Goal: Navigation & Orientation: Find specific page/section

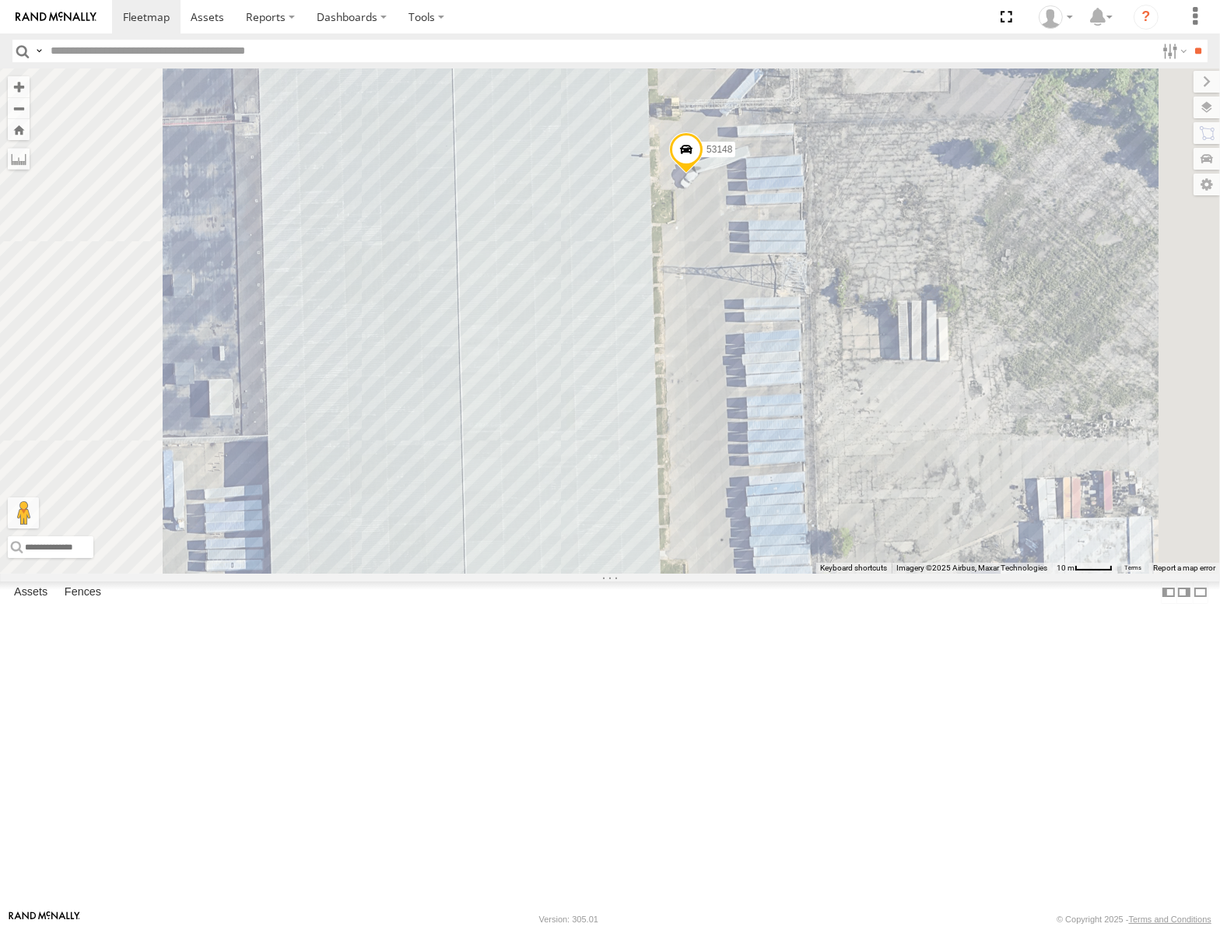
click at [704, 175] on span at bounding box center [686, 154] width 34 height 42
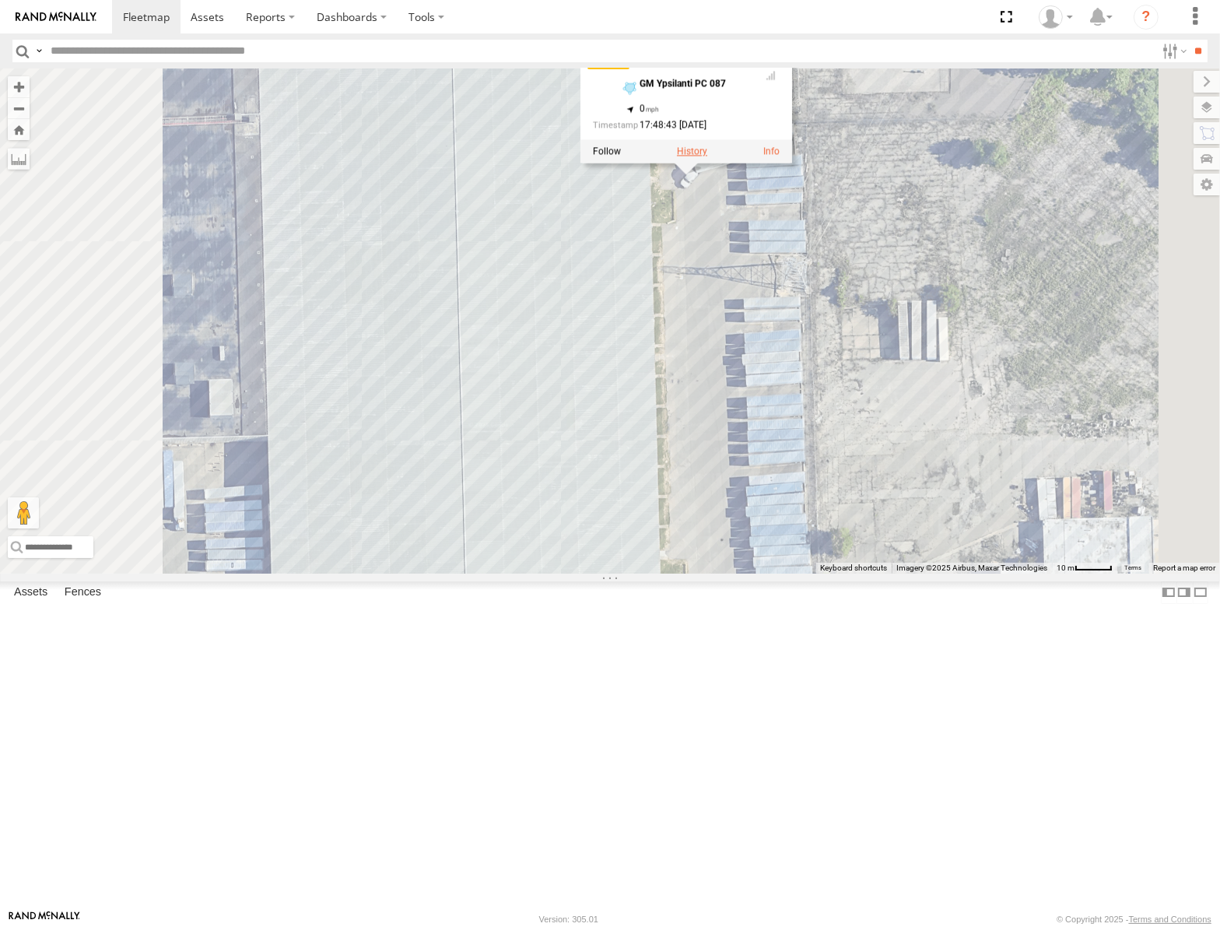
click at [708, 157] on label at bounding box center [692, 151] width 30 height 11
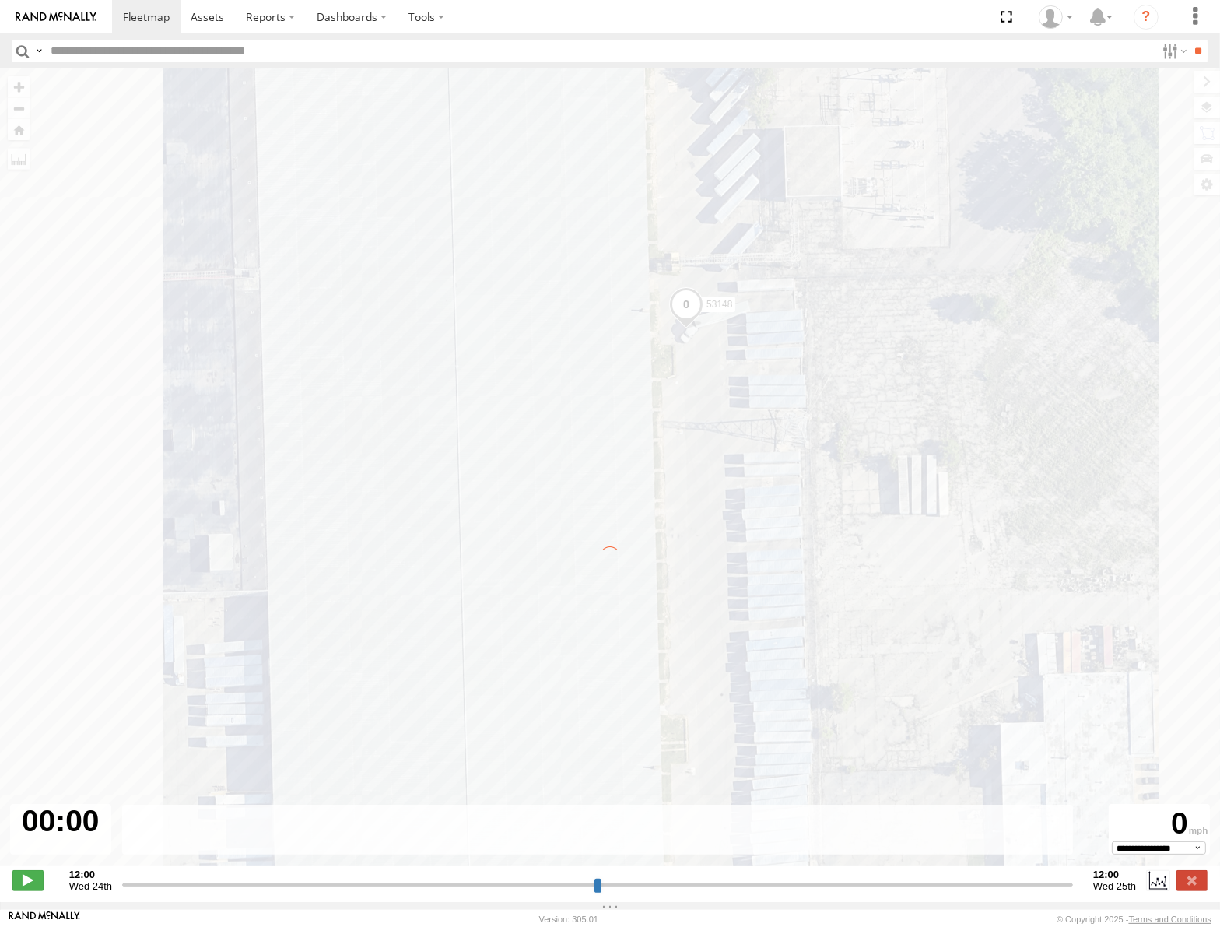
type input "**********"
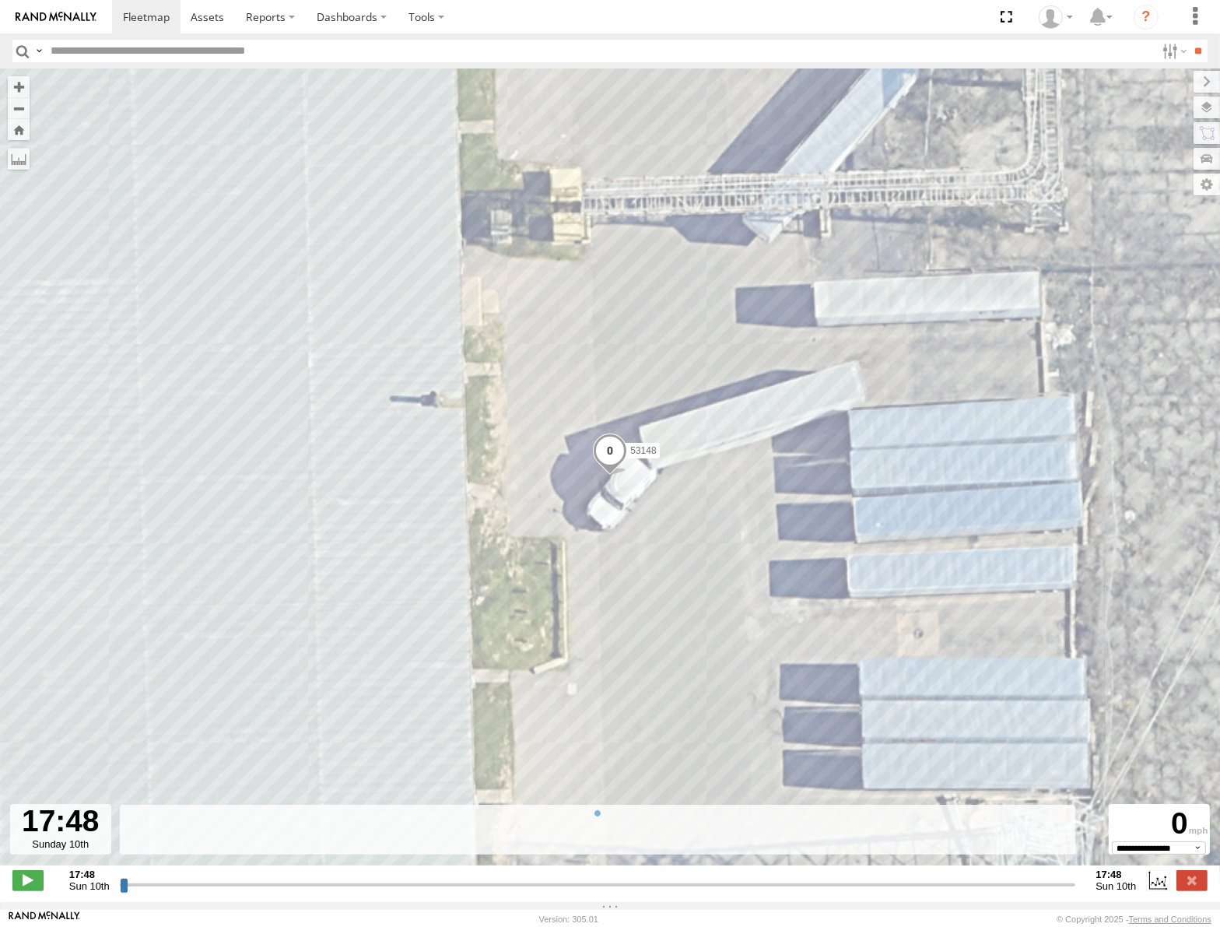
drag, startPoint x: 122, startPoint y: 893, endPoint x: 381, endPoint y: 853, distance: 261.4
click at [373, 877] on input "range" at bounding box center [598, 884] width 957 height 15
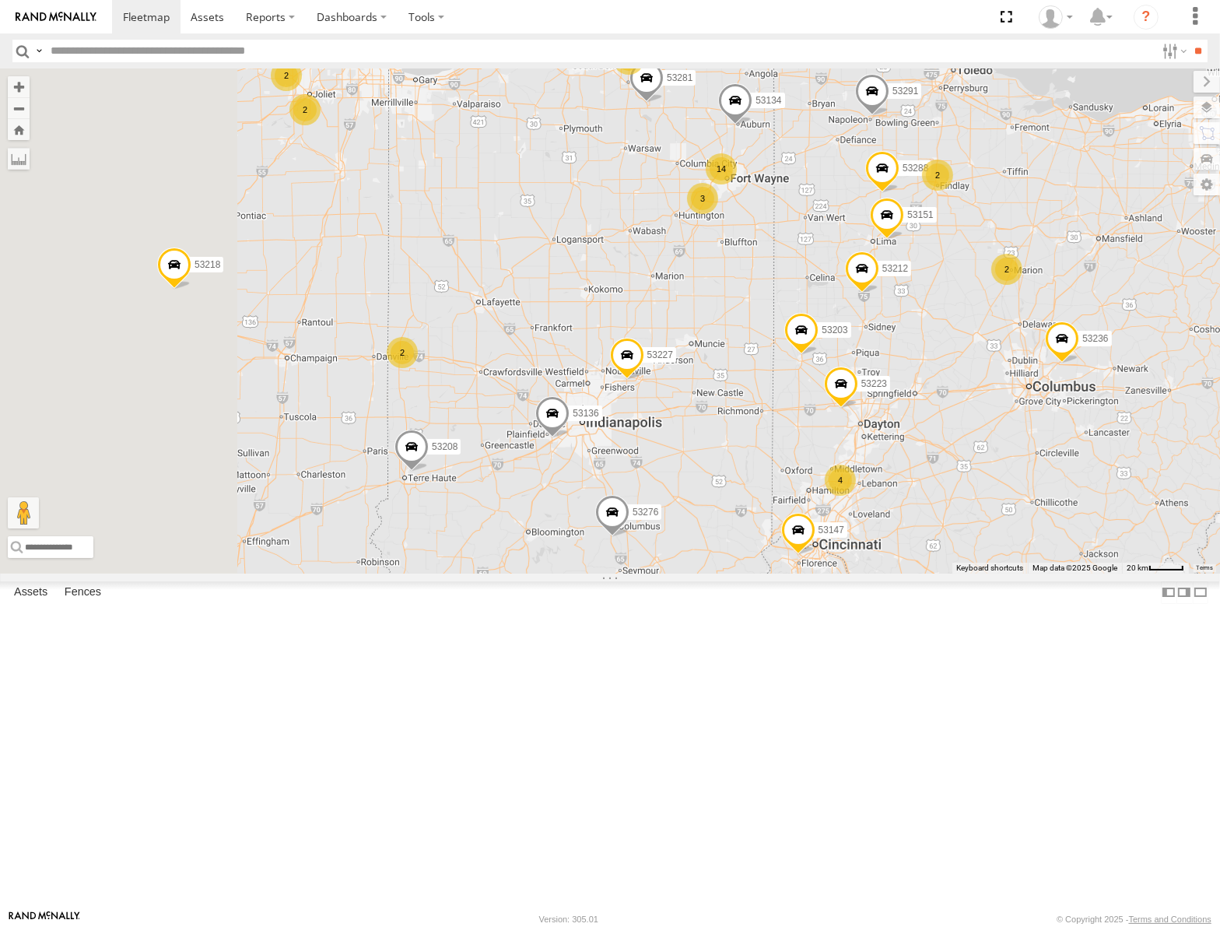
drag, startPoint x: 815, startPoint y: 443, endPoint x: 844, endPoint y: 377, distance: 72.2
click at [844, 379] on div "53235 53144 53147 53106 53262 53217 53208 53254 53218 53248 53236 53223 53151 5…" at bounding box center [610, 320] width 1220 height 504
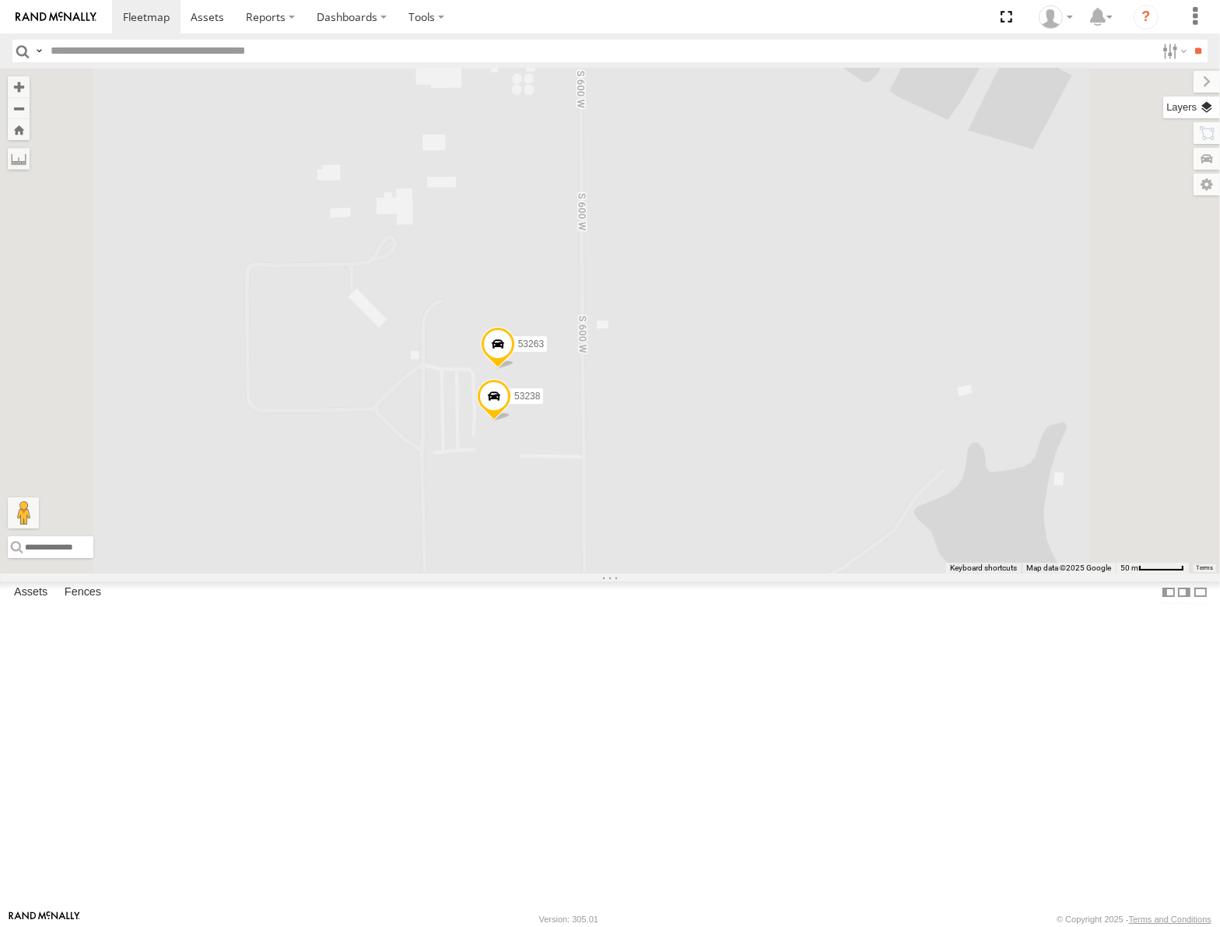
click at [1214, 103] on label at bounding box center [1192, 108] width 57 height 22
click at [0, 0] on span "Basemaps" at bounding box center [0, 0] width 0 height 0
click at [0, 0] on span "Satellite" at bounding box center [0, 0] width 0 height 0
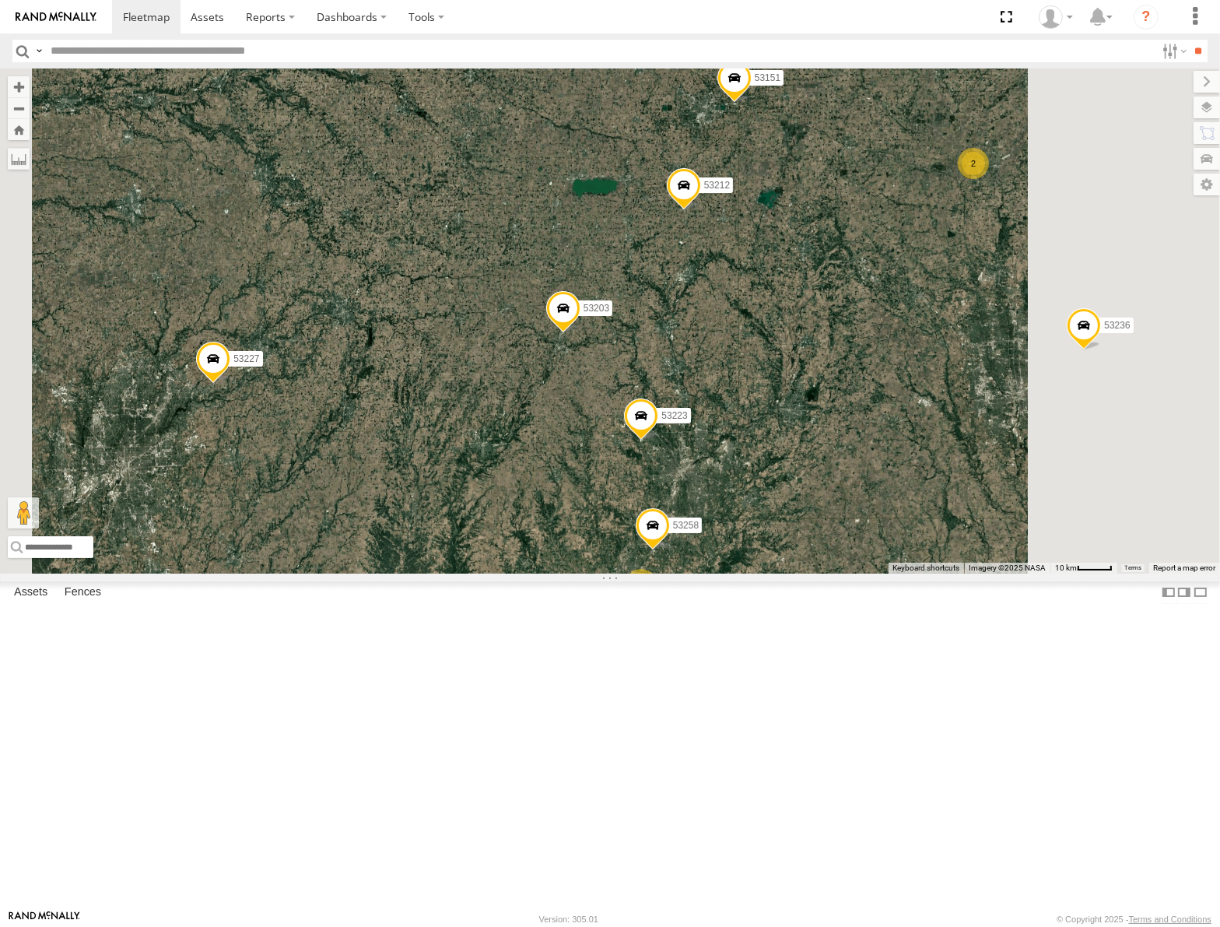
drag, startPoint x: 825, startPoint y: 553, endPoint x: 746, endPoint y: 517, distance: 86.4
click at [746, 518] on div "53147 53106 53262 53217 53208 53254 53218 53235 53248 53144 53236 13 3 53223 3 …" at bounding box center [610, 320] width 1220 height 504
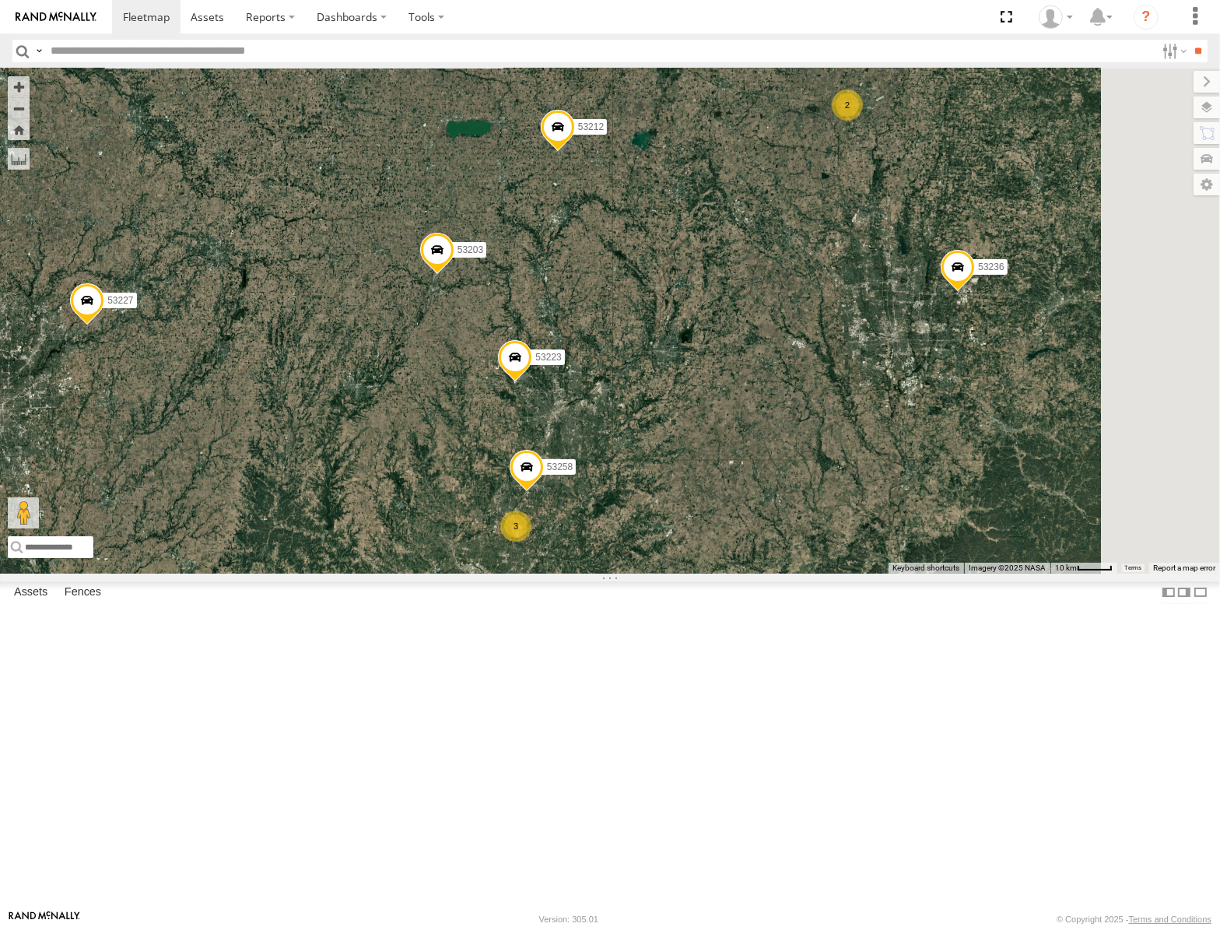
click at [0, 0] on span "Roadmap" at bounding box center [0, 0] width 0 height 0
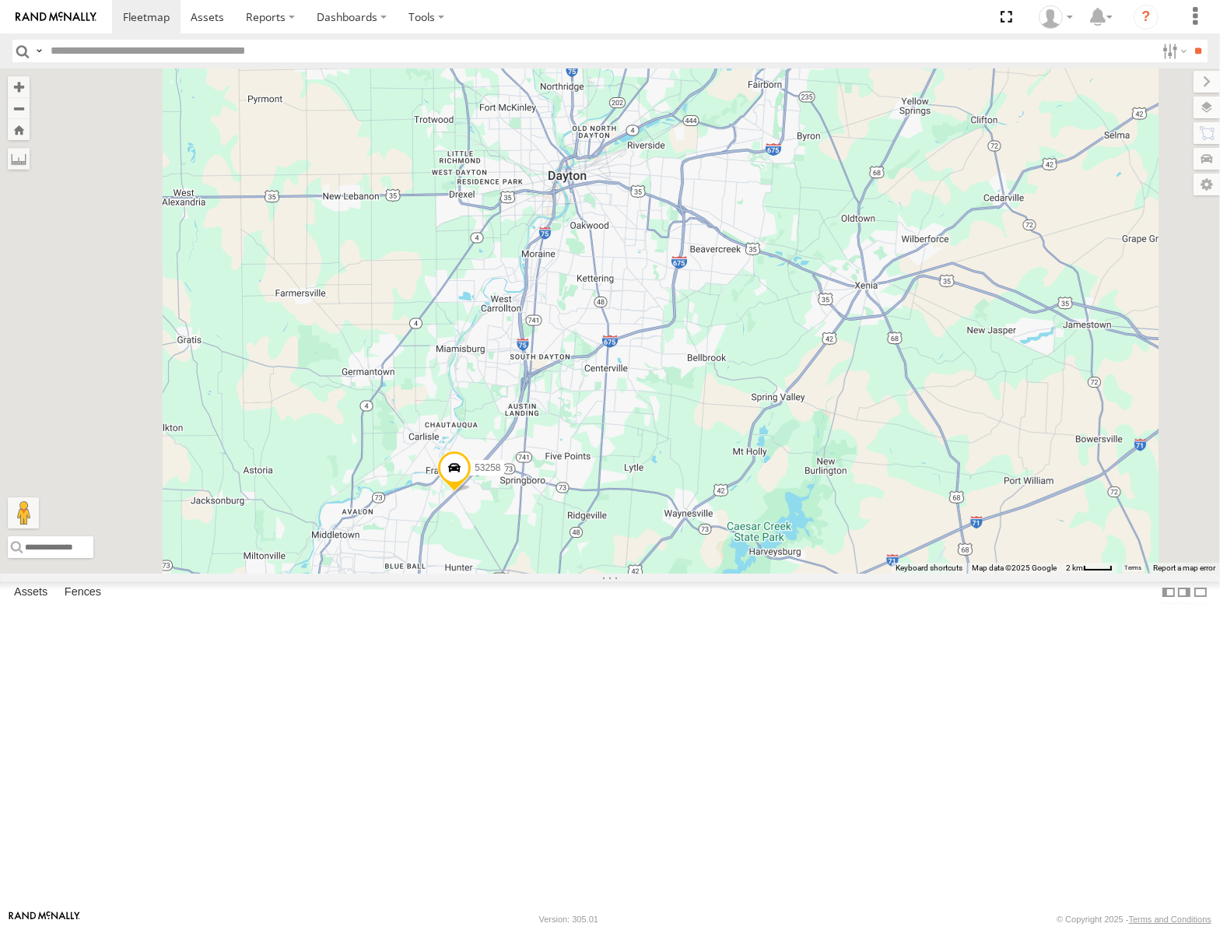
drag, startPoint x: 762, startPoint y: 689, endPoint x: 806, endPoint y: 591, distance: 107.3
click at [802, 573] on div "53147 53106 53262 53217 53208 53254 53218 53235 53248 53144 53236 53216 53223 5…" at bounding box center [610, 320] width 1220 height 504
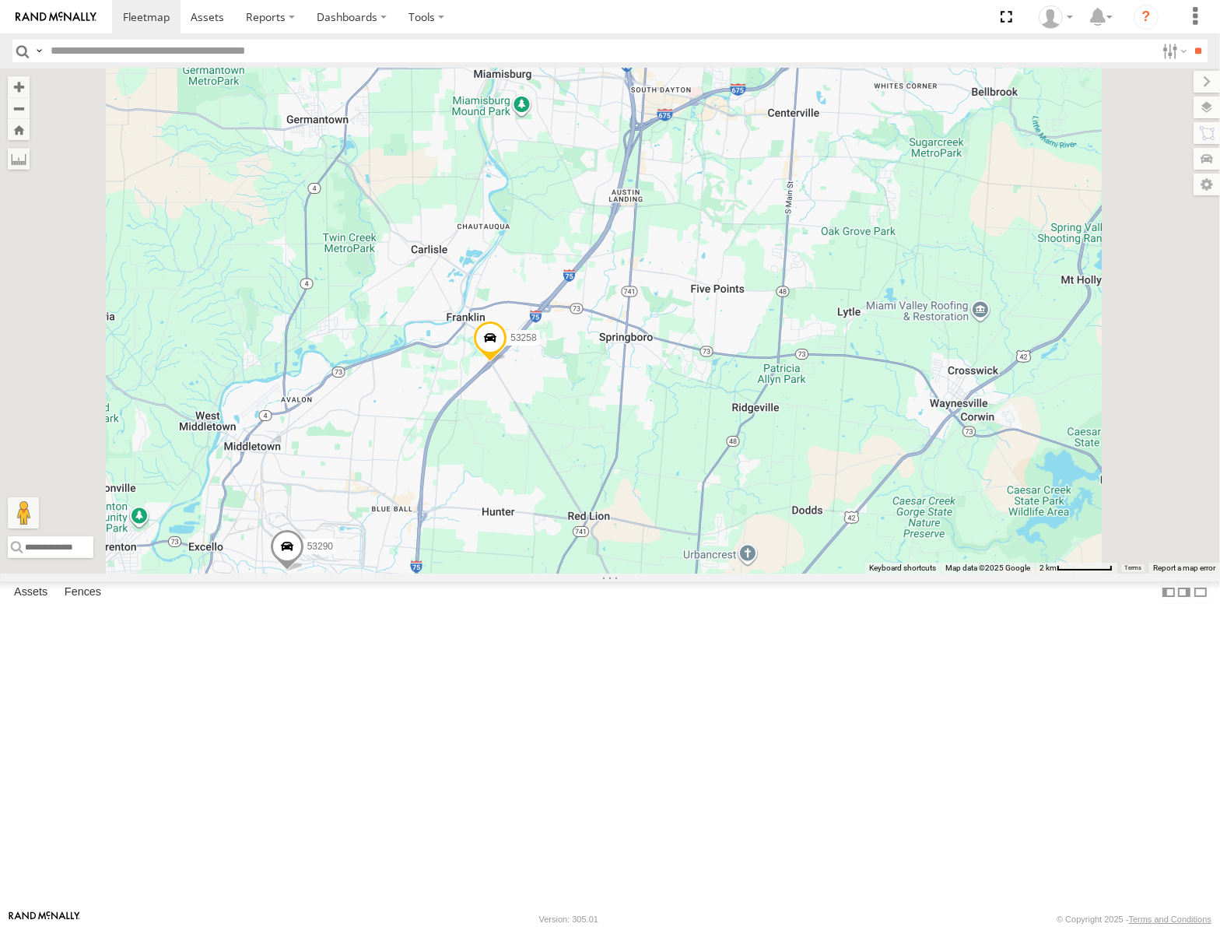
drag, startPoint x: 694, startPoint y: 613, endPoint x: 846, endPoint y: 505, distance: 186.4
click at [845, 506] on div "53147 53106 53262 53217 53208 53254 53218 53235 53248 53144 53236 53216 53223 5…" at bounding box center [610, 320] width 1220 height 504
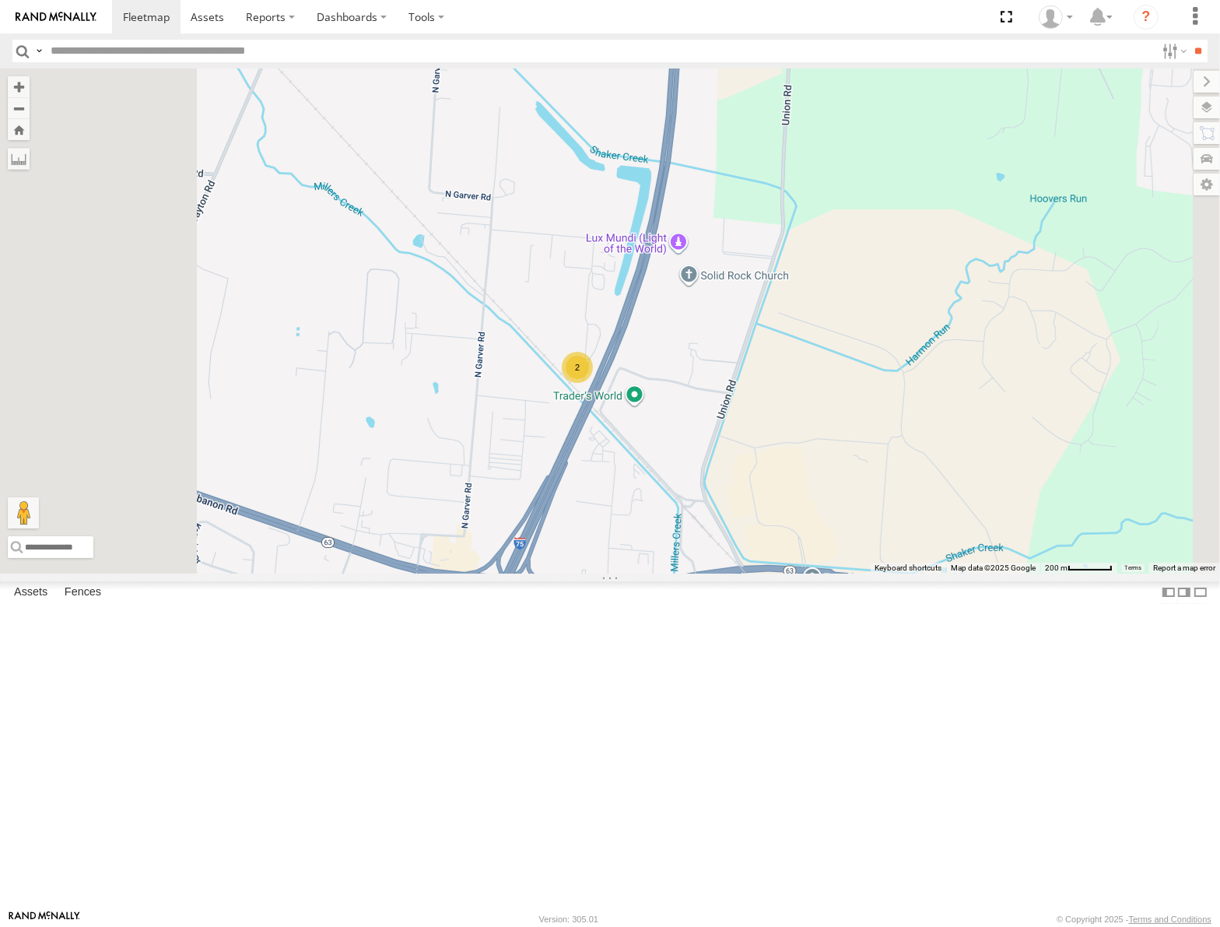
drag, startPoint x: 817, startPoint y: 702, endPoint x: 856, endPoint y: 570, distance: 137.9
click at [856, 573] on div "53147 53106 53262 53217 53208 53254 53218 53235 53248 53144 53236 53216 53223 5…" at bounding box center [610, 320] width 1220 height 504
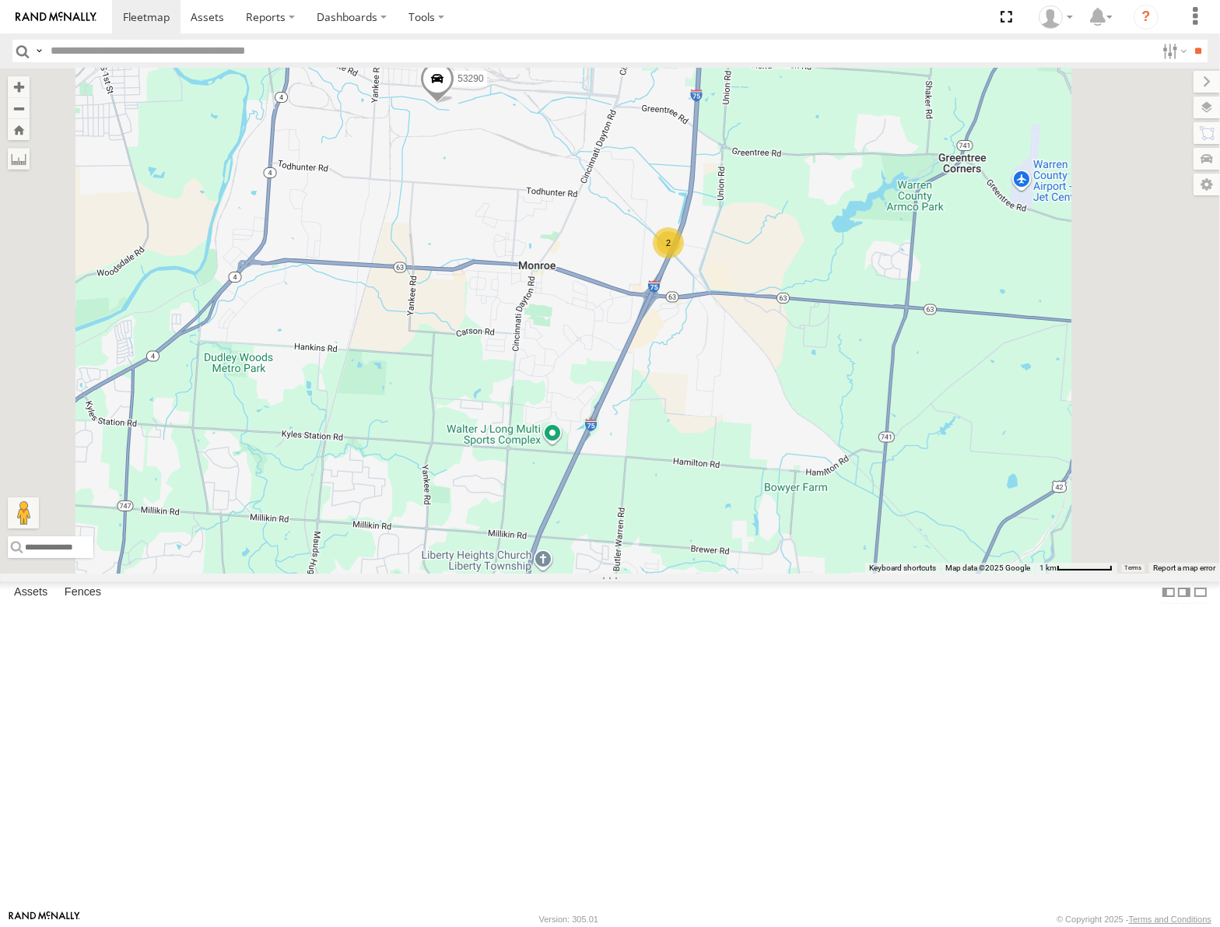
click at [676, 426] on div "53147 53106 53262 53217 53208 53254 53218 53235 53248 53144 53236 53216 53223 5…" at bounding box center [610, 320] width 1220 height 504
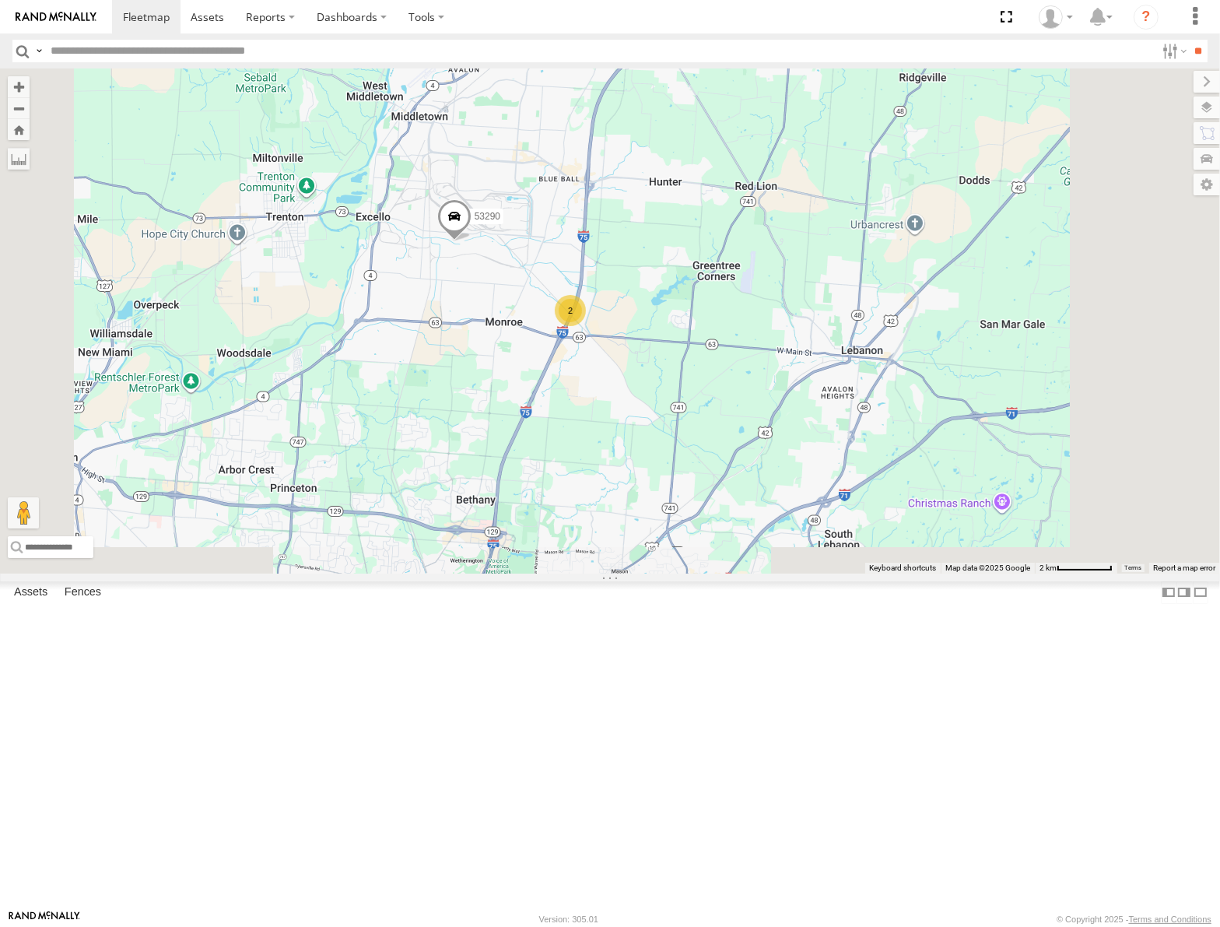
drag, startPoint x: 683, startPoint y: 321, endPoint x: 672, endPoint y: 451, distance: 130.4
click at [672, 451] on div "53147 53106 53262 53217 53208 53254 53218 53235 53248 53144 53236 53216 53223 5…" at bounding box center [610, 320] width 1220 height 504
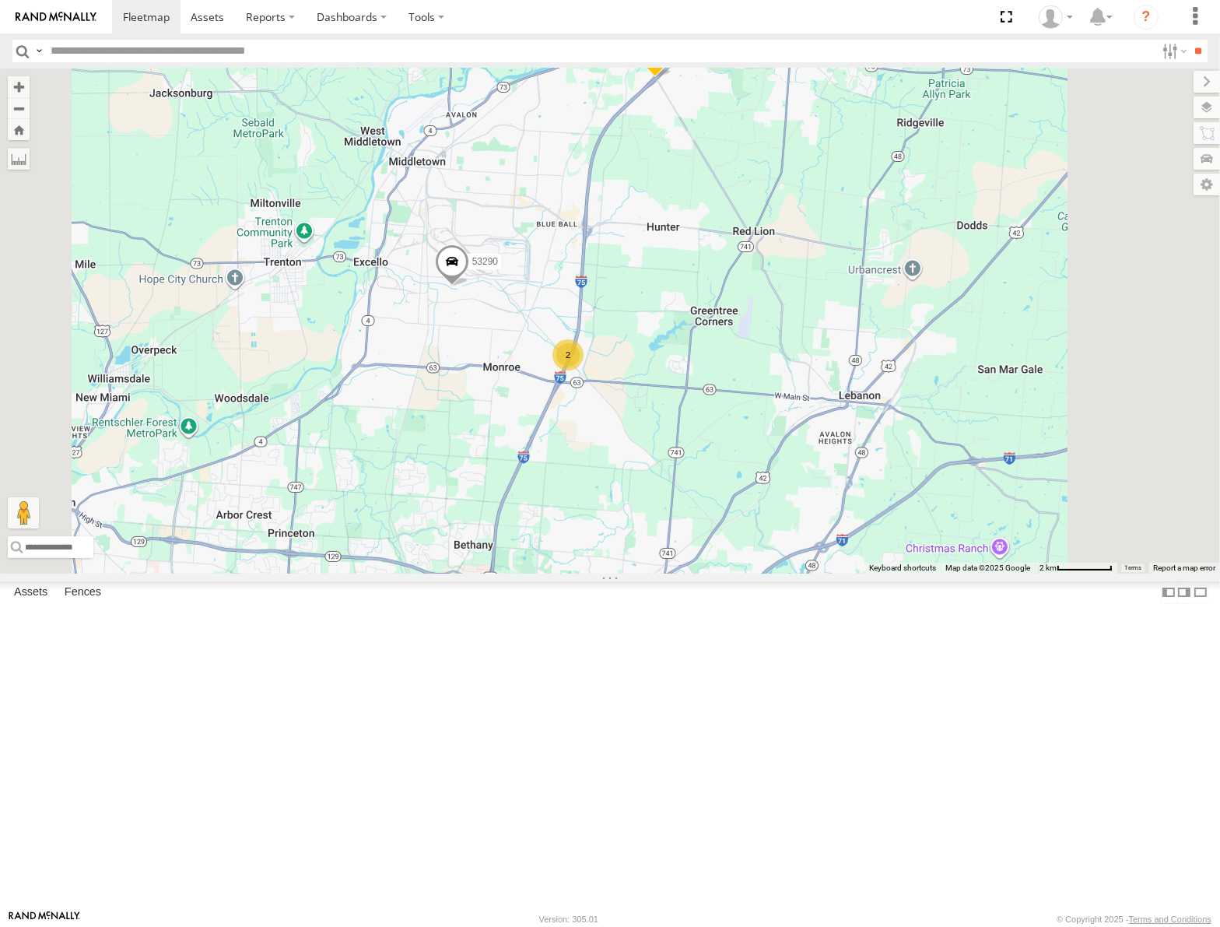
click at [189, 47] on input "text" at bounding box center [599, 51] width 1111 height 23
type input "*****"
click at [1190, 40] on input "**" at bounding box center [1199, 51] width 18 height 23
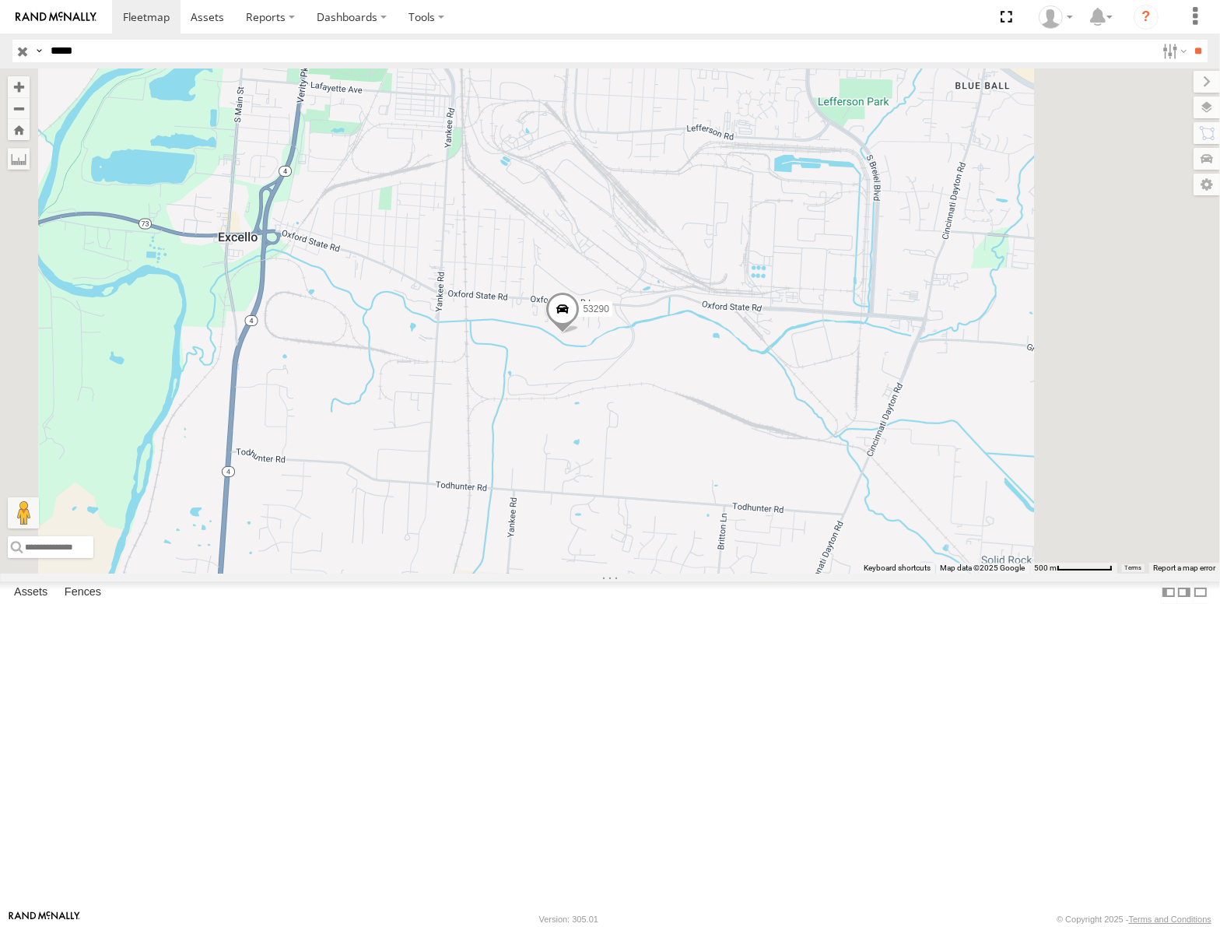
drag, startPoint x: 900, startPoint y: 498, endPoint x: 855, endPoint y: 510, distance: 45.9
click at [855, 510] on div "53290" at bounding box center [610, 320] width 1220 height 504
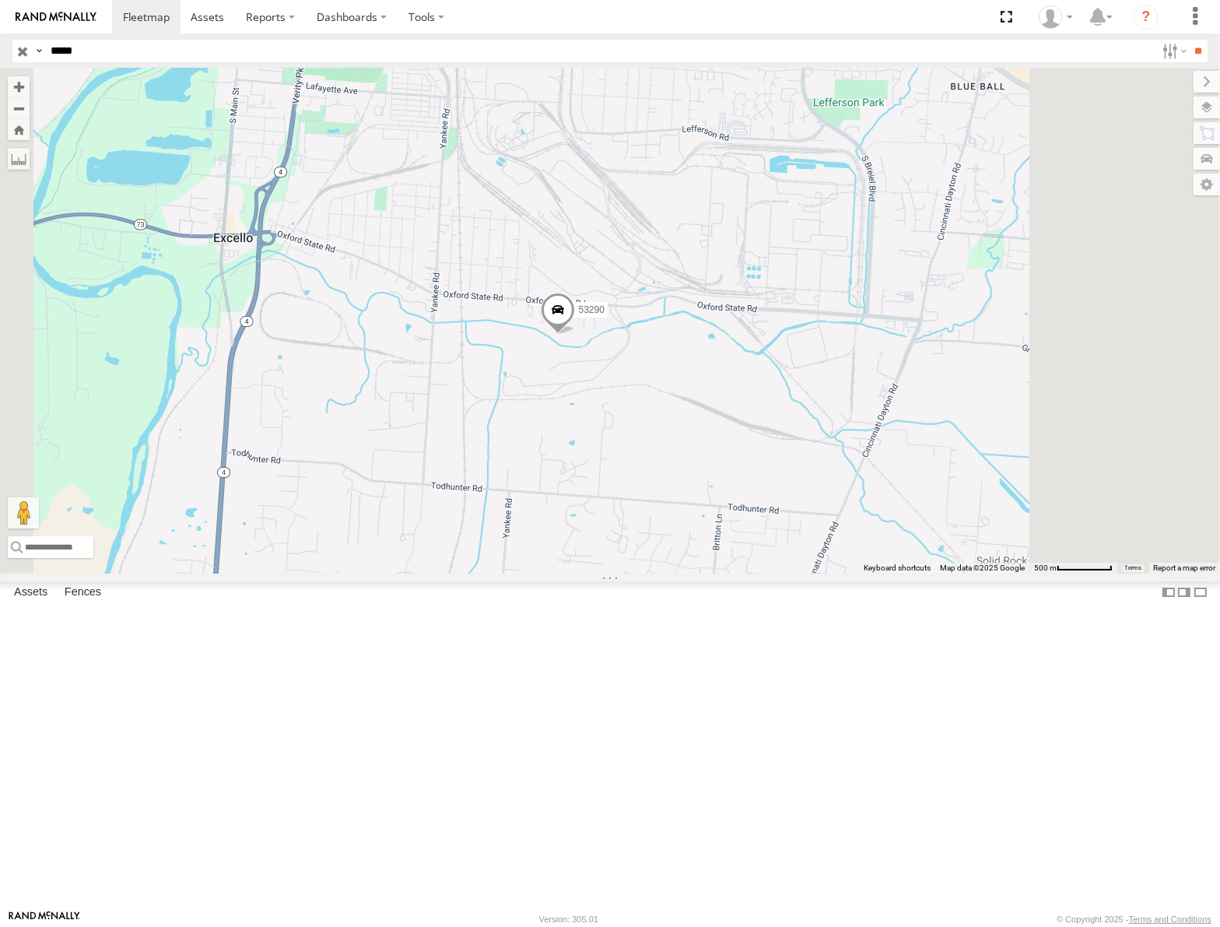
click at [0, 0] on span "Satellite" at bounding box center [0, 0] width 0 height 0
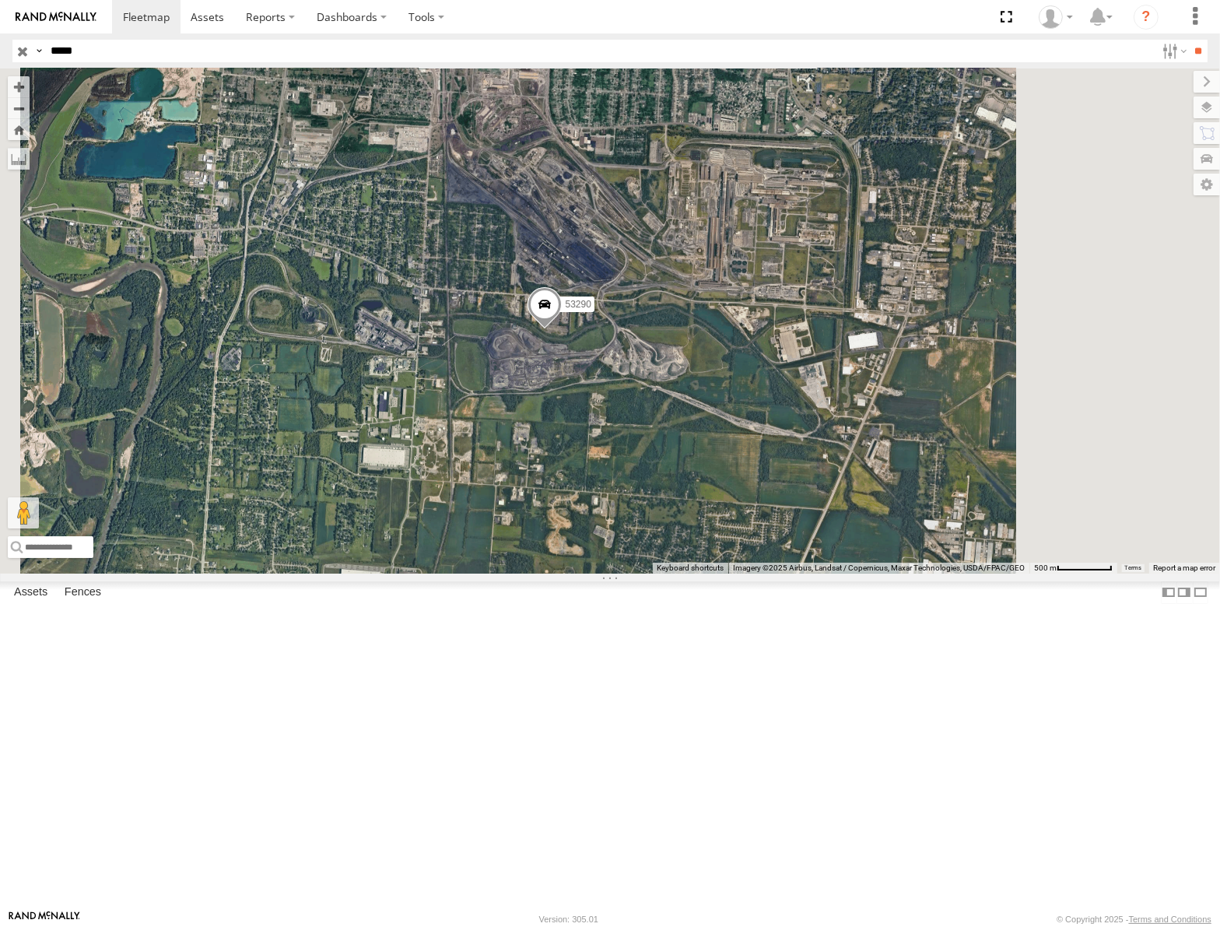
drag, startPoint x: 774, startPoint y: 597, endPoint x: 767, endPoint y: 584, distance: 15.0
click at [769, 573] on div "53290" at bounding box center [610, 320] width 1220 height 504
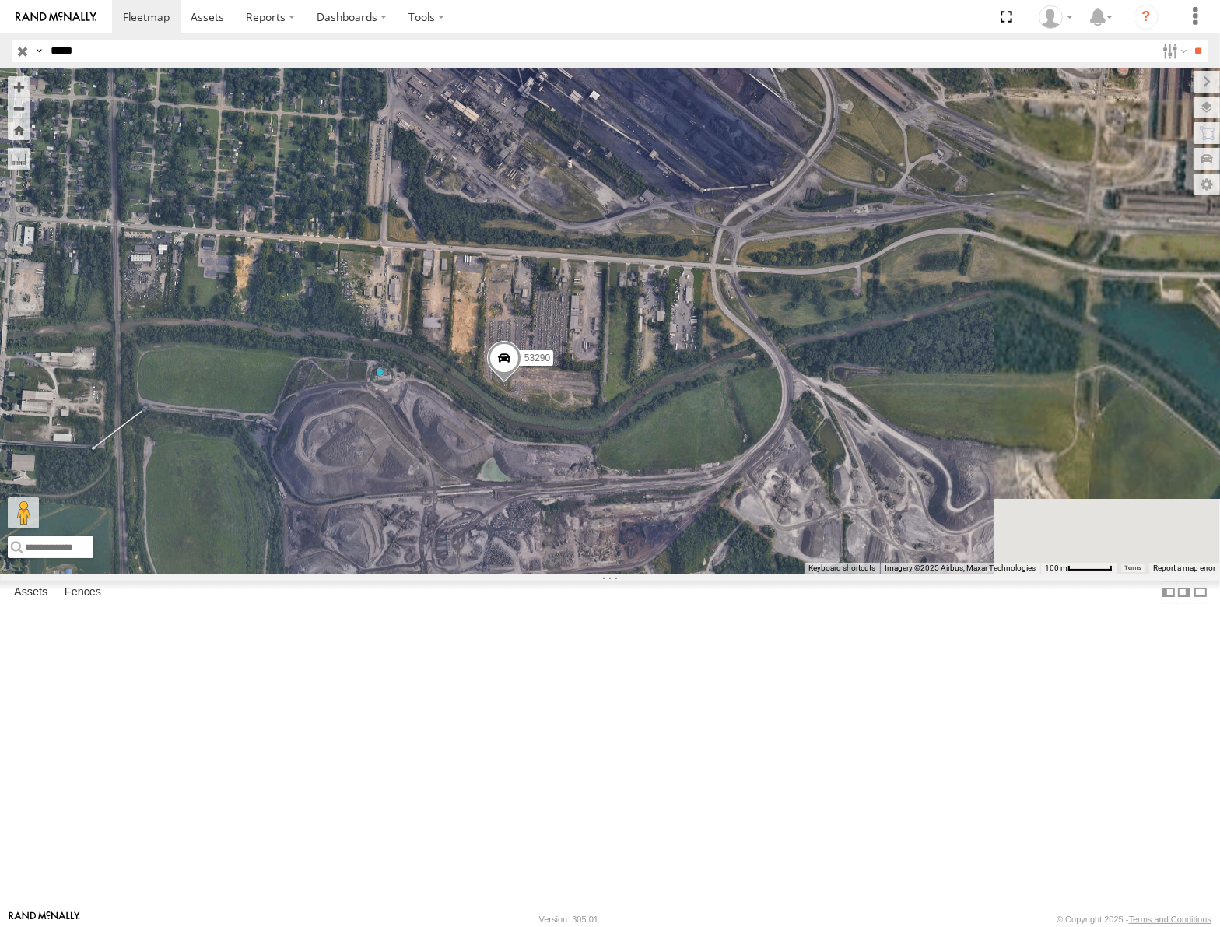
drag, startPoint x: 868, startPoint y: 494, endPoint x: 780, endPoint y: 572, distance: 117.4
click at [780, 572] on div "53290" at bounding box center [610, 320] width 1220 height 504
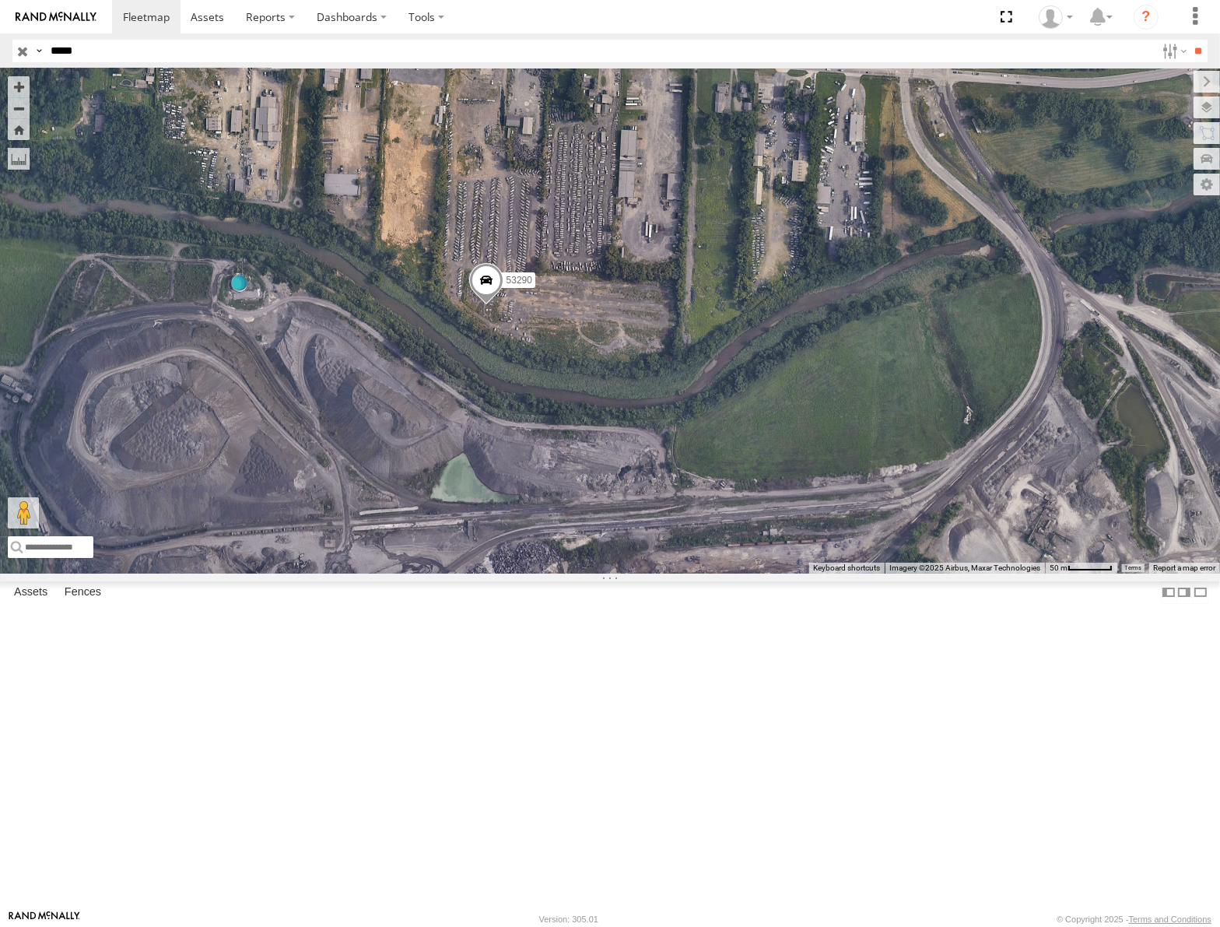
drag, startPoint x: 825, startPoint y: 539, endPoint x: 845, endPoint y: 521, distance: 25.9
click at [845, 521] on div "53290" at bounding box center [610, 320] width 1220 height 504
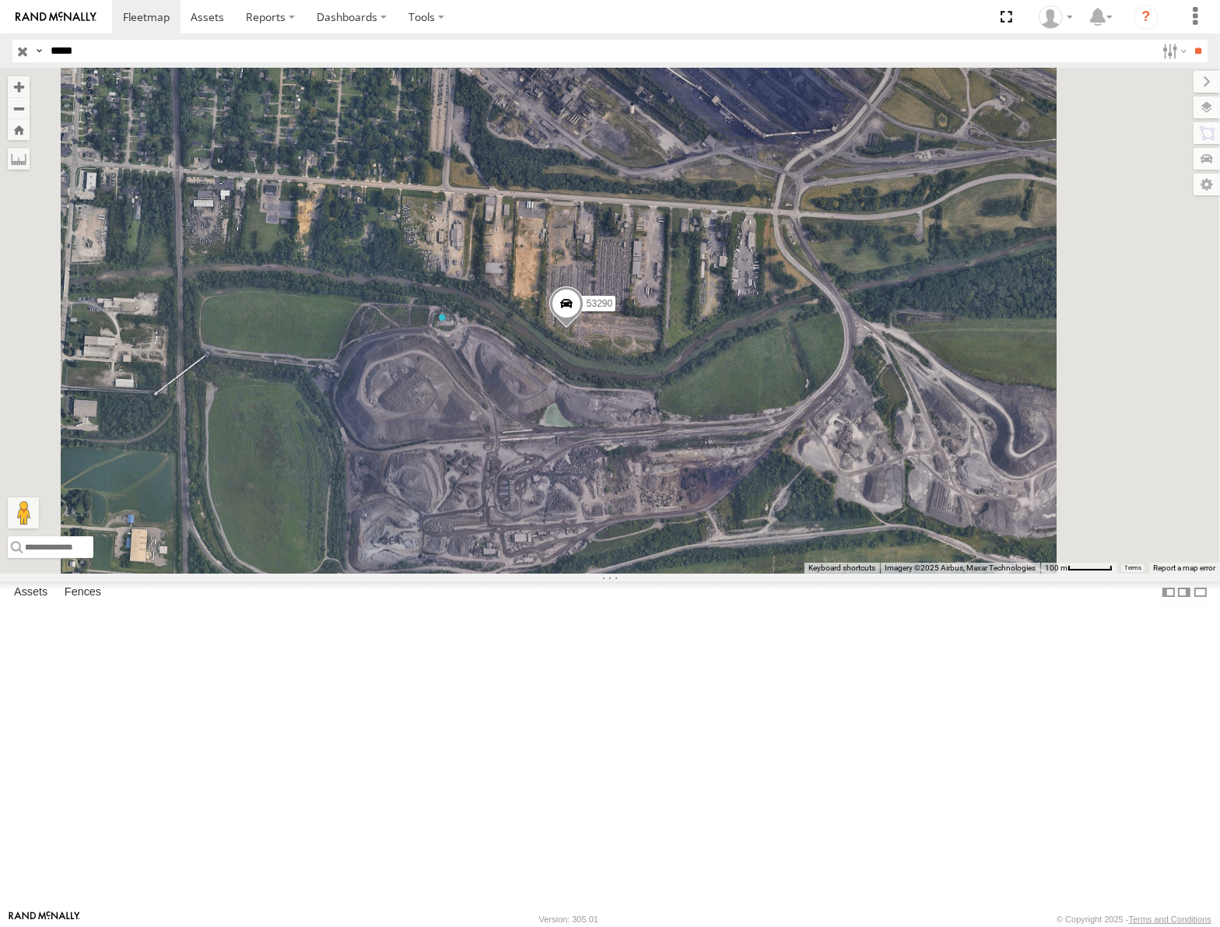
click at [16, 50] on input "button" at bounding box center [22, 51] width 20 height 23
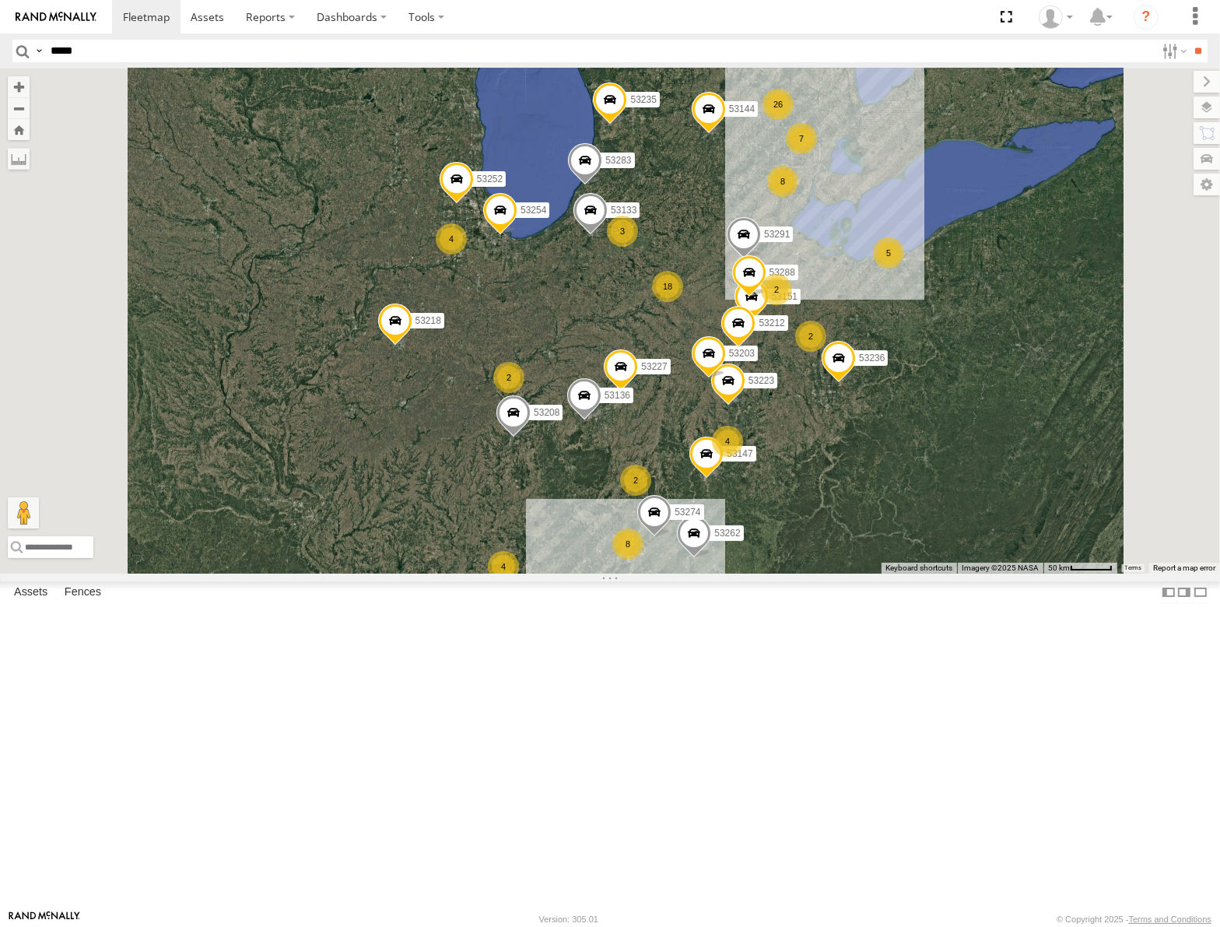
drag, startPoint x: 883, startPoint y: 421, endPoint x: 638, endPoint y: 493, distance: 254.9
click at [638, 493] on div "53147 53106 53262 53217 53208 53254 53218 53235 53248 53144 53236 53223 53151 5…" at bounding box center [610, 320] width 1220 height 504
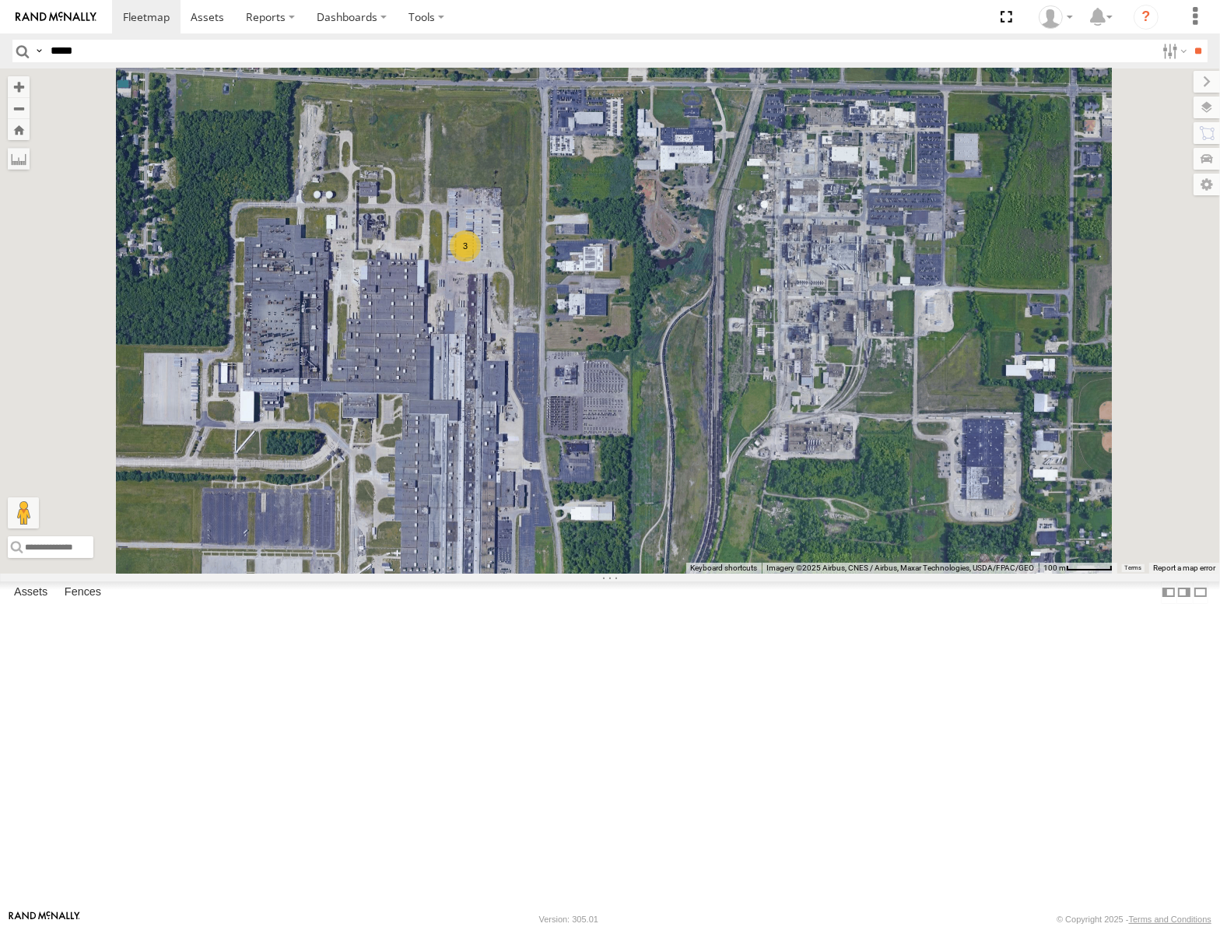
drag, startPoint x: 761, startPoint y: 519, endPoint x: 760, endPoint y: 416, distance: 102.8
click at [760, 418] on div "53147 53106 53262 53217 53208 53254 53218 53235 53248 53144 53236 53223 53151 5…" at bounding box center [610, 320] width 1220 height 504
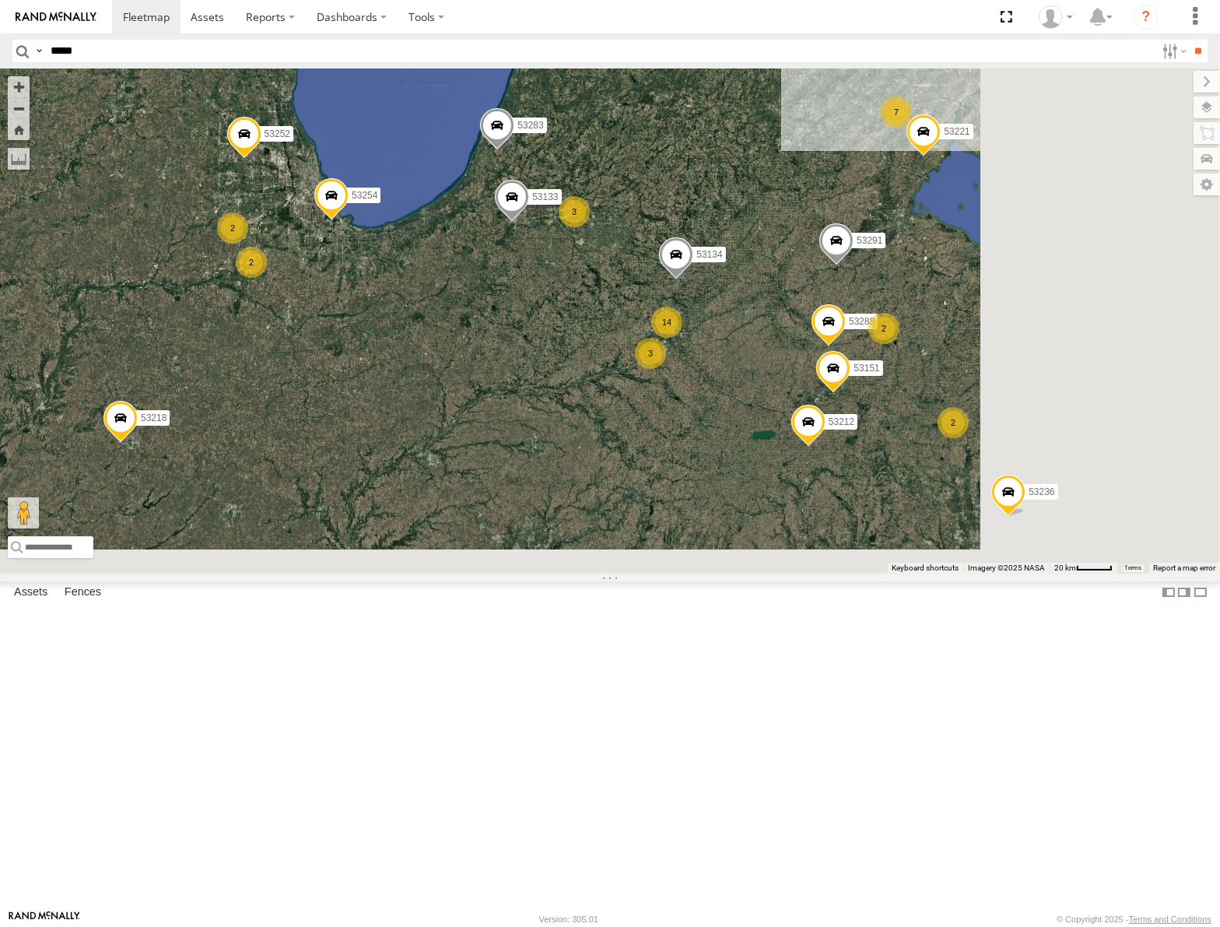
drag, startPoint x: 863, startPoint y: 656, endPoint x: 767, endPoint y: 451, distance: 227.0
click at [767, 451] on div "53147 53106 53262 53217 53208 53254 53218 53235 53248 53144 53236 13 14 3 7 7 5…" at bounding box center [610, 320] width 1220 height 504
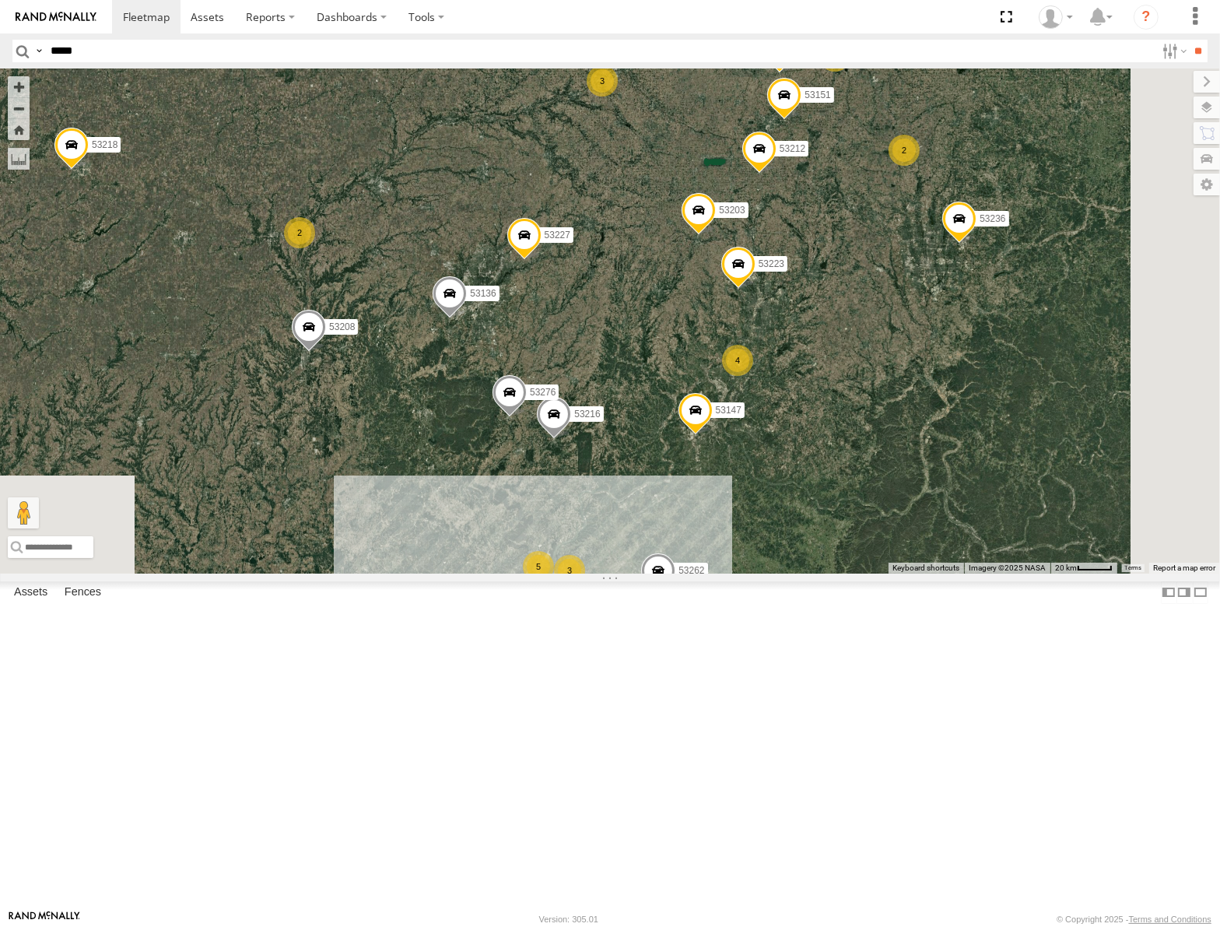
drag, startPoint x: 807, startPoint y: 488, endPoint x: 823, endPoint y: 409, distance: 80.3
click at [823, 409] on div "53147 53106 53262 53217 53208 53254 53218 53235 53248 53144 53236 13 14 3 7 7 5…" at bounding box center [610, 320] width 1220 height 504
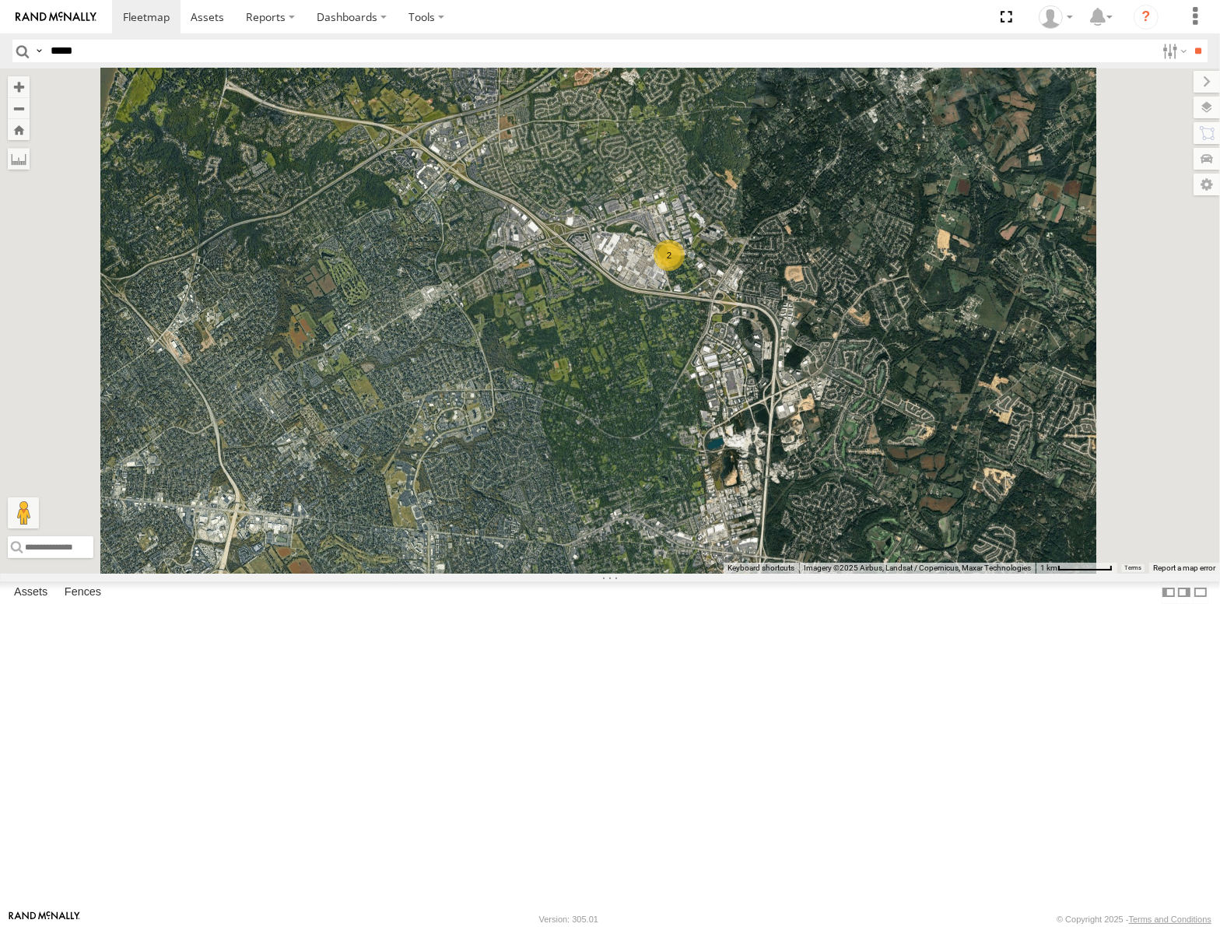
drag, startPoint x: 809, startPoint y: 592, endPoint x: 809, endPoint y: 375, distance: 217.2
click at [809, 377] on div "53147 53106 53262 53217 53208 53254 53218 53235 53248 53144 53236 53267 53151 5…" at bounding box center [610, 320] width 1220 height 504
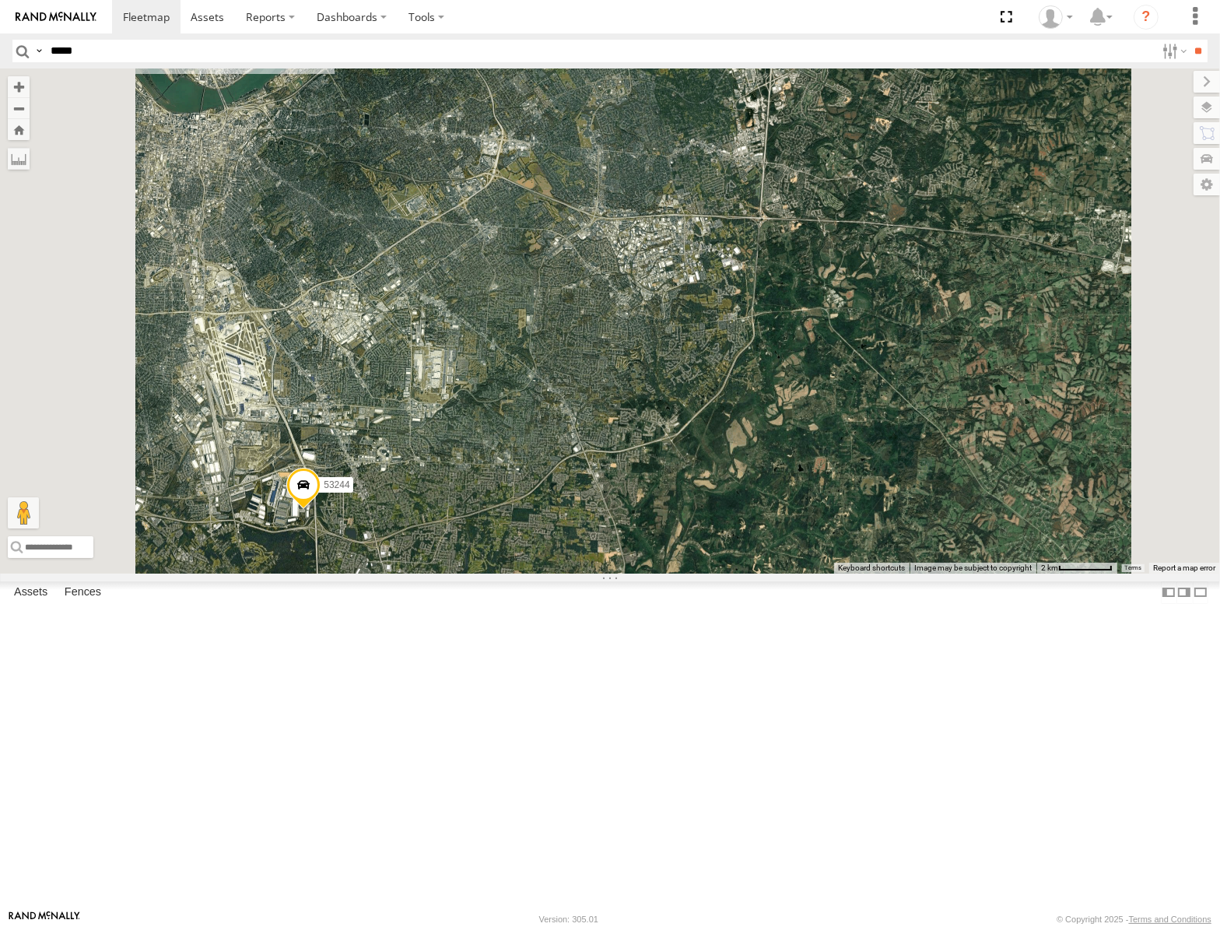
drag, startPoint x: 738, startPoint y: 637, endPoint x: 800, endPoint y: 610, distance: 68.0
click at [799, 573] on div "53147 53106 53262 53217 53208 53254 53218 53235 53248 53144 53236 53267 53151 5…" at bounding box center [610, 320] width 1220 height 504
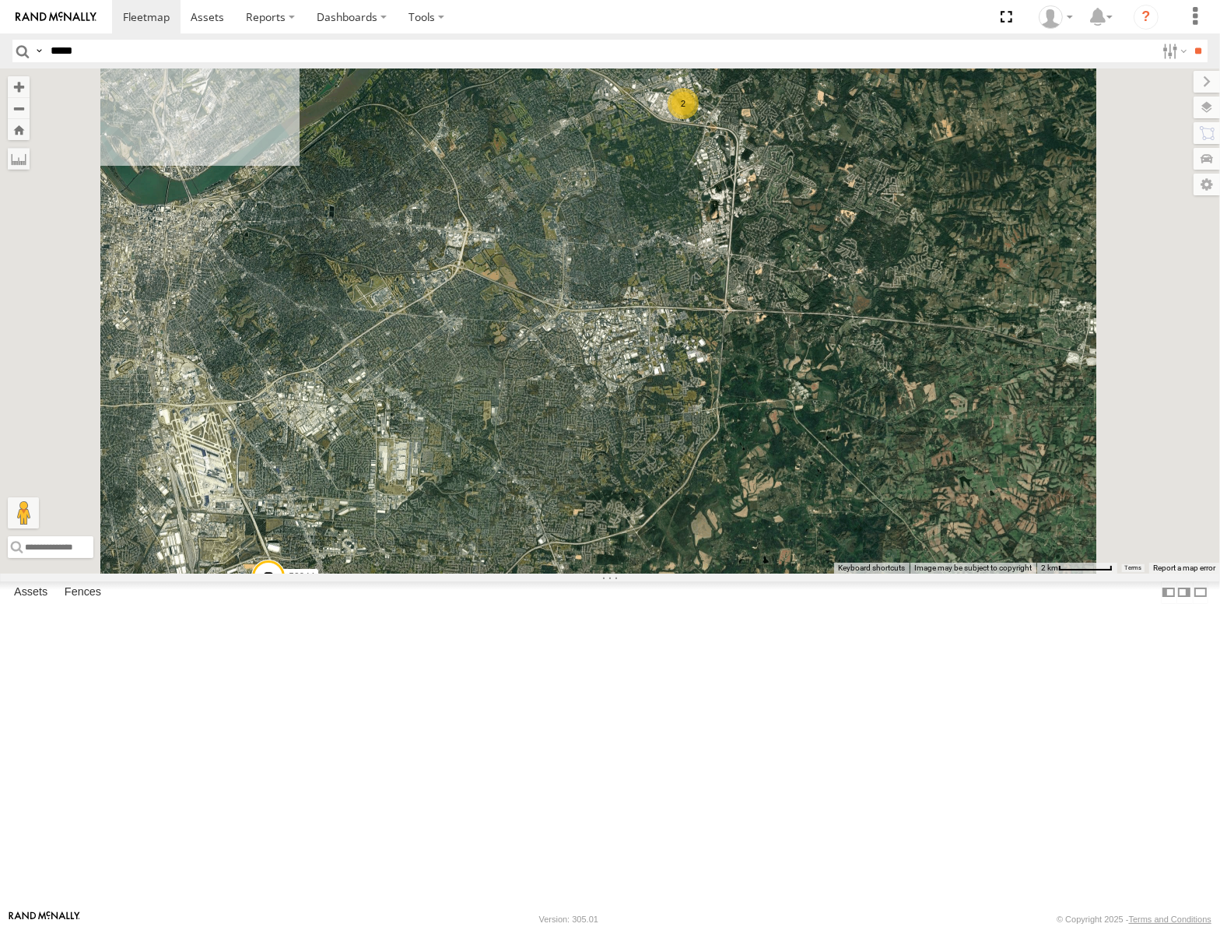
drag, startPoint x: 809, startPoint y: 426, endPoint x: 767, endPoint y: 545, distance: 126.5
click at [767, 545] on div "53147 53106 53262 53217 53208 53254 53218 53235 53248 53144 53236 53267 53151 5…" at bounding box center [610, 320] width 1220 height 504
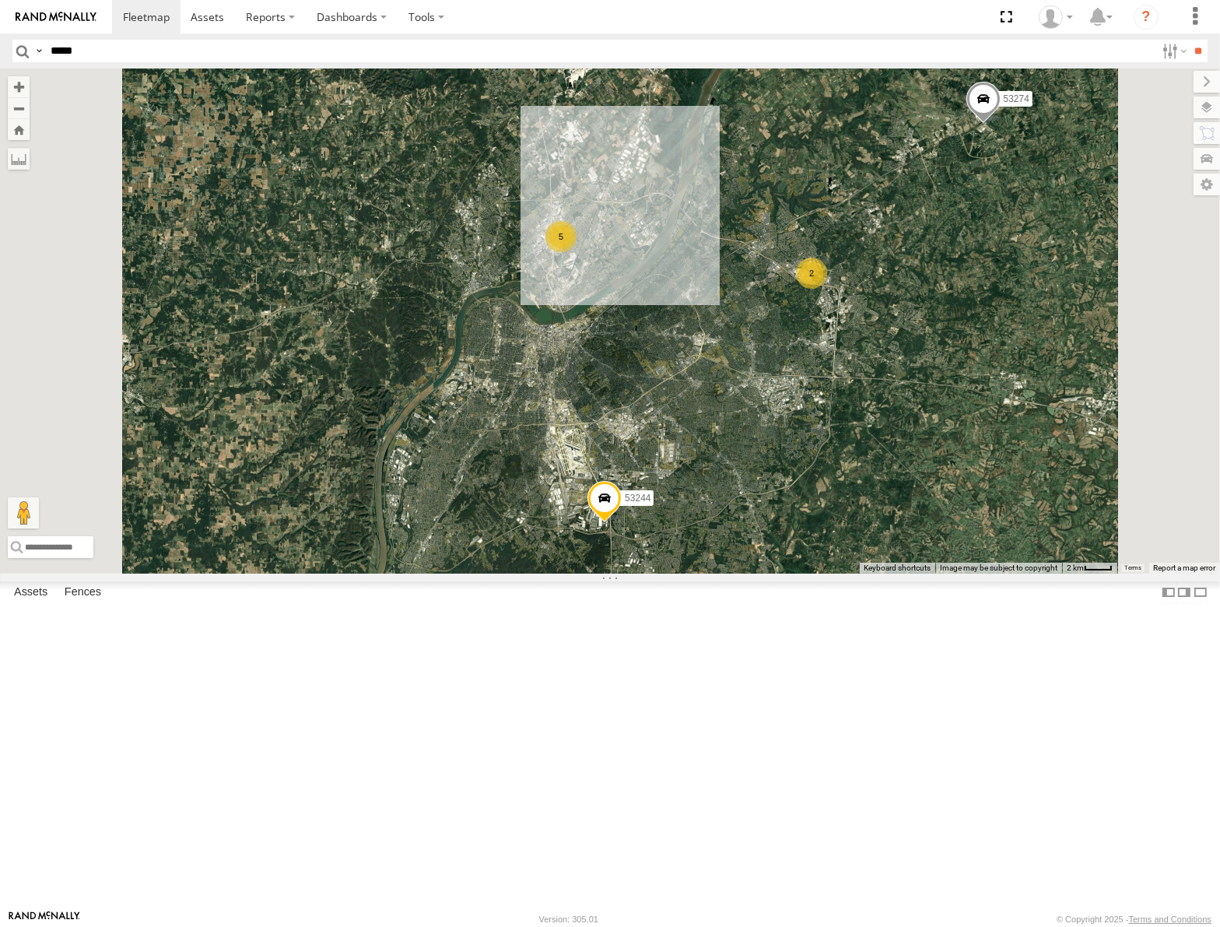
drag, startPoint x: 818, startPoint y: 739, endPoint x: 799, endPoint y: 492, distance: 247.5
click at [799, 492] on div "53147 53106 53262 53217 53208 53254 53218 53235 53248 53144 53236 53216 53223 5…" at bounding box center [610, 320] width 1220 height 504
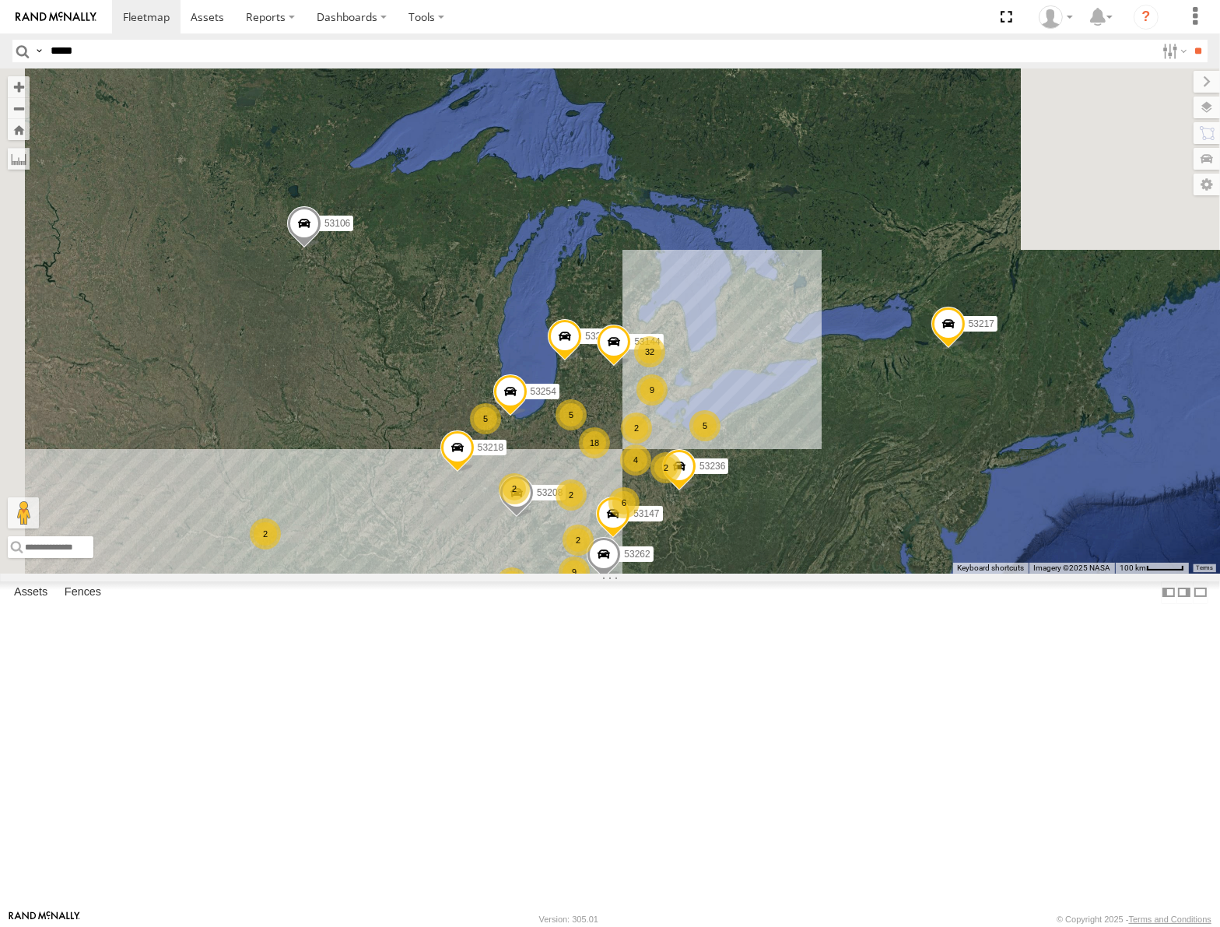
drag, startPoint x: 583, startPoint y: 145, endPoint x: 676, endPoint y: 596, distance: 460.8
click at [501, 434] on div "5" at bounding box center [485, 418] width 31 height 31
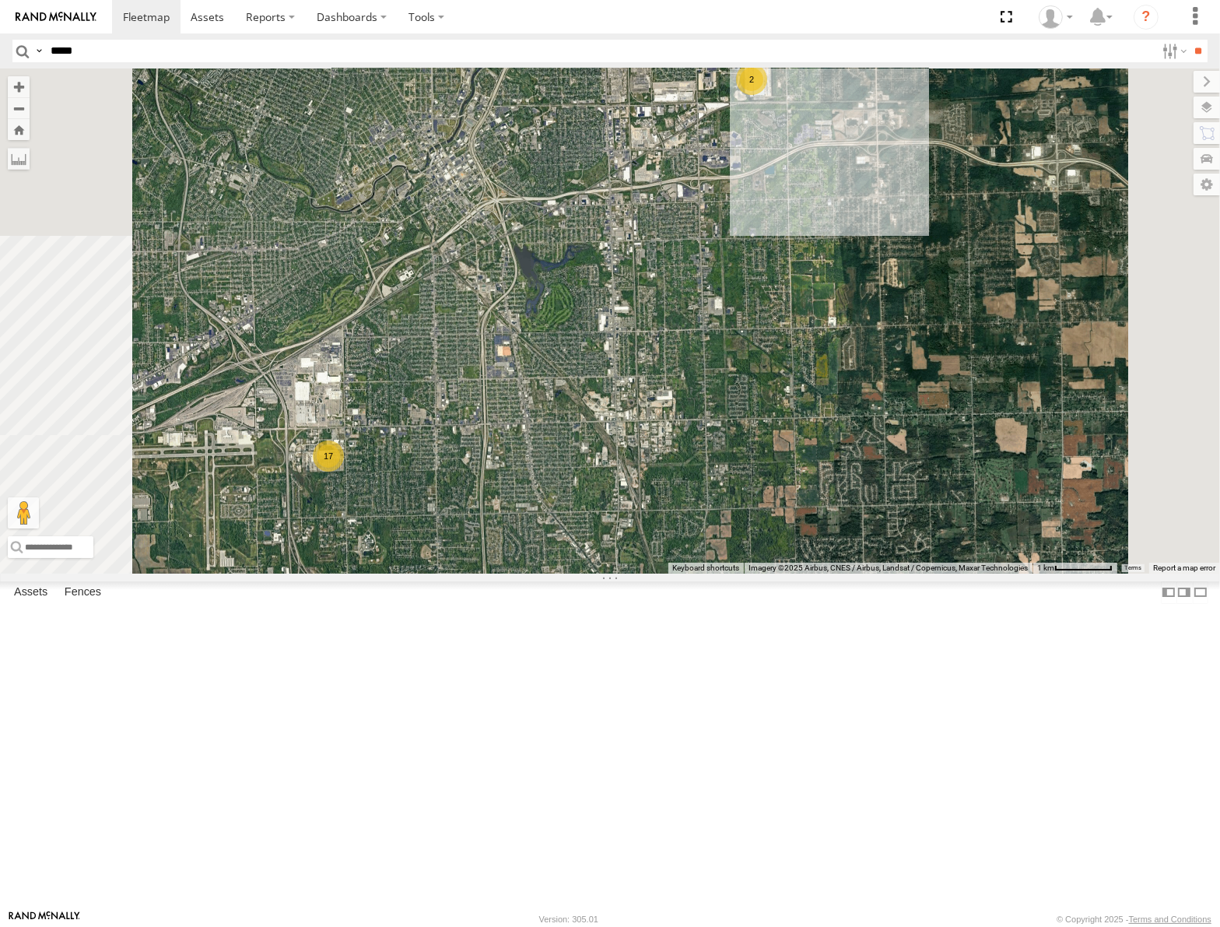
drag, startPoint x: 787, startPoint y: 480, endPoint x: 846, endPoint y: 386, distance: 111.2
click at [846, 386] on div "53147 53106 53262 53217 53208 53254 53218 53235 53248 53144 53236 53223 53267 5…" at bounding box center [610, 320] width 1220 height 504
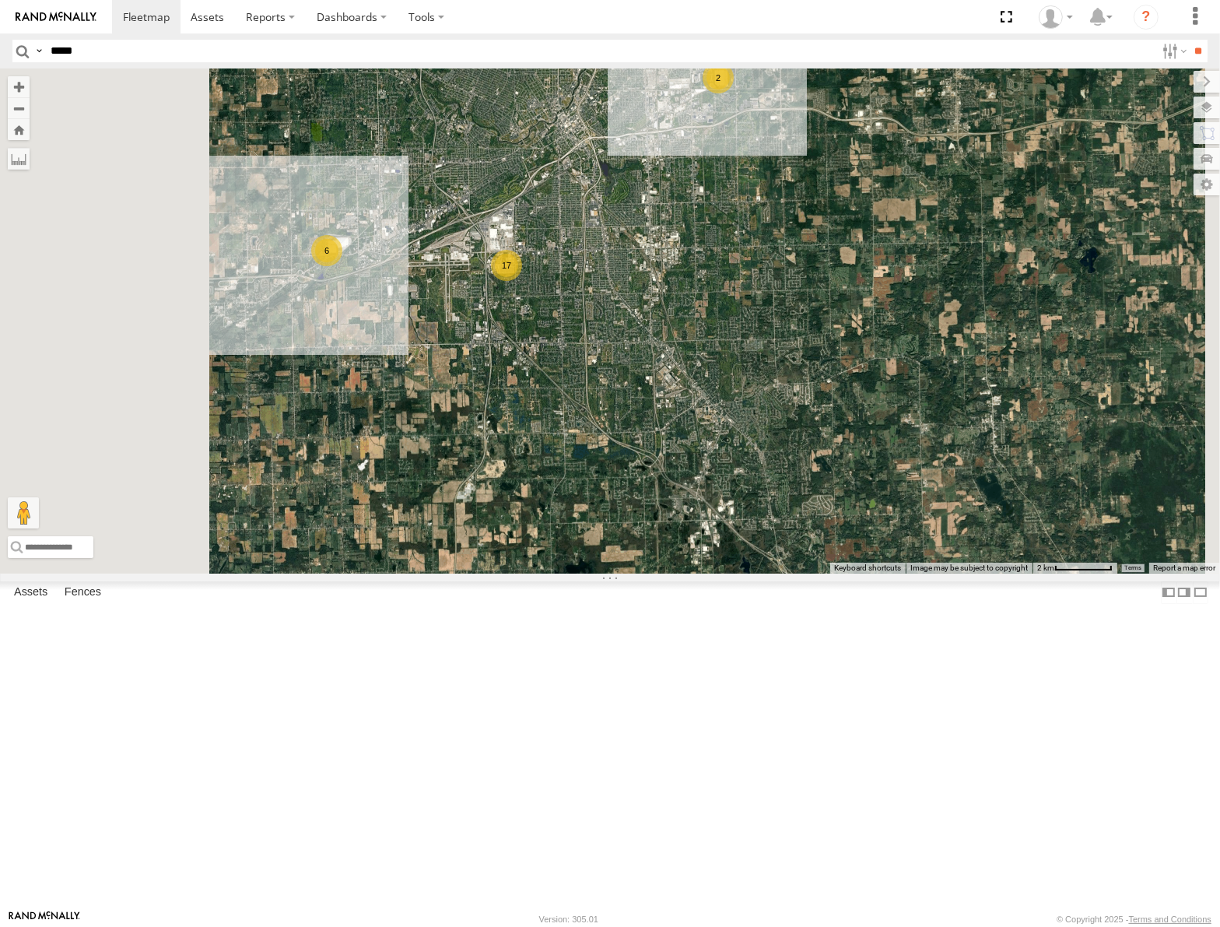
drag, startPoint x: 746, startPoint y: 560, endPoint x: 834, endPoint y: 387, distance: 194.2
click at [834, 387] on div "53147 53106 53262 53217 53208 53254 53218 53235 53248 53144 53236 53223 53267 5…" at bounding box center [610, 320] width 1220 height 504
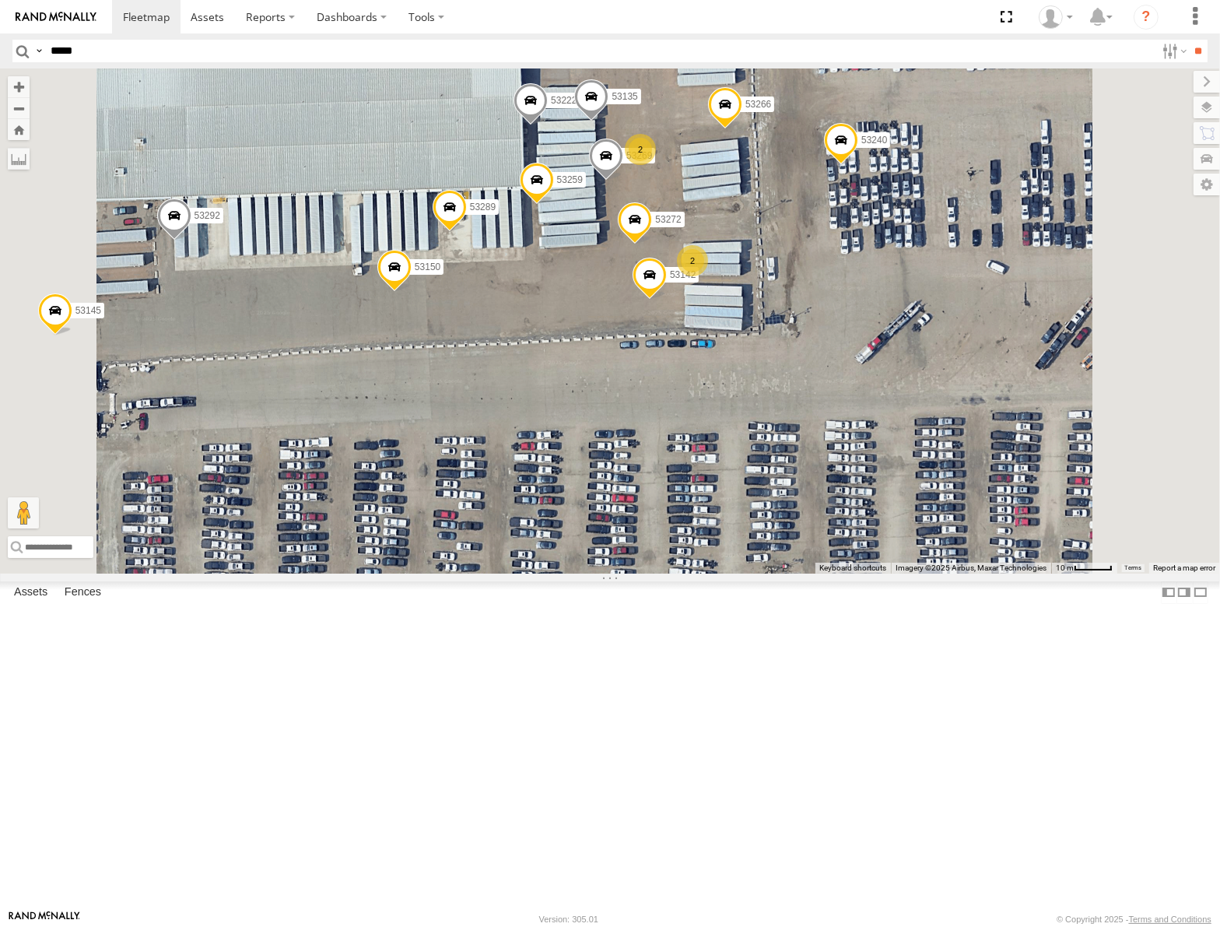
drag, startPoint x: 824, startPoint y: 377, endPoint x: 746, endPoint y: 425, distance: 91.6
click at [746, 425] on div "53147 53106 53262 53217 53208 53254 53218 53235 53248 53144 53236 53223 53267 5…" at bounding box center [610, 320] width 1220 height 504
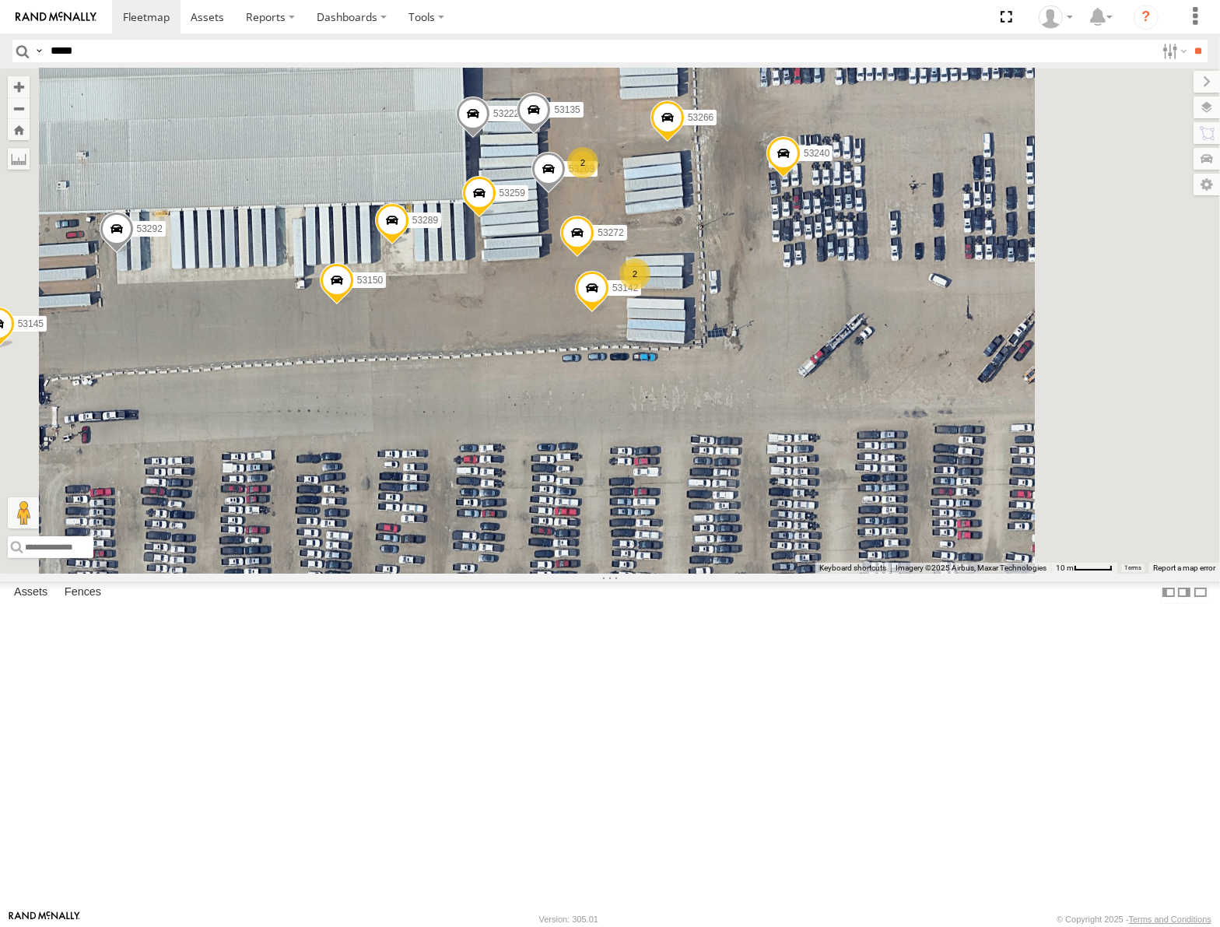
drag, startPoint x: 759, startPoint y: 407, endPoint x: 645, endPoint y: 423, distance: 114.8
click at [645, 423] on div "53147 53106 53262 53217 53208 53254 53218 53235 53248 53144 53236 53223 53267 5…" at bounding box center [610, 320] width 1220 height 504
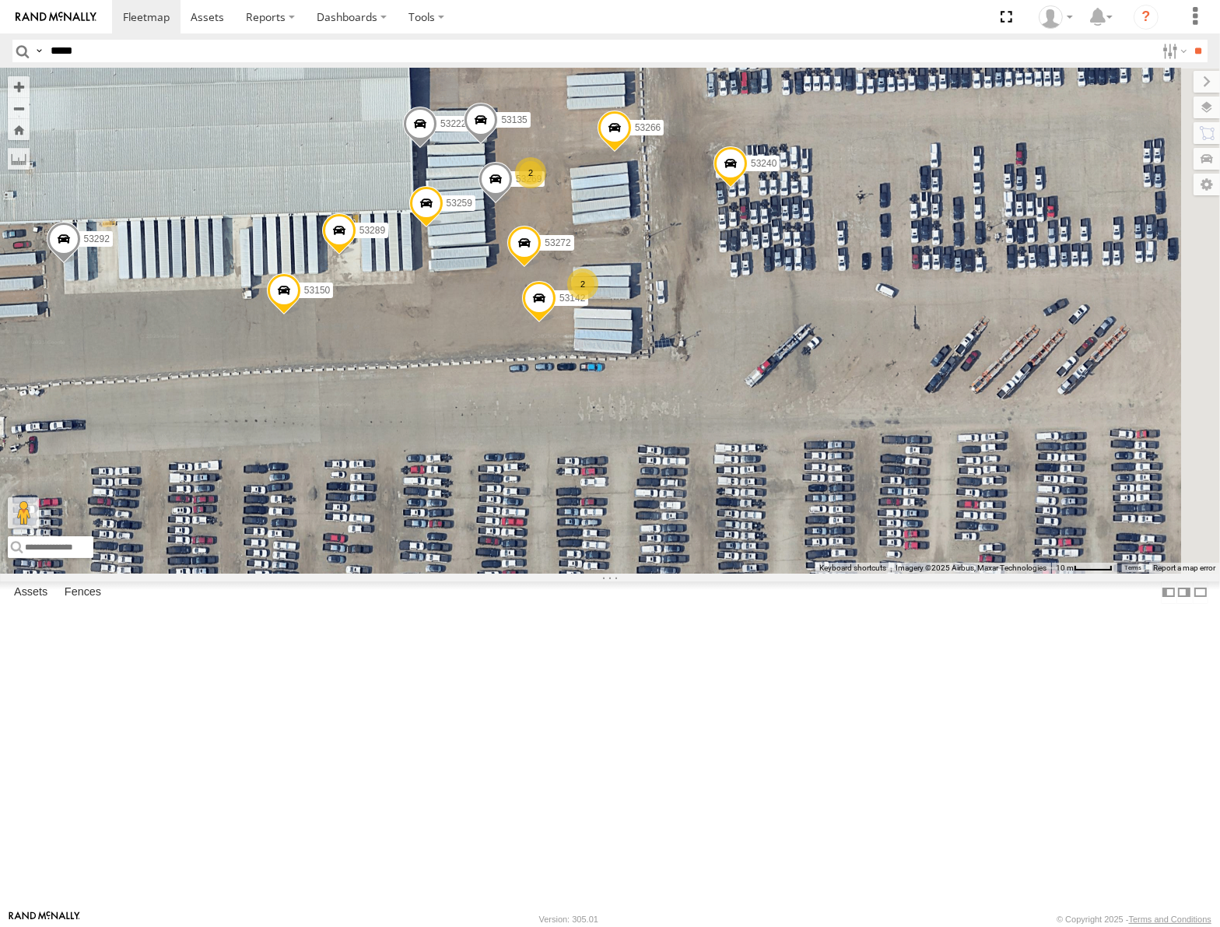
click at [301, 315] on span at bounding box center [284, 294] width 34 height 42
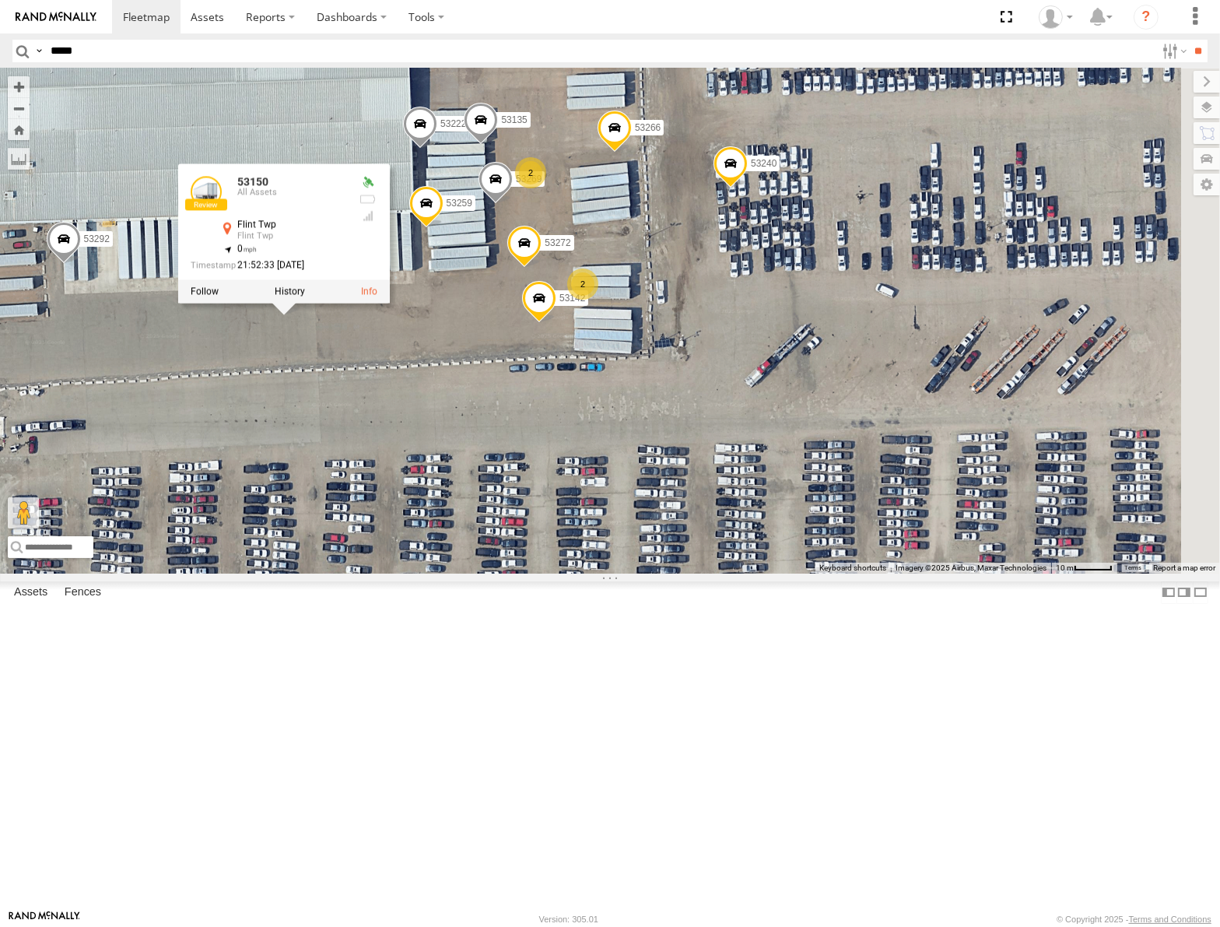
click at [390, 304] on div "53150 All Assets Flint Twp Flint Twp 42.96903 , -83.71754 0 21:52:33 08/10/2025" at bounding box center [284, 234] width 212 height 140
click at [305, 297] on label at bounding box center [290, 291] width 30 height 11
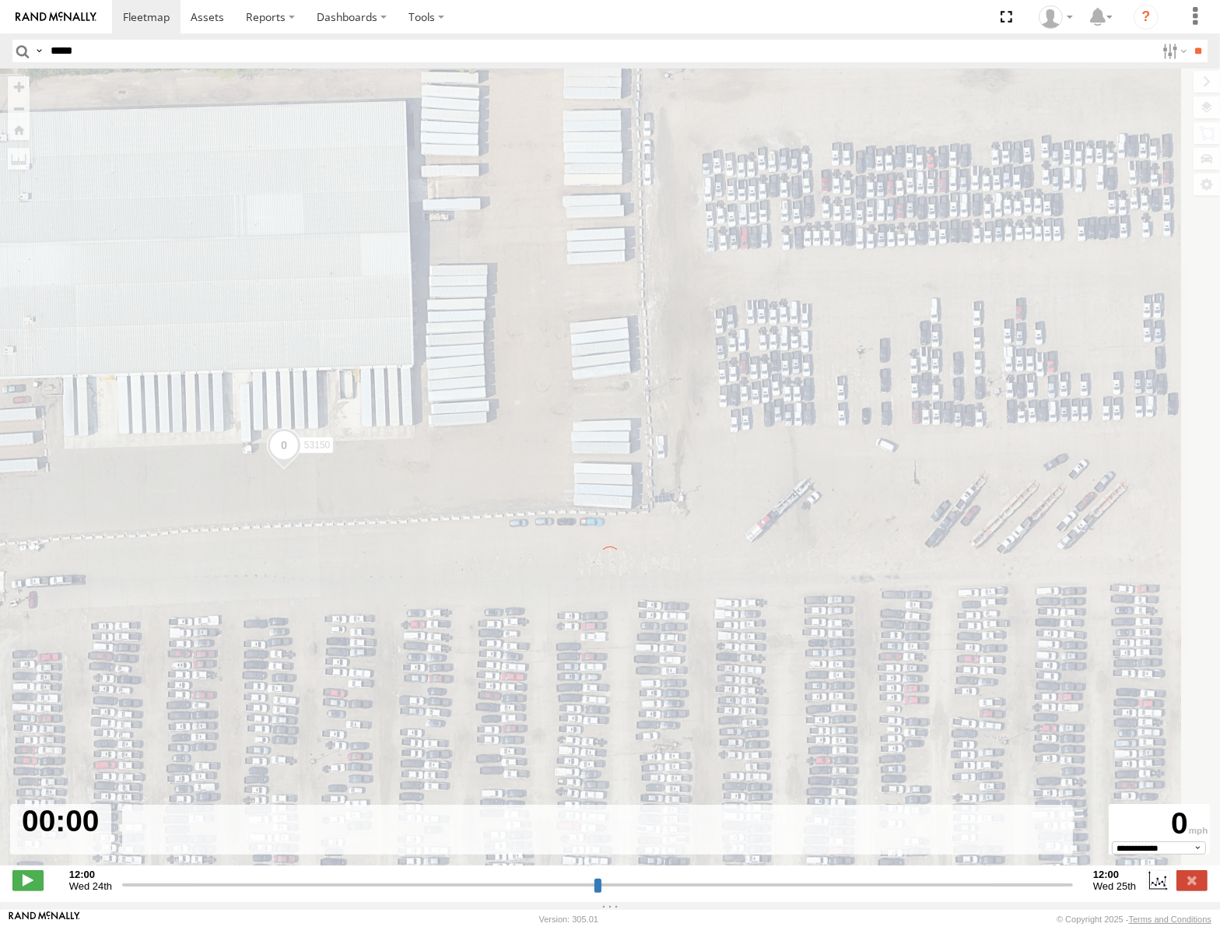
type input "**********"
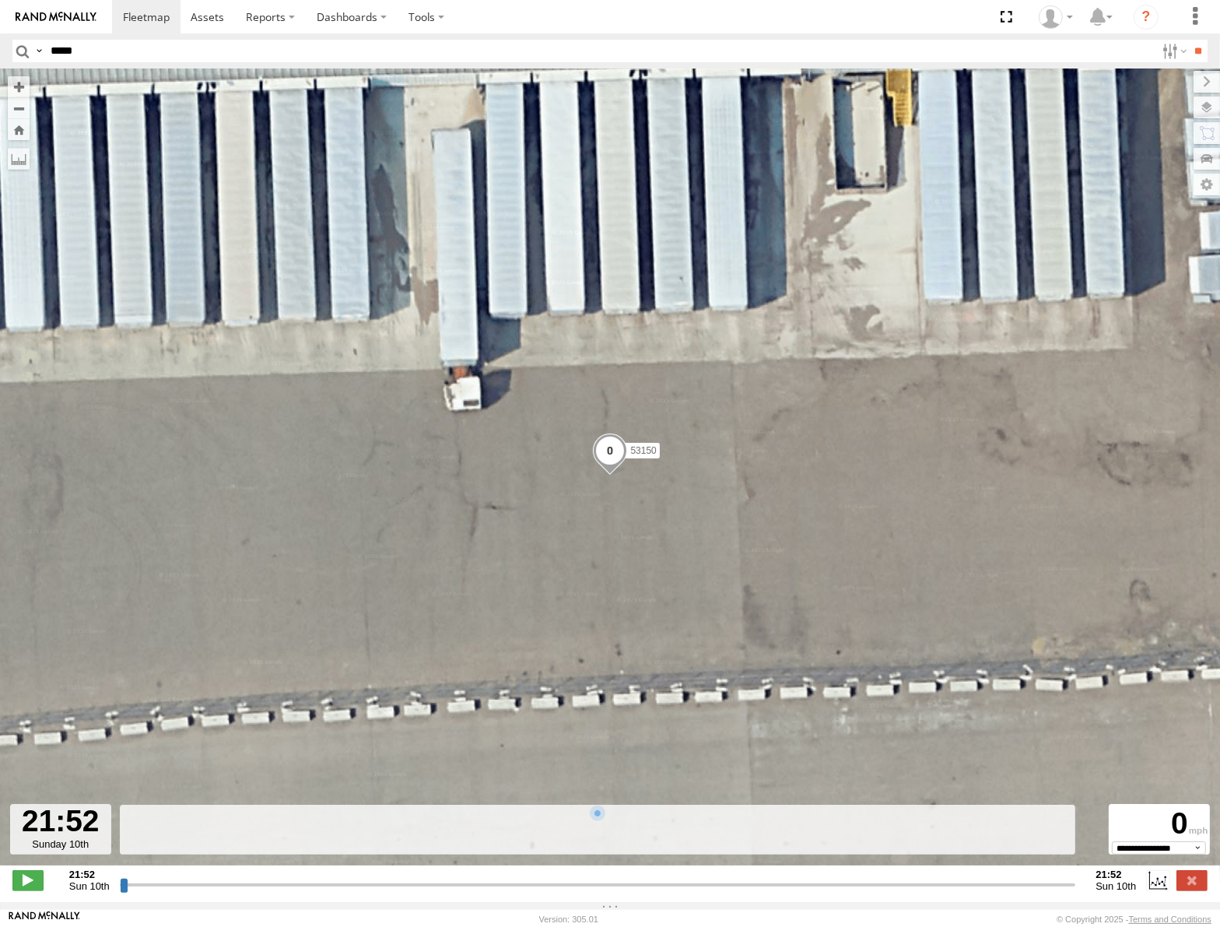
drag, startPoint x: 120, startPoint y: 892, endPoint x: 255, endPoint y: 432, distance: 479.3
click at [308, 877] on input "range" at bounding box center [598, 884] width 957 height 15
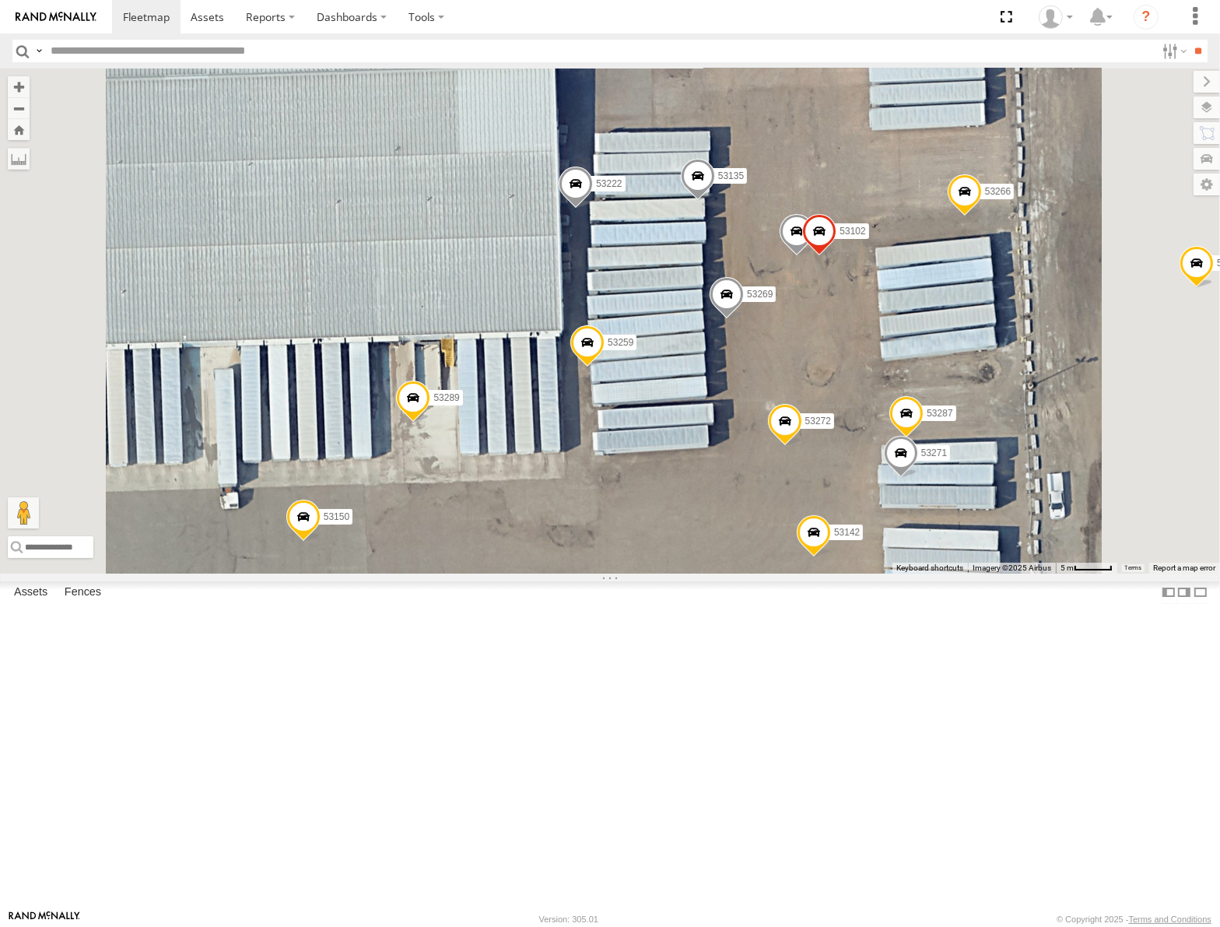
drag, startPoint x: 953, startPoint y: 436, endPoint x: 963, endPoint y: 380, distance: 56.9
click at [963, 380] on div "53106 53217 53147 53262 53208 53254 53218 53235 53248 53144 53236 53223 53267 5…" at bounding box center [610, 320] width 1220 height 504
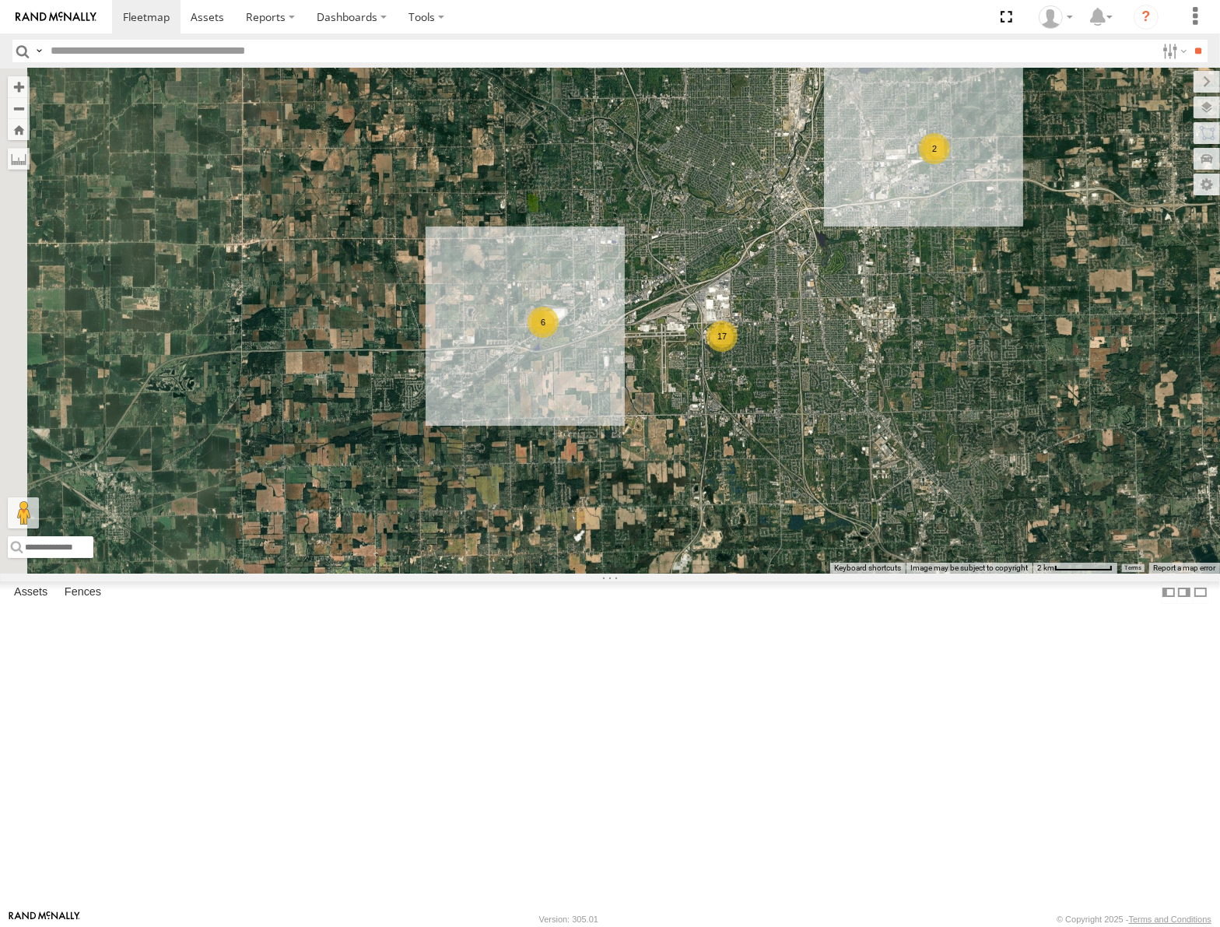
drag, startPoint x: 1027, startPoint y: 615, endPoint x: 783, endPoint y: 319, distance: 383.2
click at [783, 320] on div "53106 53217 53147 53262 53208 53254 53218 53235 53248 53144 53236 53223 53267 5…" at bounding box center [610, 320] width 1220 height 504
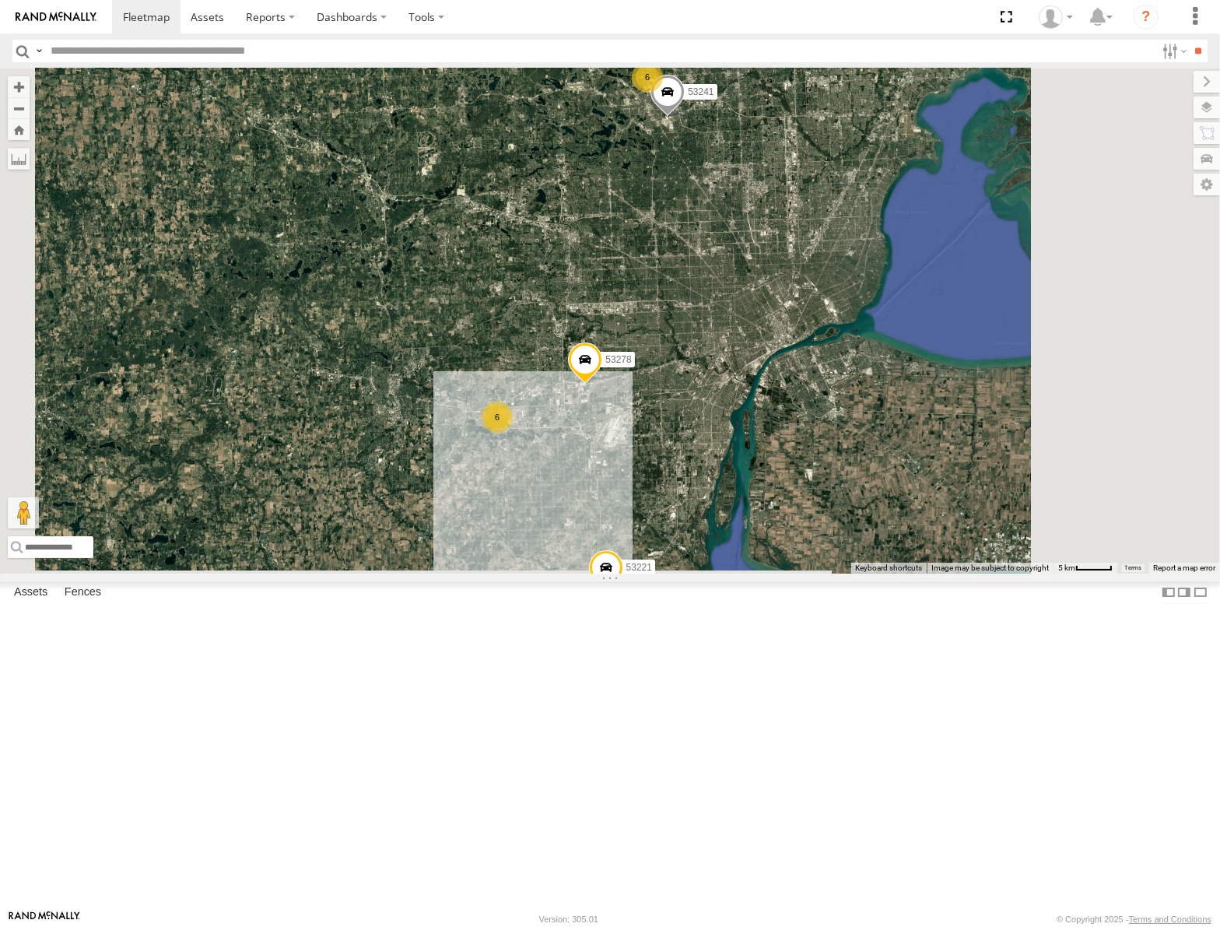
drag, startPoint x: 895, startPoint y: 469, endPoint x: 793, endPoint y: 226, distance: 263.4
click at [793, 229] on div "53106 53217 53147 53262 53208 53254 53218 53235 53248 53144 53236 53223 53267 5…" at bounding box center [610, 320] width 1220 height 504
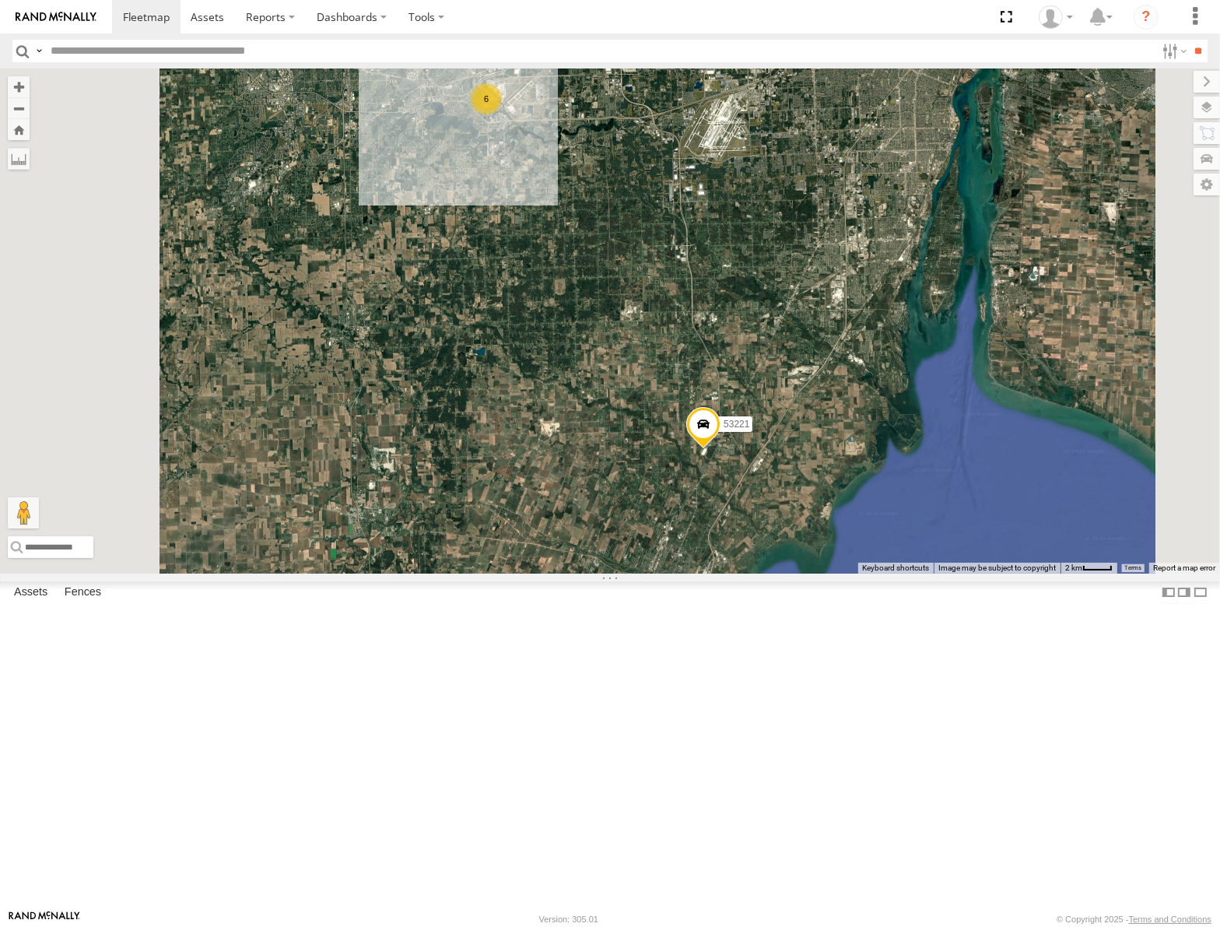
drag, startPoint x: 771, startPoint y: 609, endPoint x: 843, endPoint y: 344, distance: 274.9
click at [843, 344] on div "53106 53217 53147 53262 53208 53254 53218 53235 53248 53144 53236 53223 53267 5…" at bounding box center [610, 320] width 1220 height 504
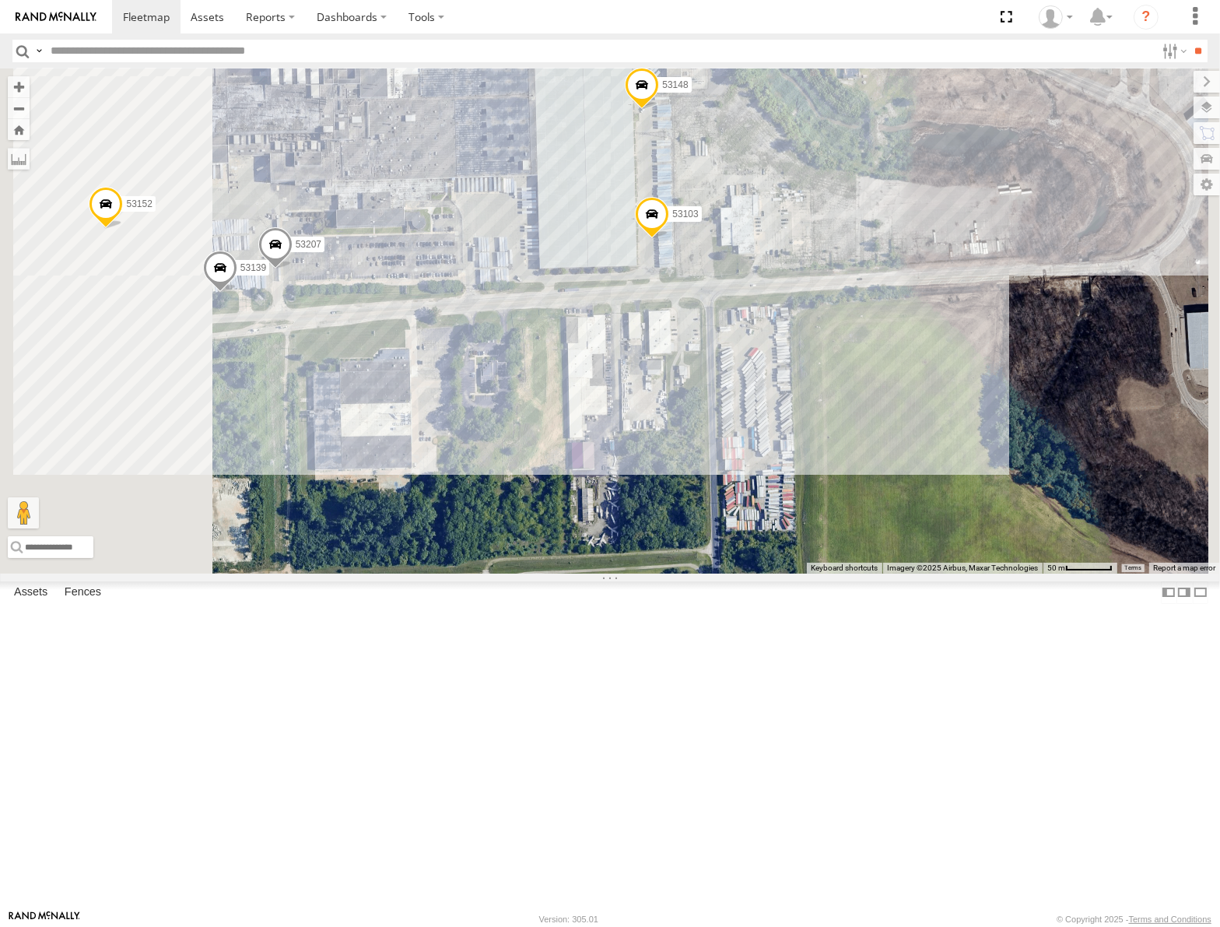
drag, startPoint x: 916, startPoint y: 163, endPoint x: 887, endPoint y: 337, distance: 176.1
click at [948, 322] on div "53106 53217 53147 53262 53208 53254 53218 53235 53248 53144 53236 53223 53267 5…" at bounding box center [610, 320] width 1220 height 504
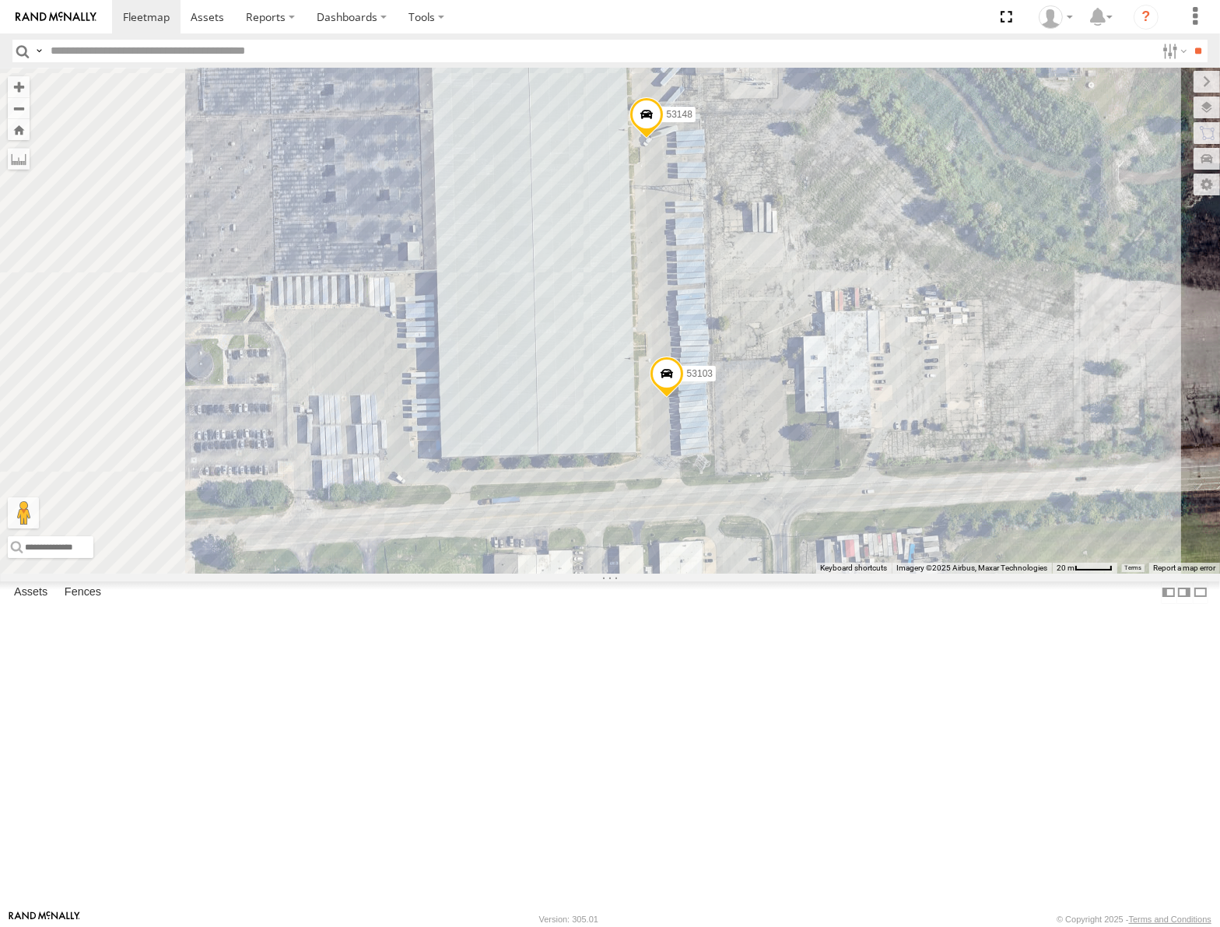
drag, startPoint x: 809, startPoint y: 436, endPoint x: 845, endPoint y: 395, distance: 53.5
click at [845, 395] on div "53106 53217 53147 53262 53208 53254 53218 53235 53248 53144 53236 53223 53267 5…" at bounding box center [610, 320] width 1220 height 504
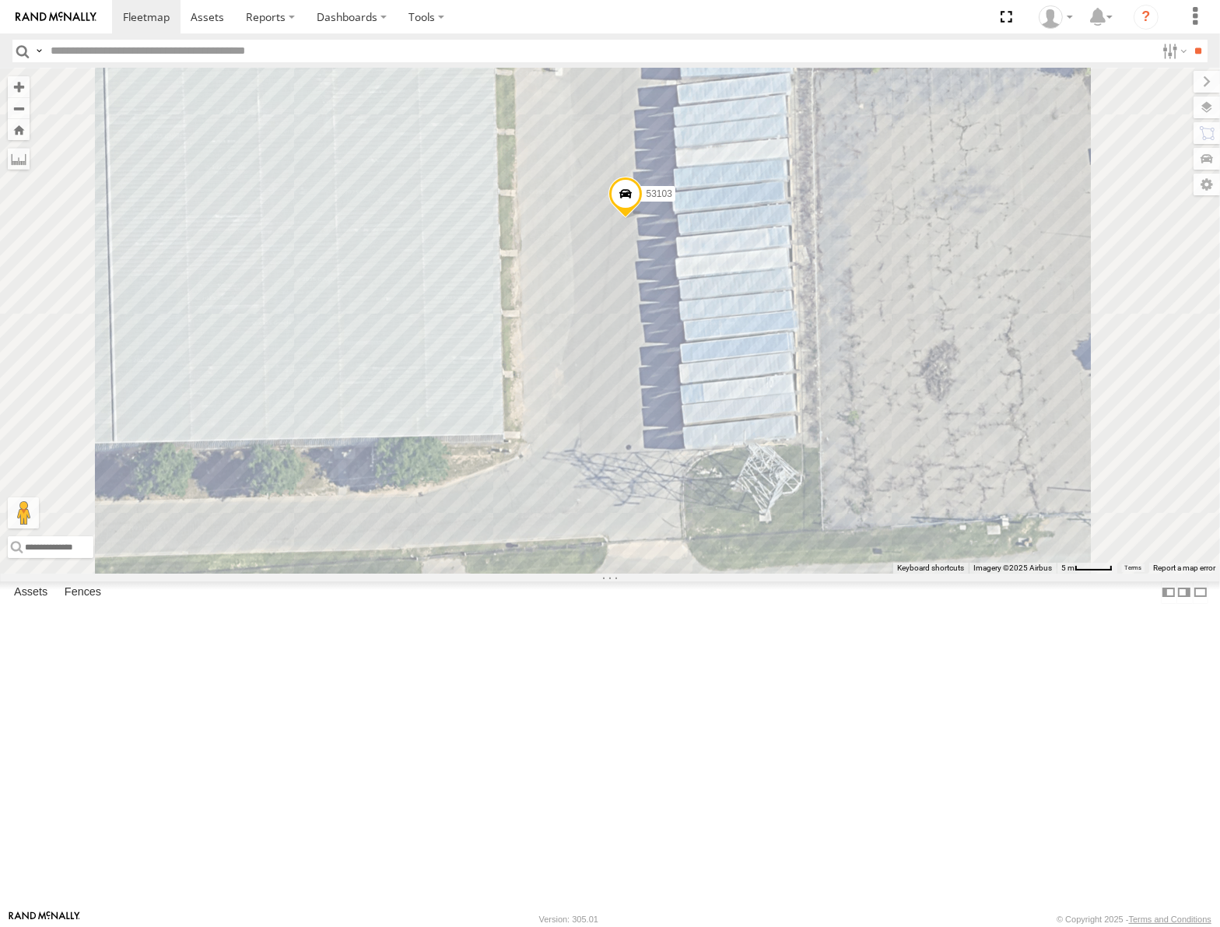
click at [643, 219] on span at bounding box center [626, 198] width 34 height 42
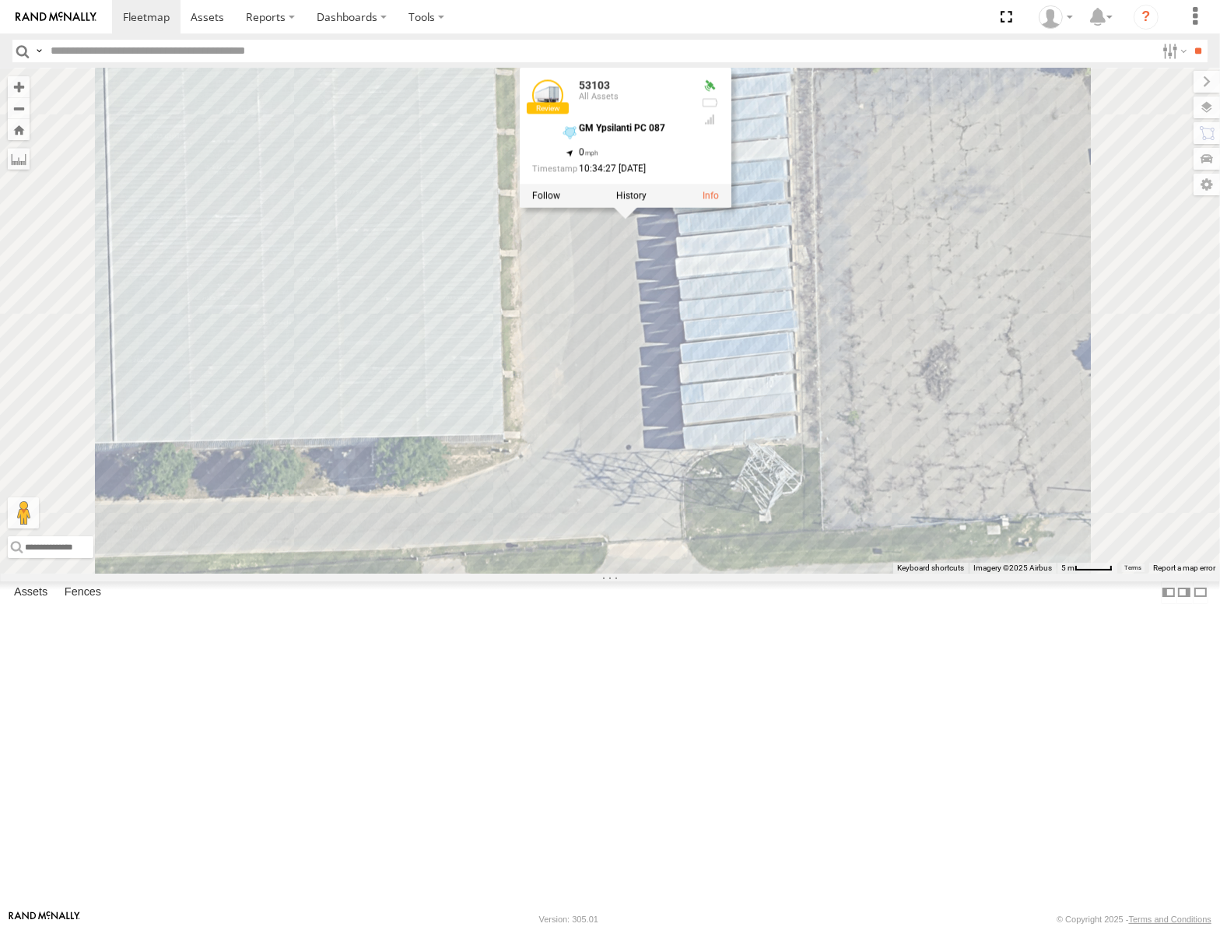
click at [732, 208] on div at bounding box center [626, 195] width 212 height 23
click at [647, 202] on label at bounding box center [631, 196] width 30 height 11
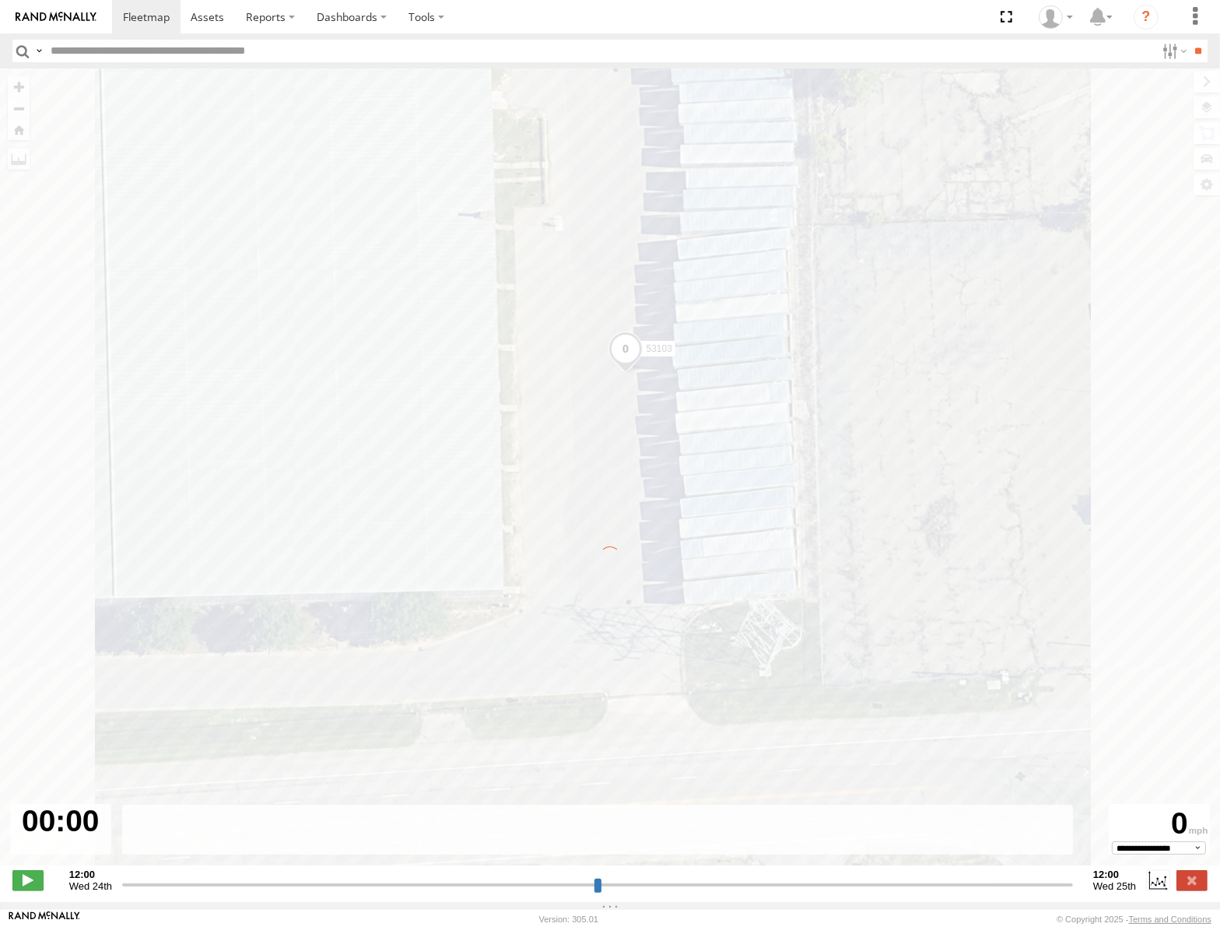
type input "**********"
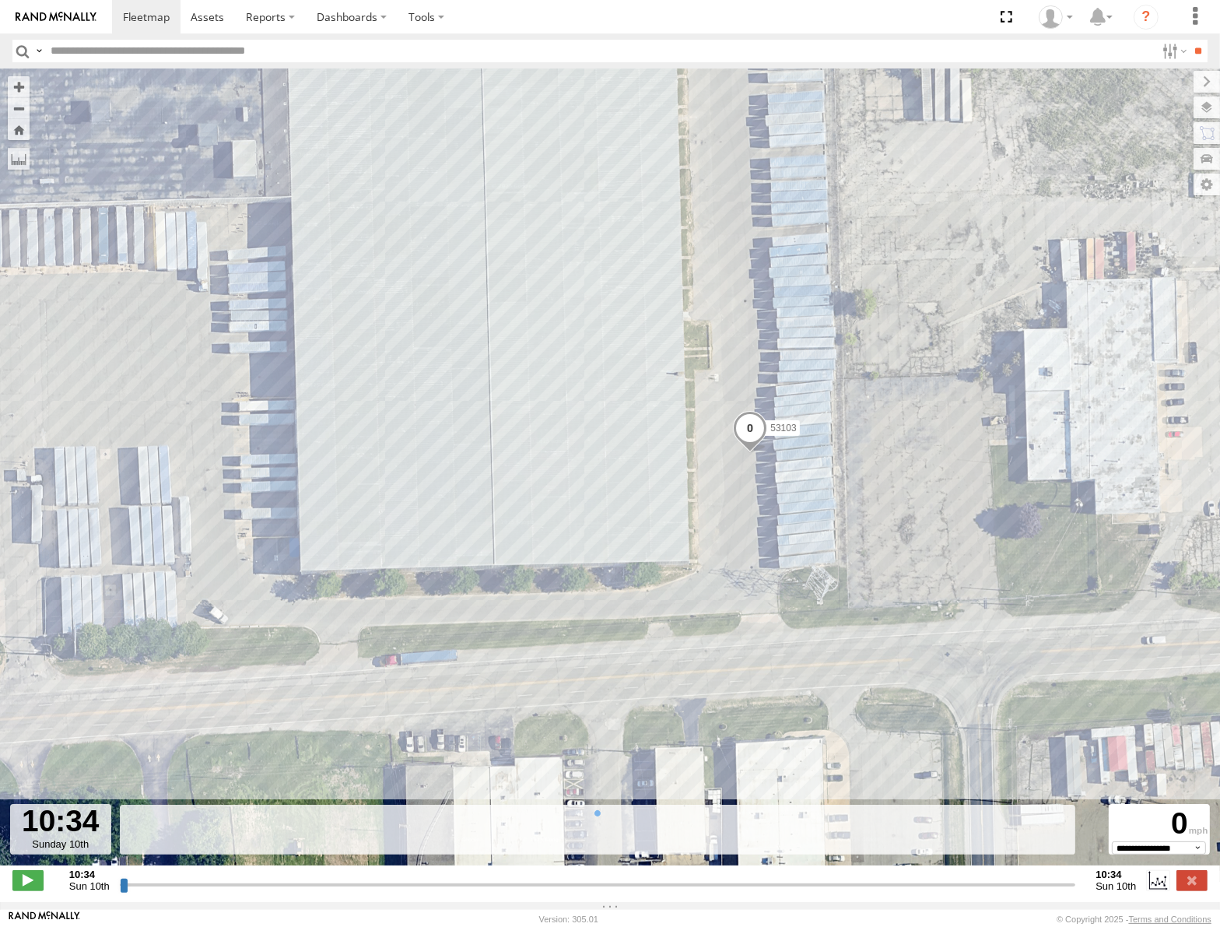
drag, startPoint x: 121, startPoint y: 891, endPoint x: 496, endPoint y: 806, distance: 383.9
click at [496, 877] on input "range" at bounding box center [598, 884] width 957 height 15
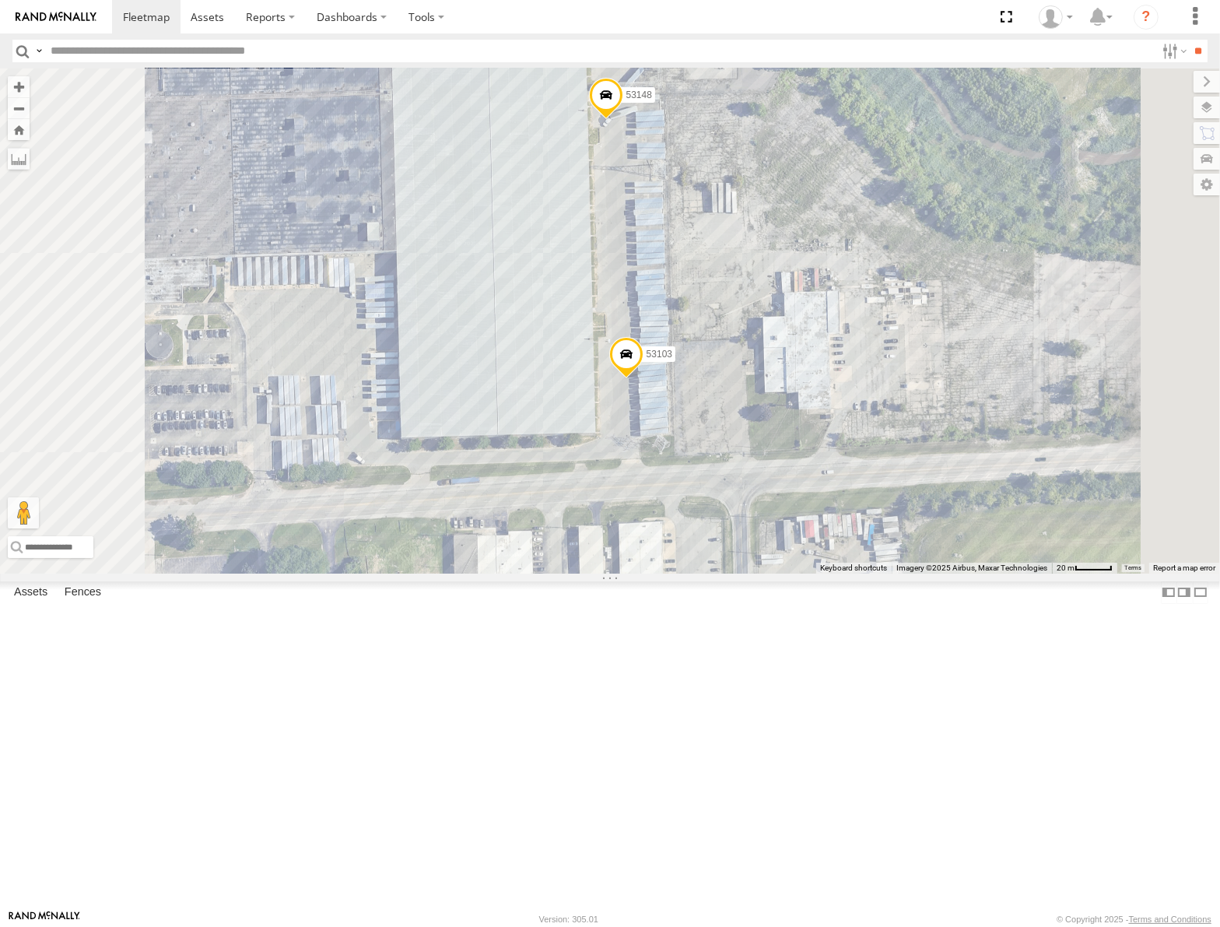
drag, startPoint x: 911, startPoint y: 346, endPoint x: 904, endPoint y: 410, distance: 64.2
click at [904, 410] on div "53106 53217 53147 53262 53208 53254 53218 53235 53248 53144 53236 53223 53267 5…" at bounding box center [610, 320] width 1220 height 504
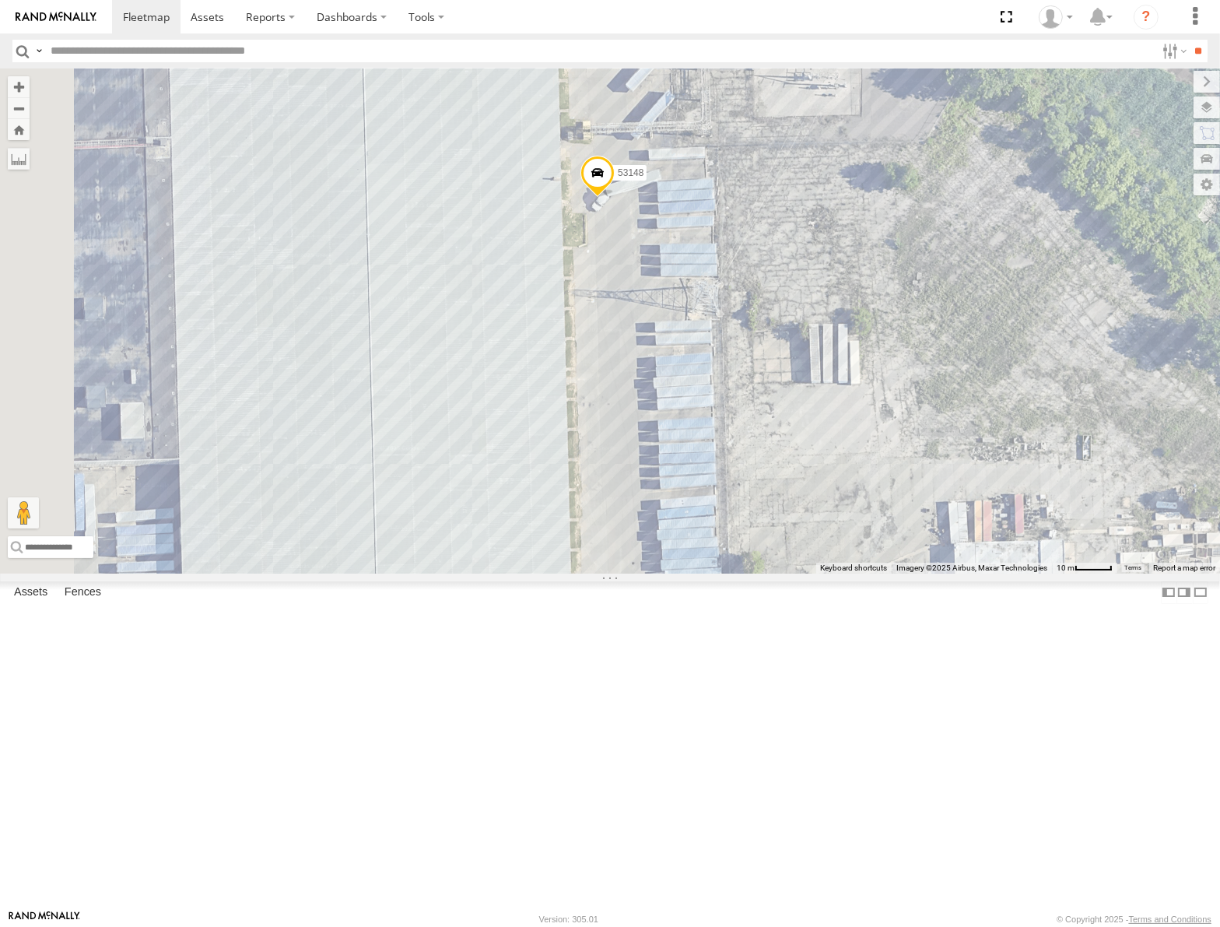
drag, startPoint x: 809, startPoint y: 248, endPoint x: 895, endPoint y: 384, distance: 160.6
click at [897, 384] on div "53106 53217 53147 53262 53208 53254 53218 53235 53248 53144 53236 53223 53267 5…" at bounding box center [610, 320] width 1220 height 504
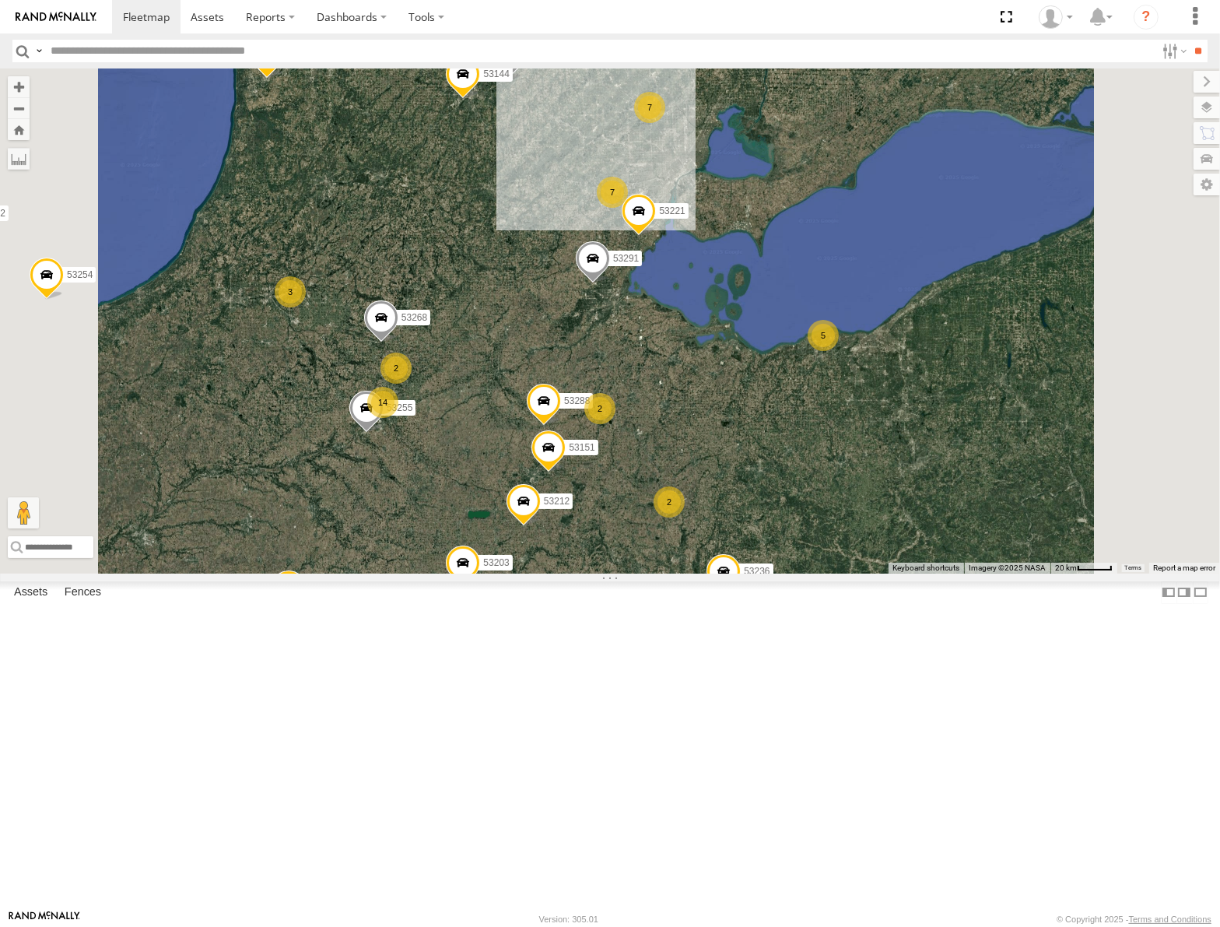
drag, startPoint x: 865, startPoint y: 314, endPoint x: 893, endPoint y: 381, distance: 73.3
click at [904, 388] on div "53147 53106 53217 53208 53254 53218 53235 53248 53236 53223 53151 53203 53212 5…" at bounding box center [610, 320] width 1220 height 504
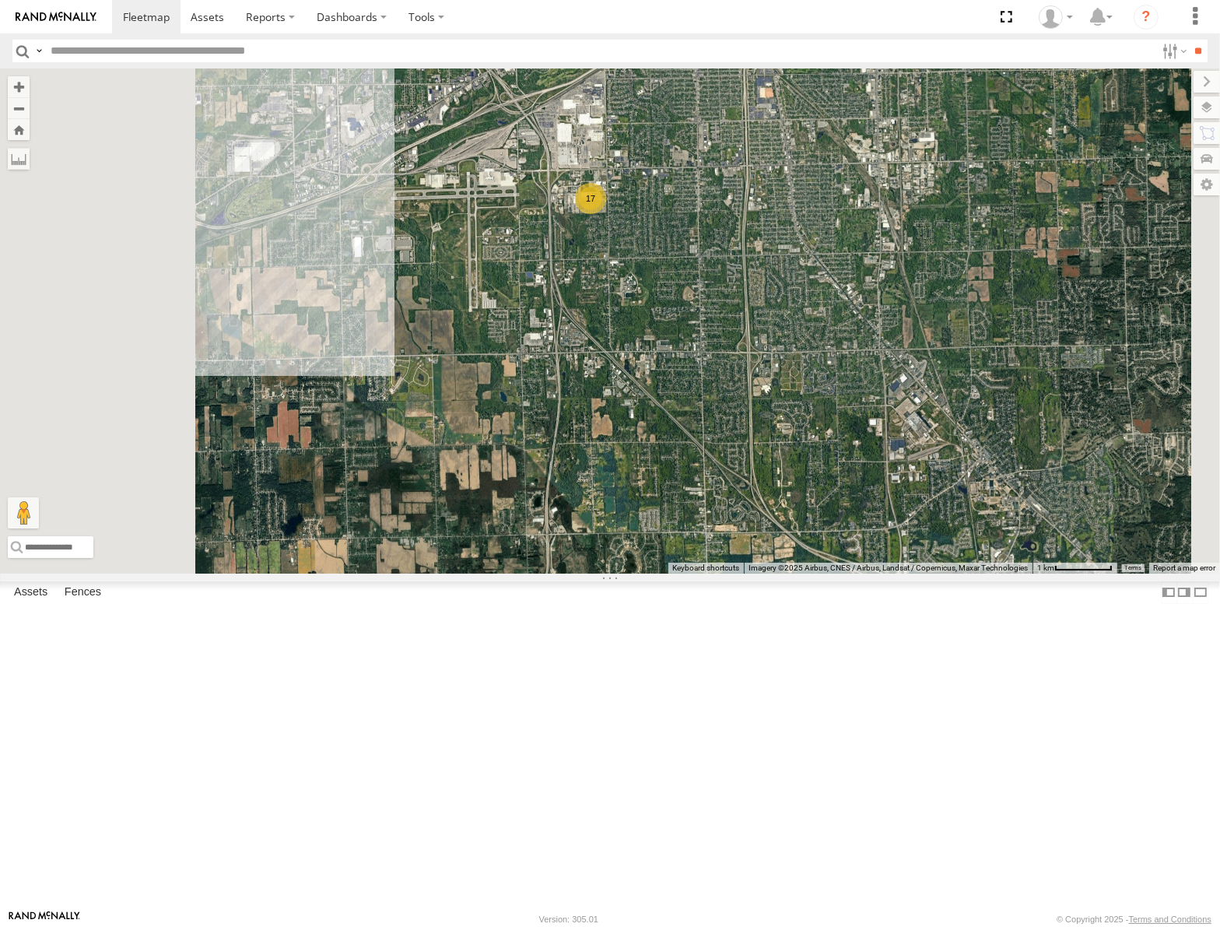
drag, startPoint x: 787, startPoint y: 208, endPoint x: 883, endPoint y: 334, distance: 158.8
click at [883, 334] on div "53147 53106 53217 53208 53254 53218 53235 53248 53236 53223 53151 53203 53212 5…" at bounding box center [610, 320] width 1220 height 504
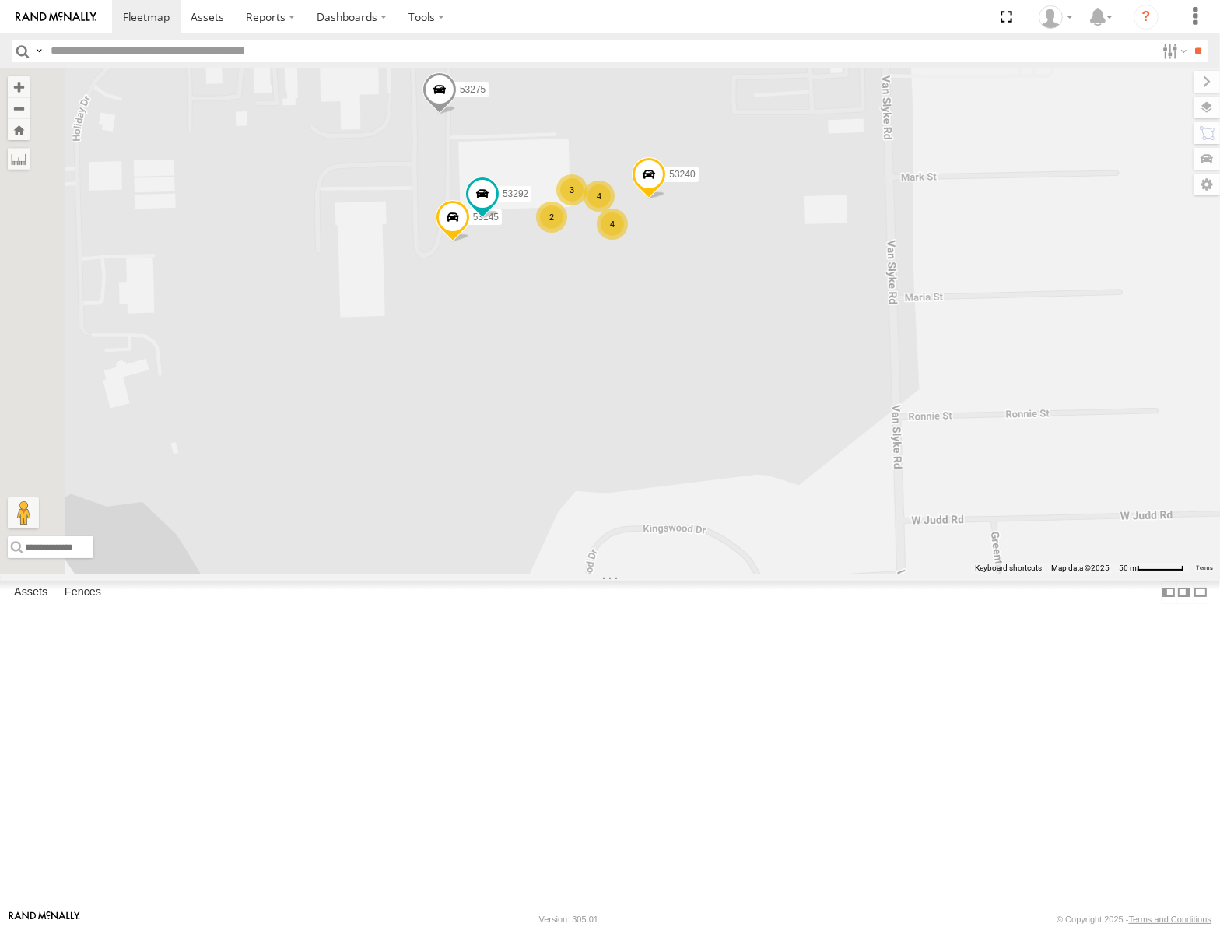
drag, startPoint x: 652, startPoint y: 193, endPoint x: 729, endPoint y: 303, distance: 133.7
click at [729, 303] on div "53147 53106 53209 53217 53208 53254 53218 53235 53248 53236 53223 53151 53203 5…" at bounding box center [610, 320] width 1220 height 504
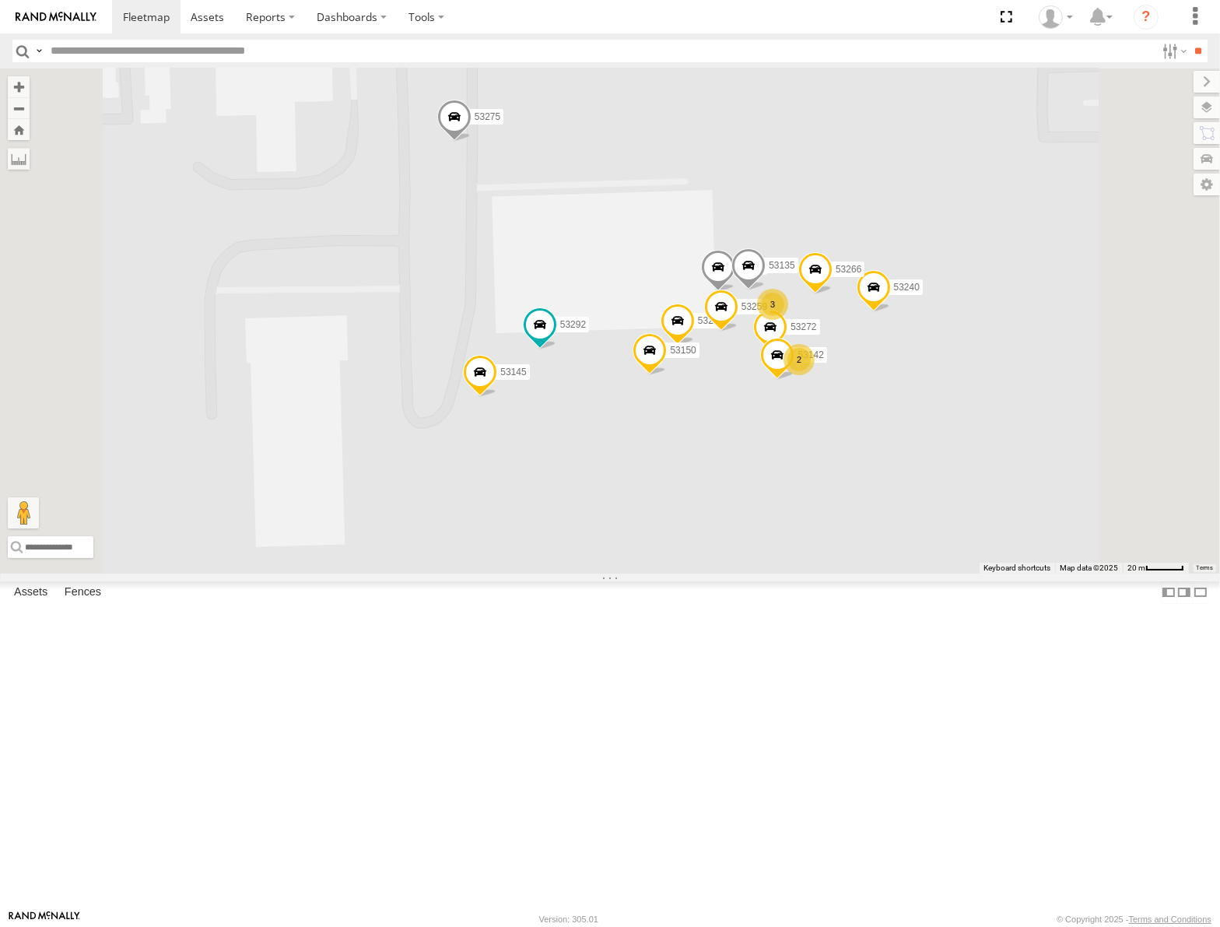
drag, startPoint x: 891, startPoint y: 328, endPoint x: 848, endPoint y: 321, distance: 44.0
click at [848, 323] on div "53147 53106 53209 53217 53208 53254 53218 53235 53248 53236 53223 53151 53203 5…" at bounding box center [610, 320] width 1220 height 504
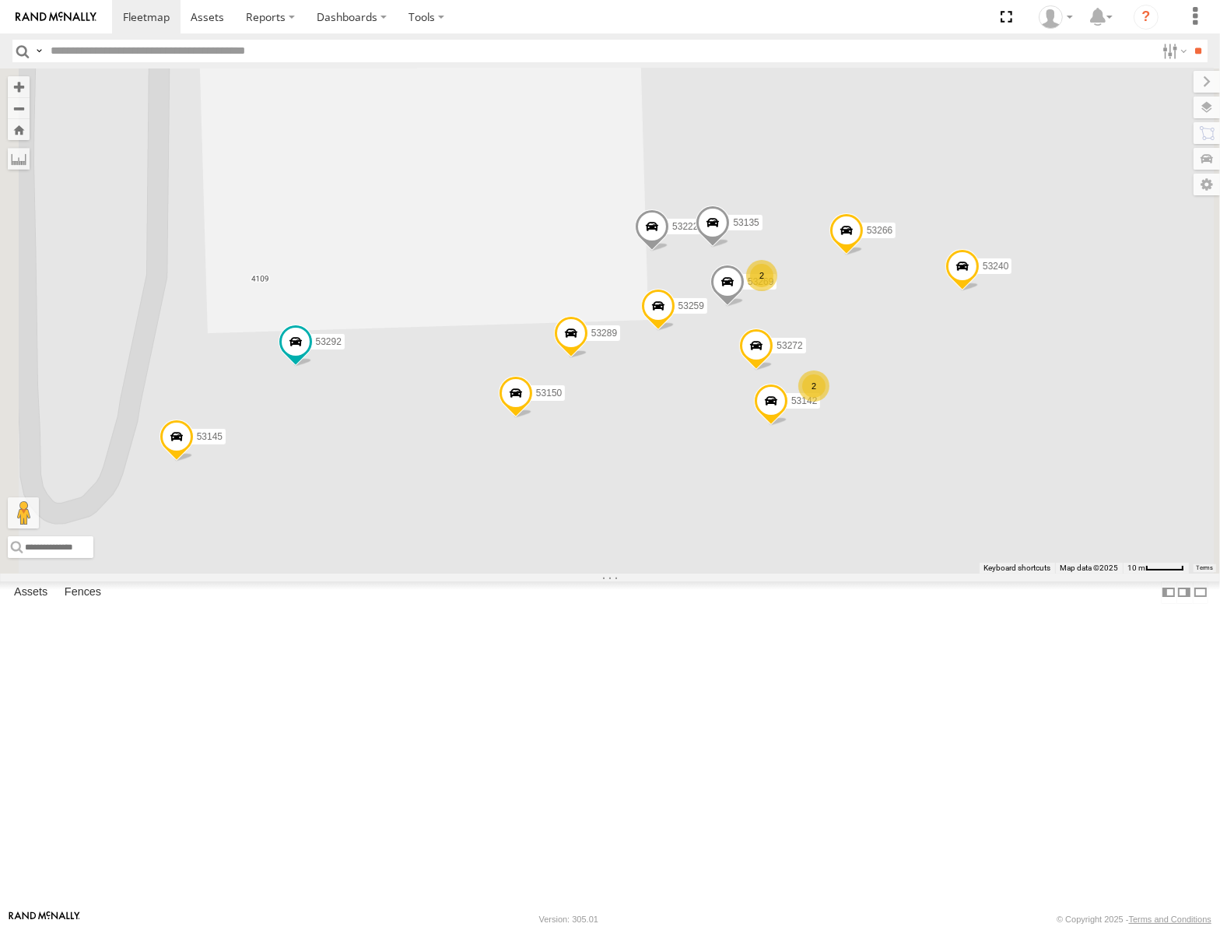
drag, startPoint x: 792, startPoint y: 430, endPoint x: 781, endPoint y: 435, distance: 11.1
click at [781, 435] on div "53147 53106 53209 53217 53208 53254 53218 53235 53248 53236 53223 53151 53203 5…" at bounding box center [610, 320] width 1220 height 504
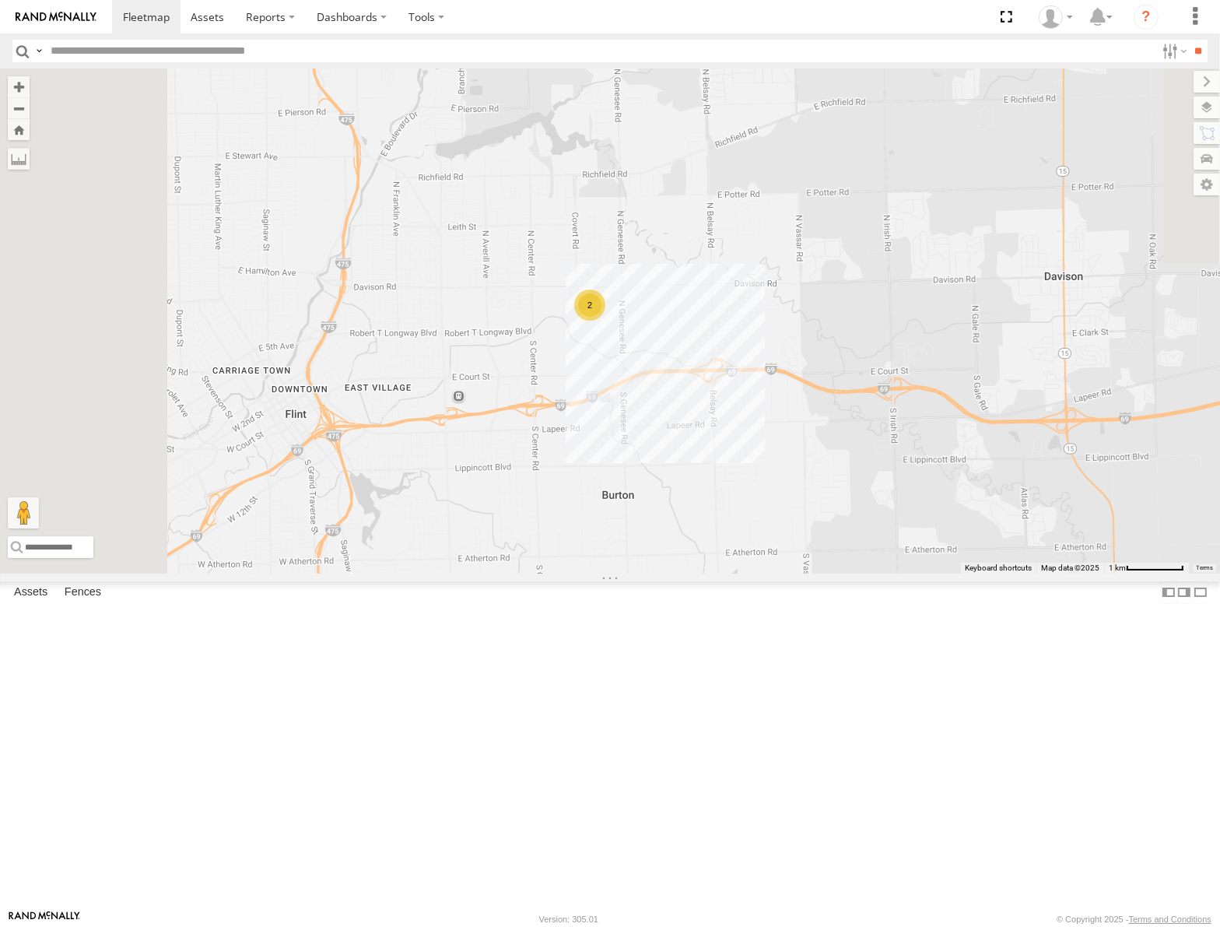
drag, startPoint x: 716, startPoint y: 228, endPoint x: 845, endPoint y: 623, distance: 416.0
click at [866, 573] on div "53209 53147 53106 53217 53208 53254 53218 53235 53248 53236 53223 53151 53203 5…" at bounding box center [610, 320] width 1220 height 504
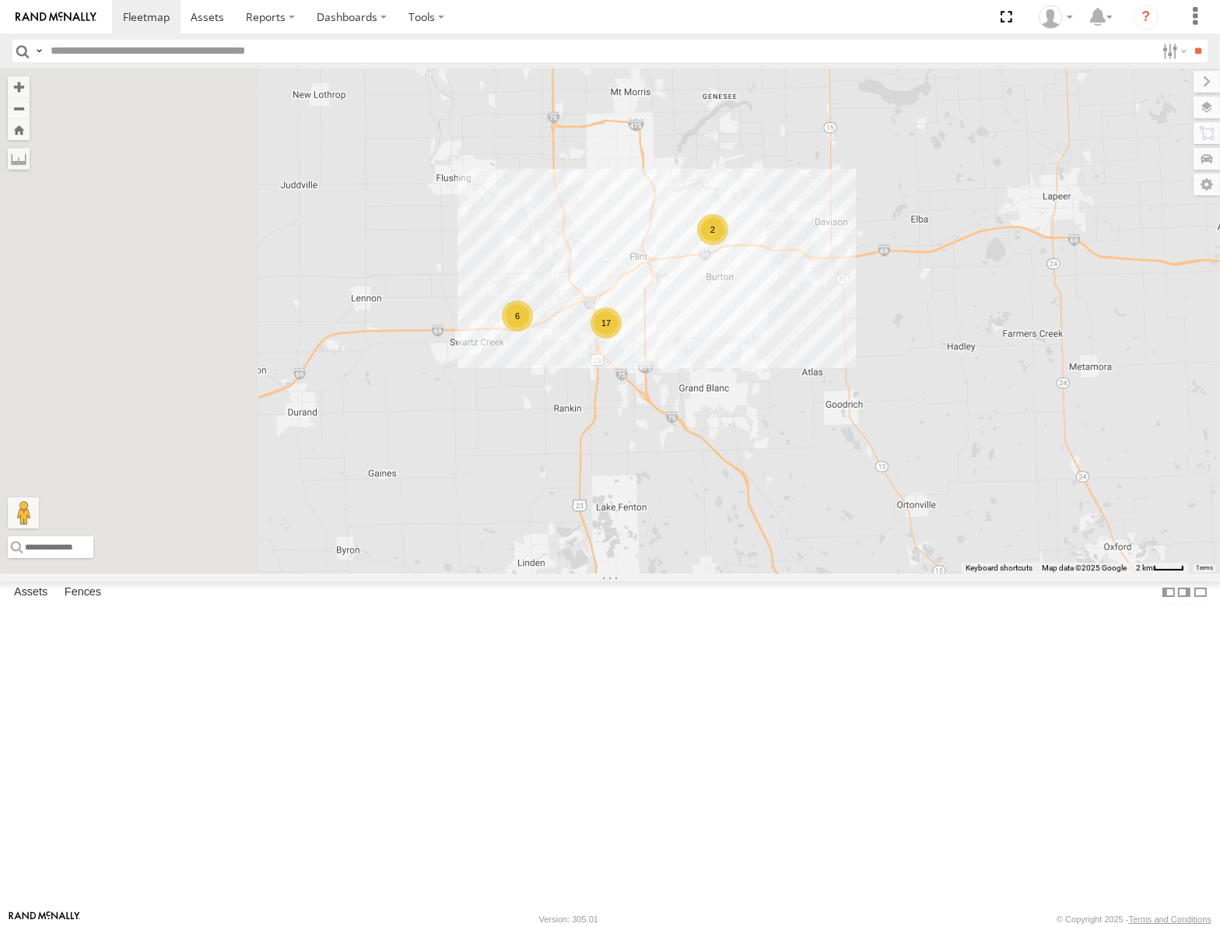
drag, startPoint x: 683, startPoint y: 646, endPoint x: 960, endPoint y: 513, distance: 306.7
click at [960, 513] on div "53209 53147 53106 53217 53208 53254 53218 53235 53248 53236 53223 53151 53203 5…" at bounding box center [610, 320] width 1220 height 504
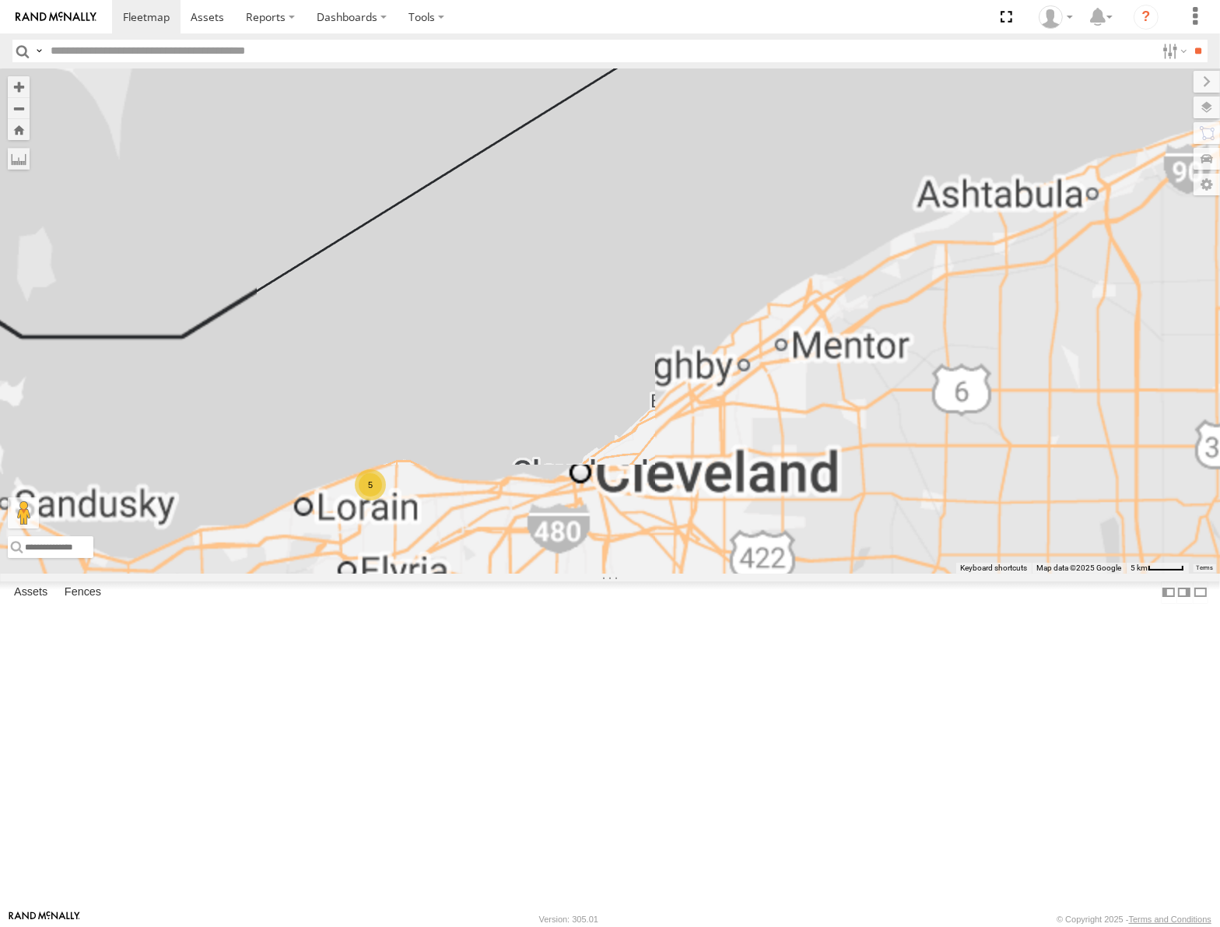
drag, startPoint x: 665, startPoint y: 638, endPoint x: 719, endPoint y: 628, distance: 55.4
click at [719, 573] on div "53147 53106 53217 53208 53254 53218 53283 53235 53248 53144 53236 53151 53221 5" at bounding box center [610, 320] width 1220 height 504
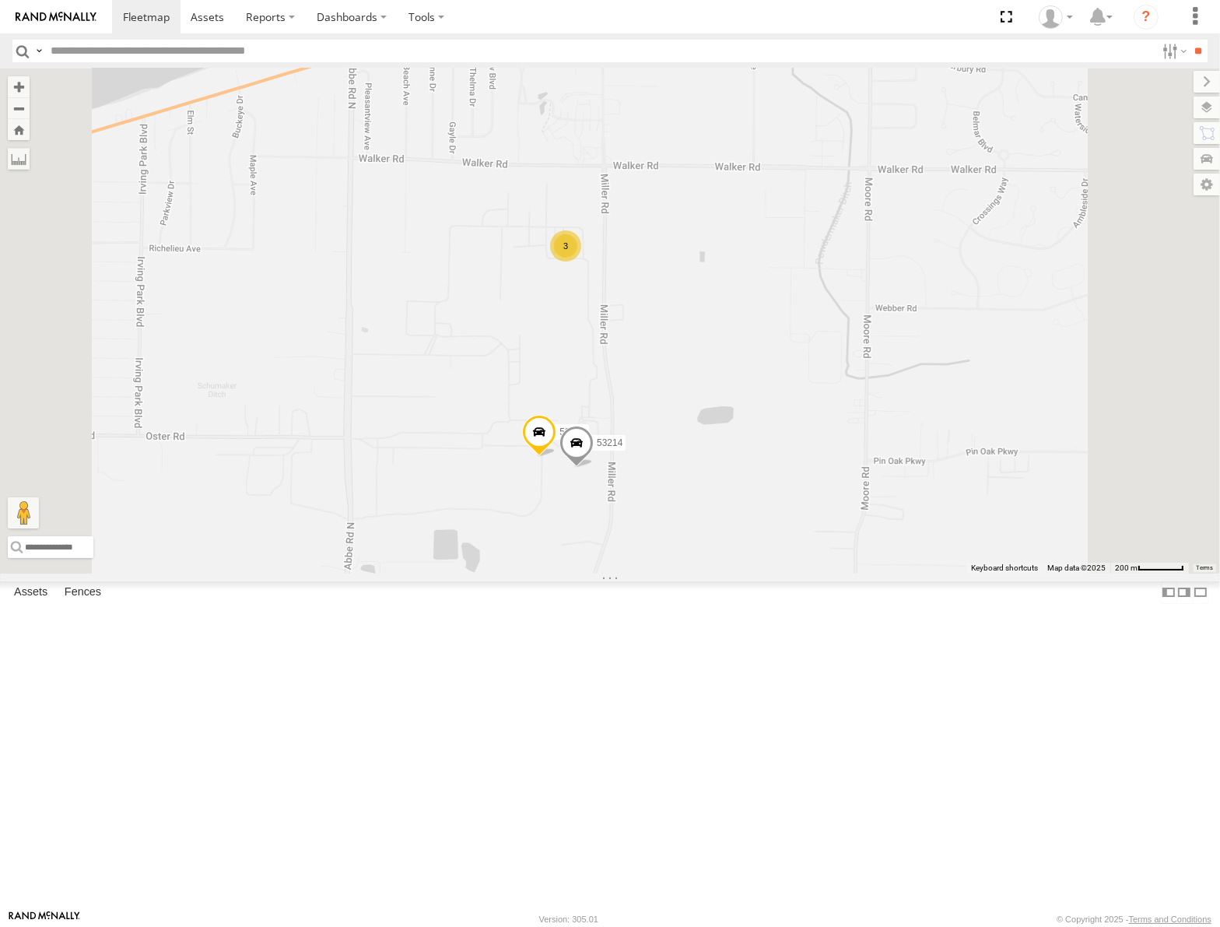
drag, startPoint x: 817, startPoint y: 525, endPoint x: 845, endPoint y: 485, distance: 48.1
click at [845, 485] on div "53147 53106 53217 53208 53254 53218 53283 53235 53248 53144 53236 53151 53221 5…" at bounding box center [610, 320] width 1220 height 504
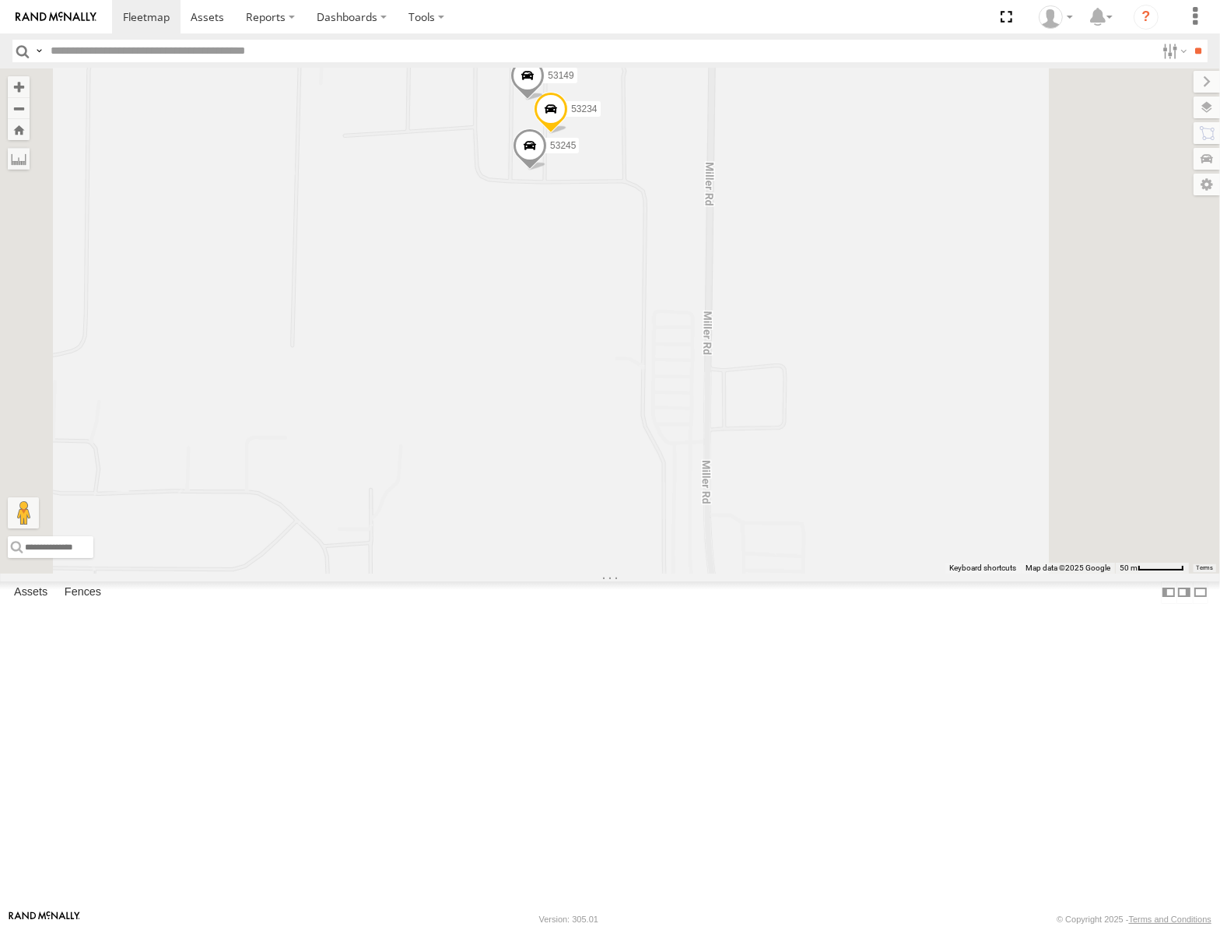
click at [545, 101] on span at bounding box center [528, 80] width 34 height 42
click at [549, 83] on label at bounding box center [533, 77] width 30 height 11
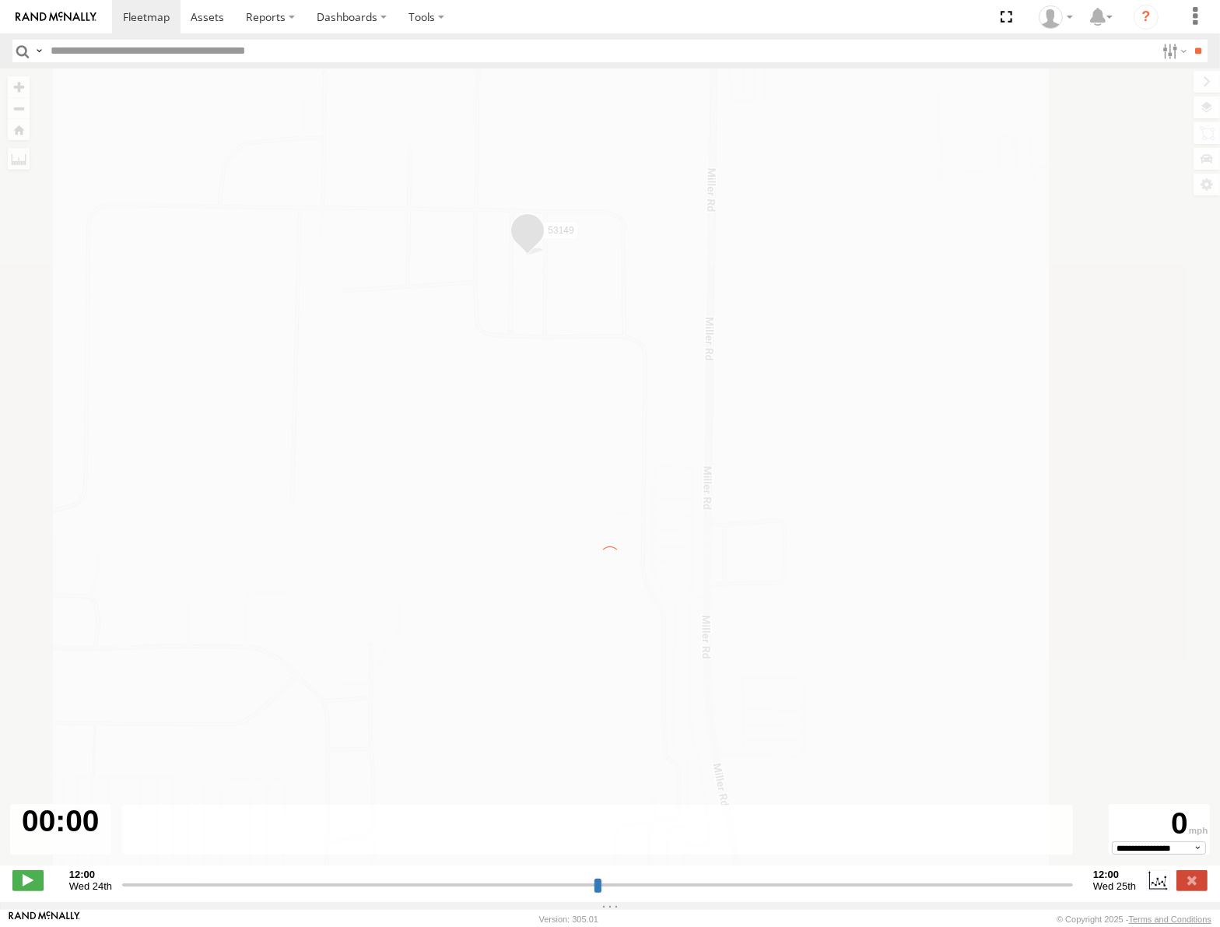
type input "**********"
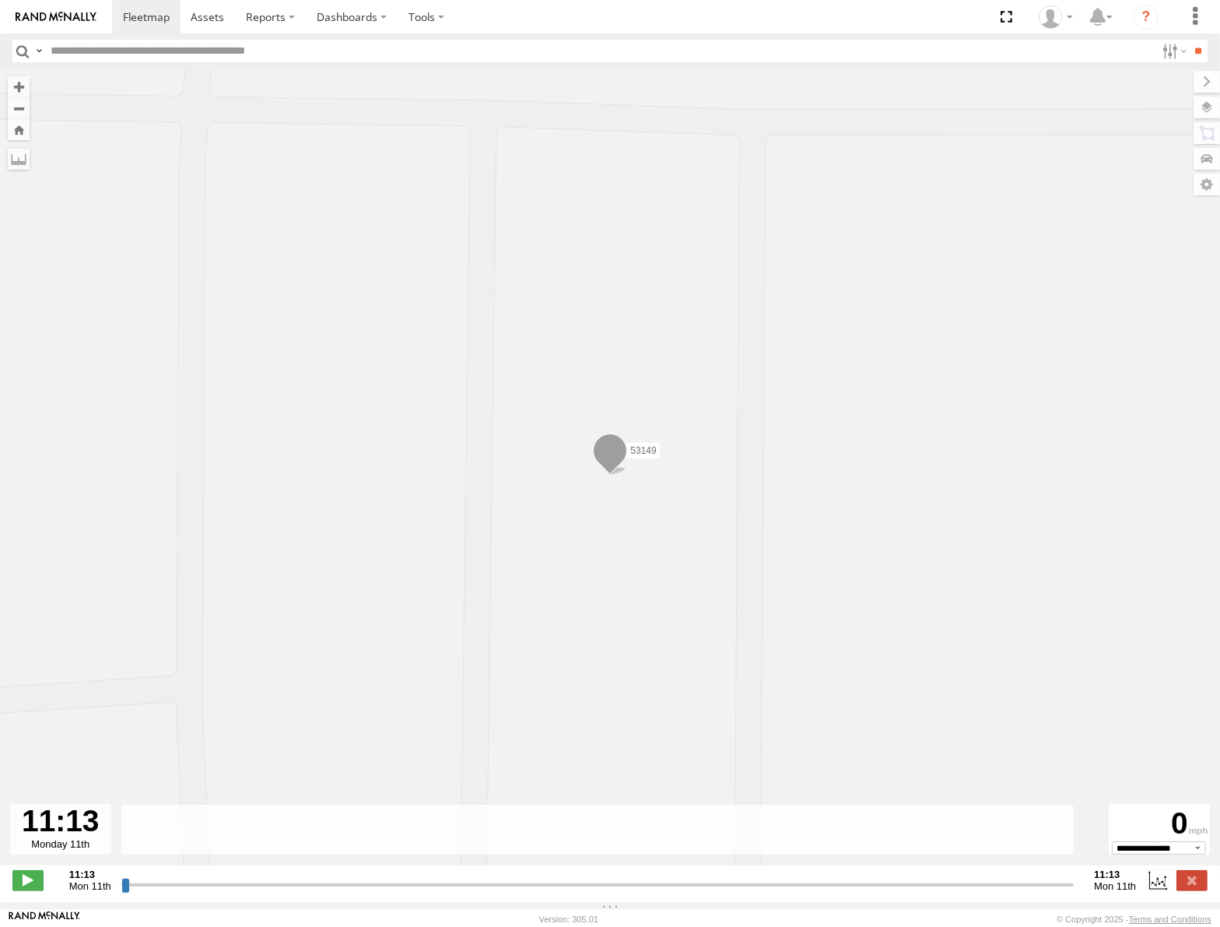
drag, startPoint x: 121, startPoint y: 886, endPoint x: 150, endPoint y: 887, distance: 28.8
click at [150, 887] on input "range" at bounding box center [597, 884] width 953 height 15
drag, startPoint x: 128, startPoint y: 890, endPoint x: 270, endPoint y: 855, distance: 146.9
click at [265, 877] on input "range" at bounding box center [597, 884] width 953 height 15
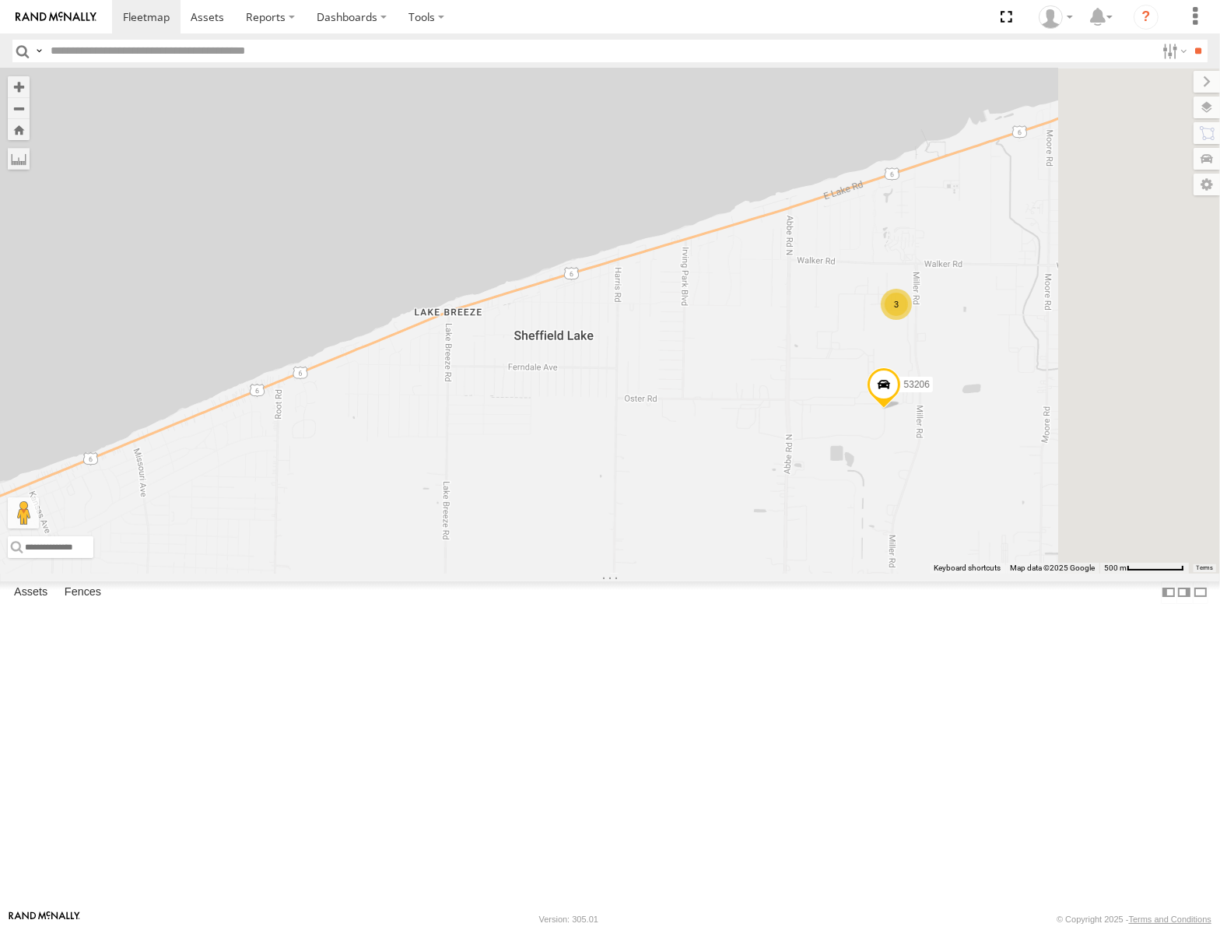
drag, startPoint x: 1102, startPoint y: 413, endPoint x: 843, endPoint y: 444, distance: 261.1
click at [844, 448] on div "53106 53217 53147 53208 53254 53218 53283 53235 53248 53144 53236 53223 53262 5…" at bounding box center [610, 320] width 1220 height 504
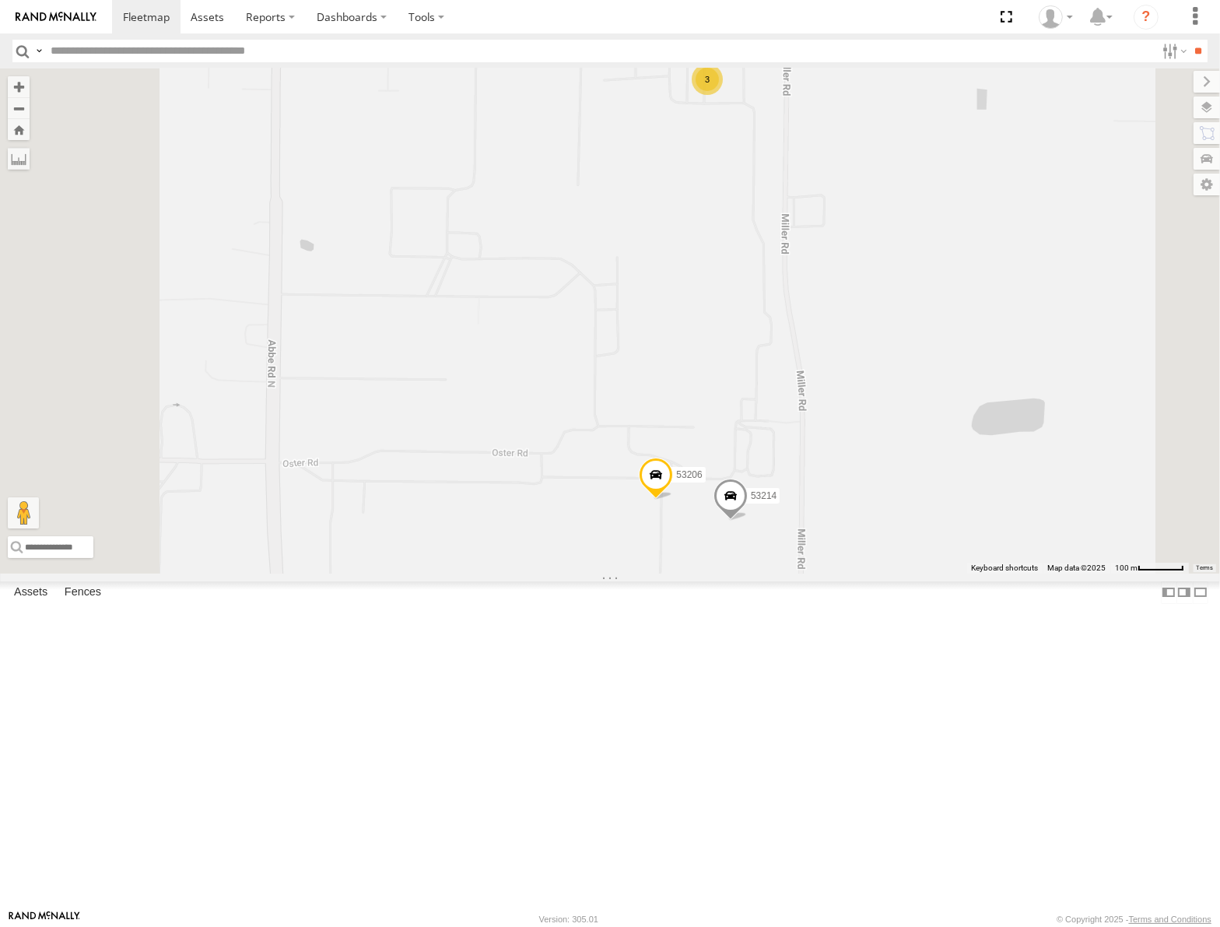
drag, startPoint x: 964, startPoint y: 443, endPoint x: 953, endPoint y: 424, distance: 21.6
click at [953, 424] on div "53106 53217 53147 53208 53254 53218 53283 53235 53248 53144 53236 53223 53262 5…" at bounding box center [610, 320] width 1220 height 504
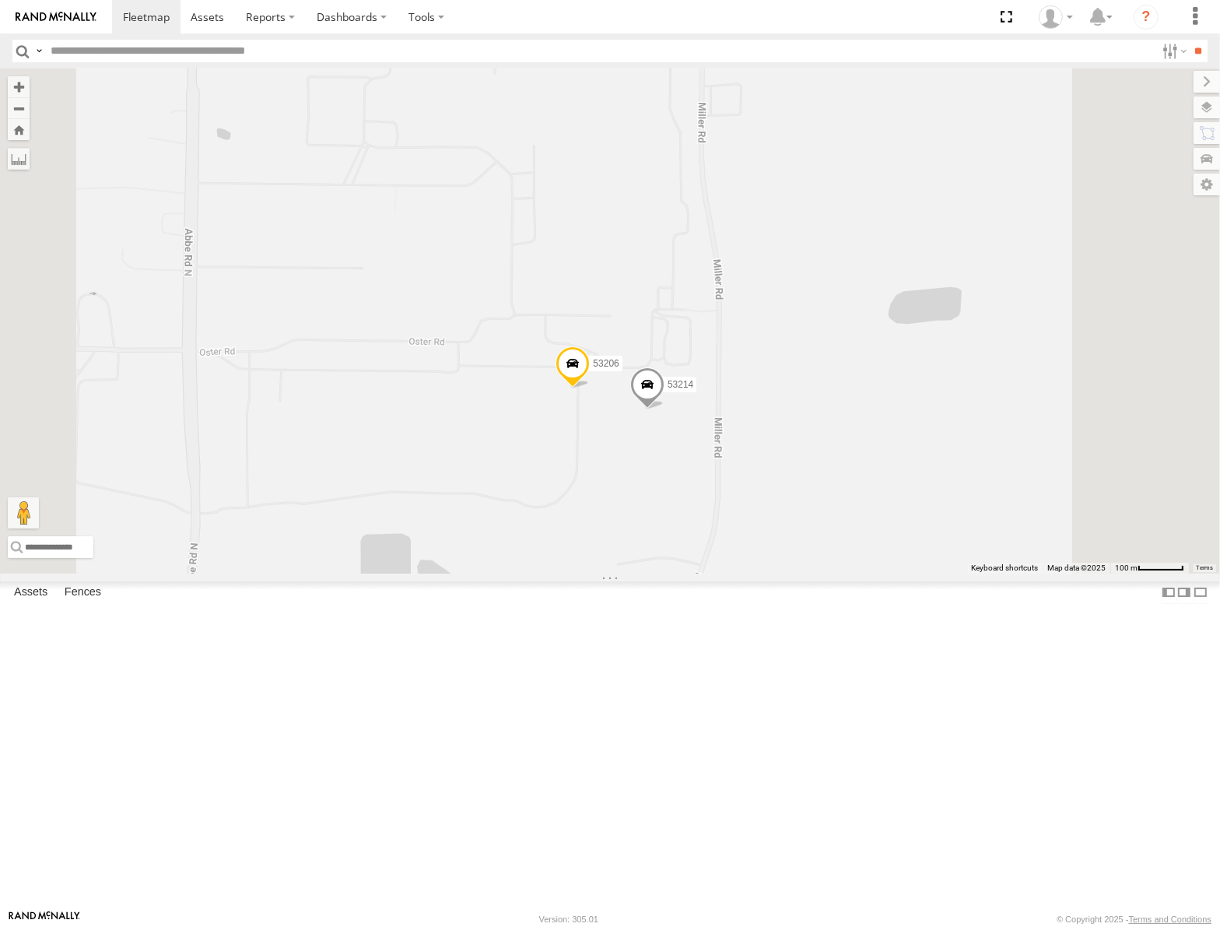
click at [665, 410] on span at bounding box center [647, 389] width 34 height 42
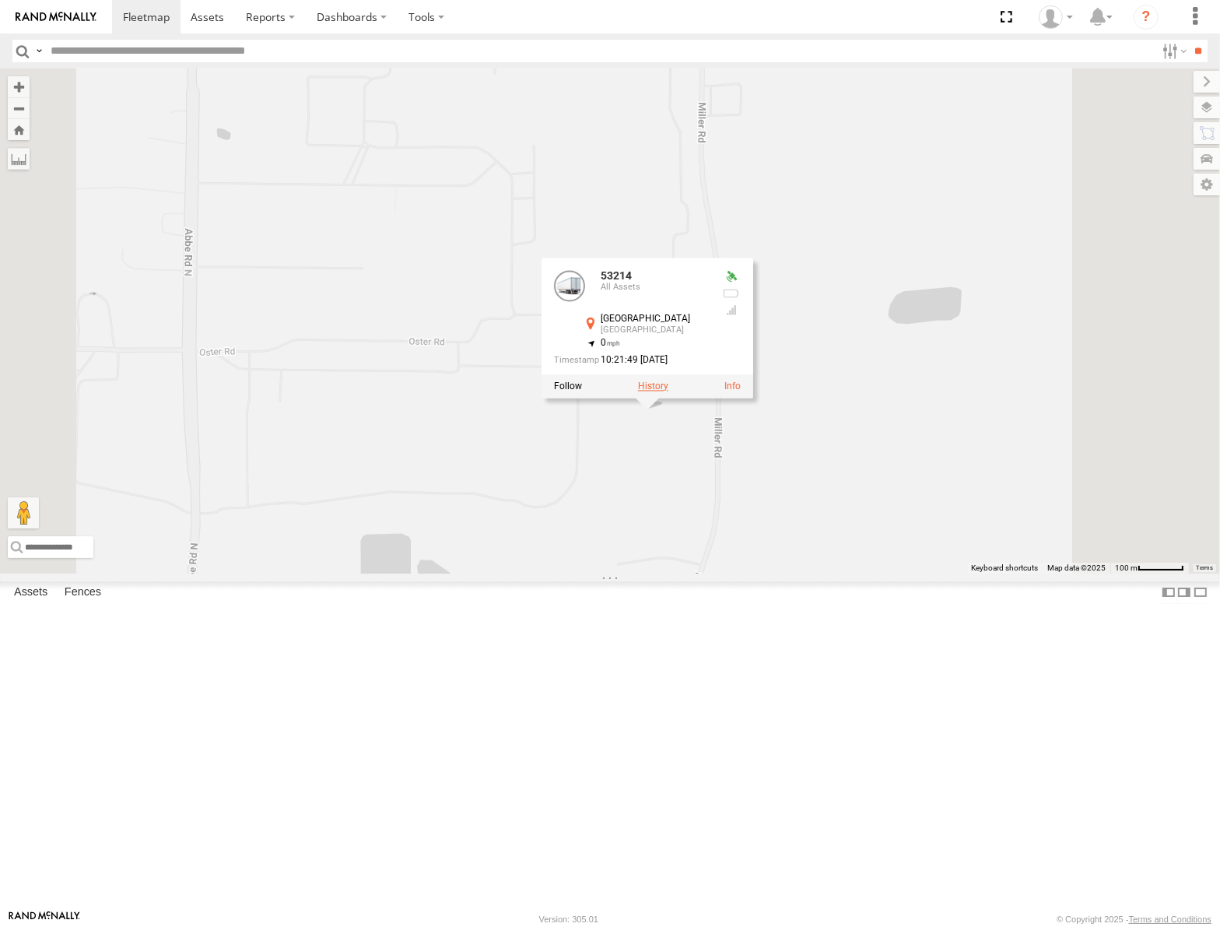
click at [669, 392] on label at bounding box center [653, 386] width 30 height 11
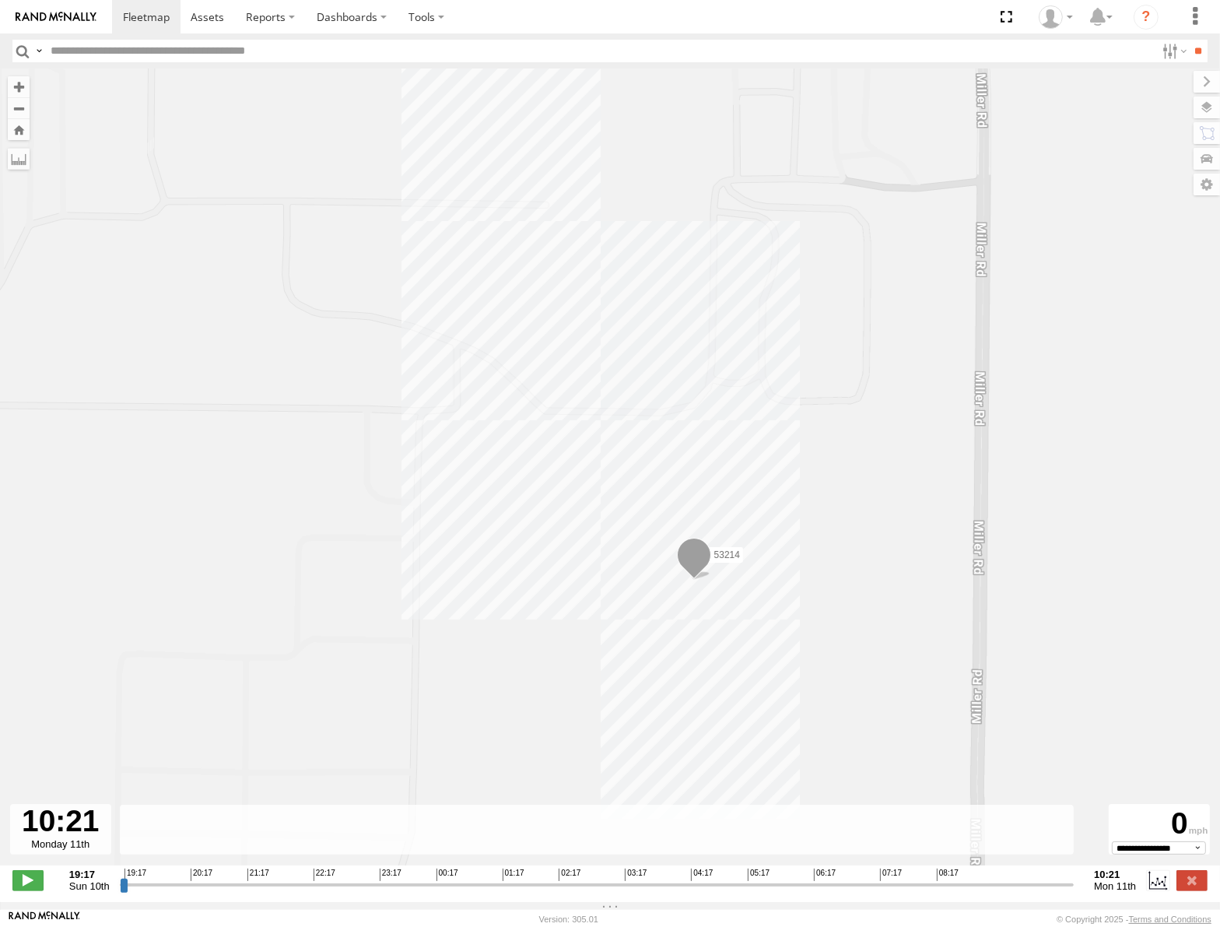
drag, startPoint x: 119, startPoint y: 891, endPoint x: 1203, endPoint y: 785, distance: 1088.6
type input "**********"
click at [1075, 877] on input "range" at bounding box center [597, 884] width 955 height 15
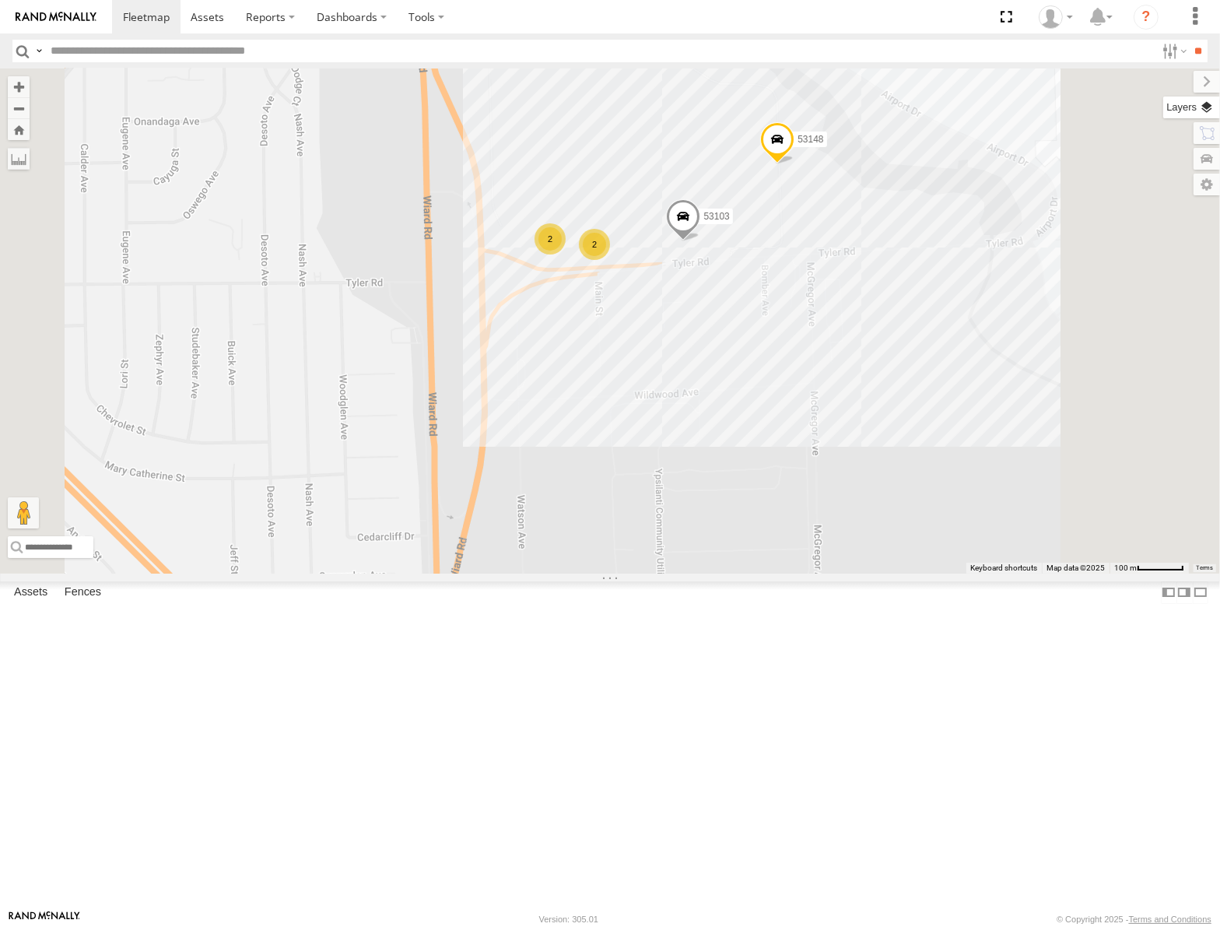
click at [1207, 107] on label at bounding box center [1192, 108] width 57 height 22
click at [0, 0] on span "Basemaps" at bounding box center [0, 0] width 0 height 0
click at [0, 0] on span "Satellite" at bounding box center [0, 0] width 0 height 0
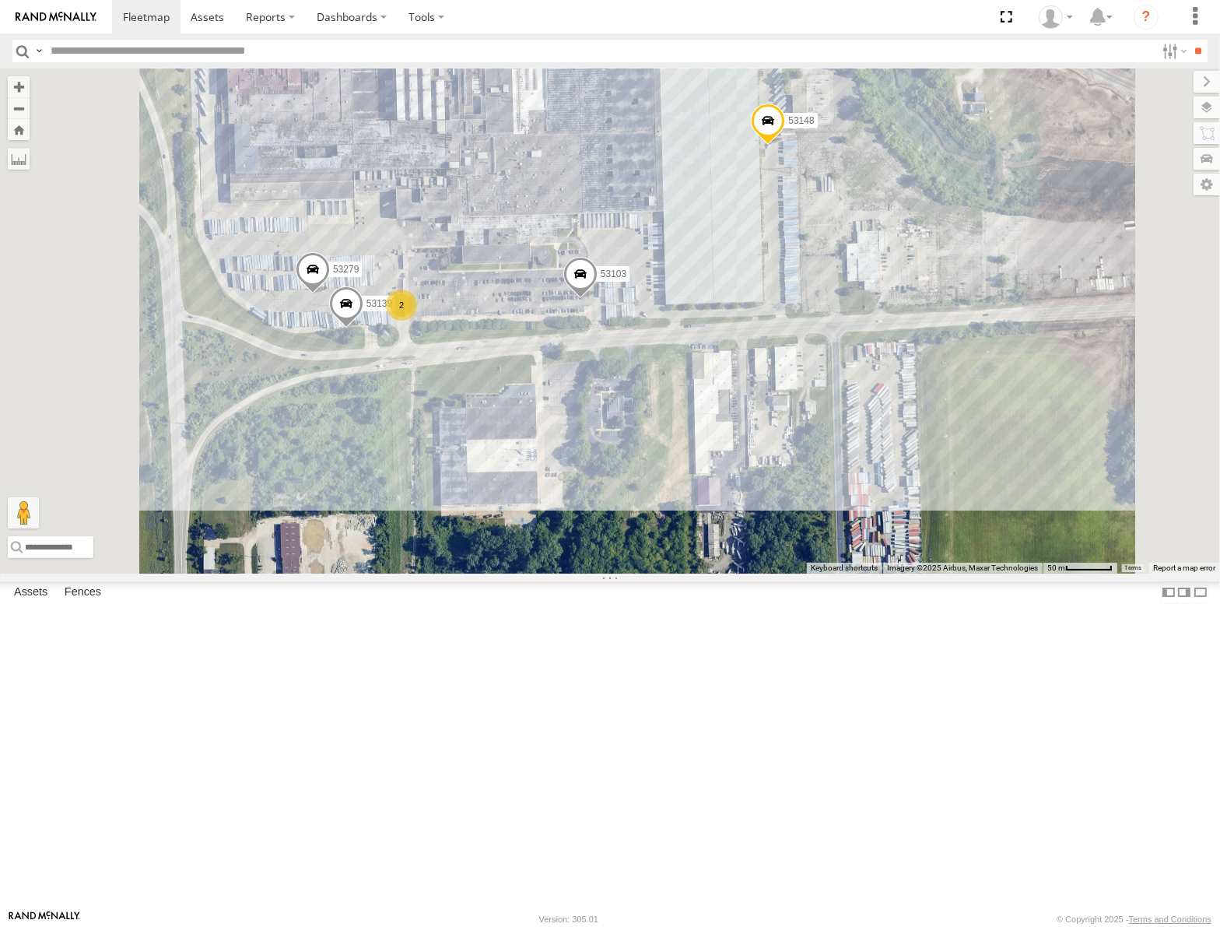
drag, startPoint x: 895, startPoint y: 360, endPoint x: 753, endPoint y: 416, distance: 152.3
click at [754, 416] on div "53106 53217 53147 53208 53254 53218 53283 53235 53248 53144 53236 53223 53262 5…" at bounding box center [610, 320] width 1220 height 504
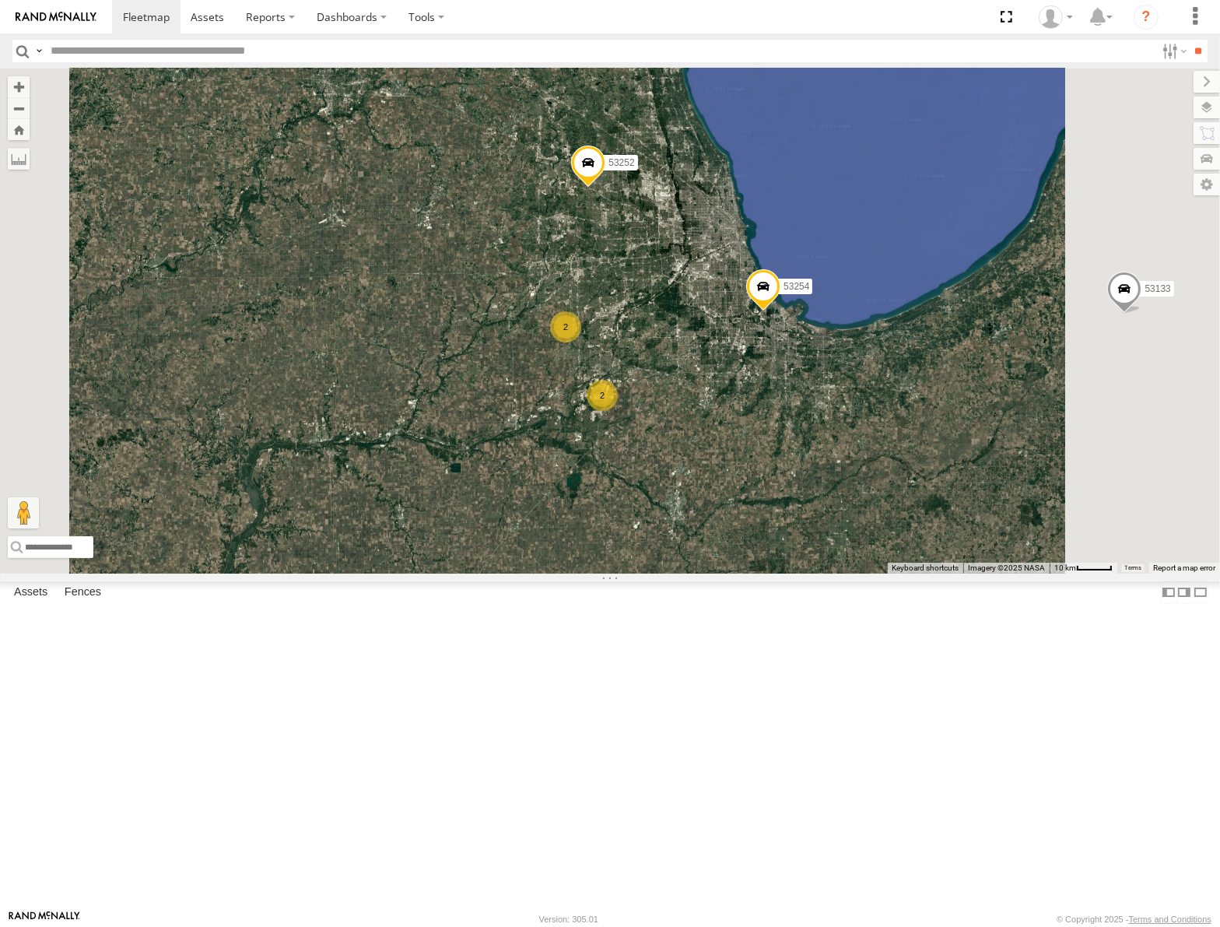
drag, startPoint x: 871, startPoint y: 506, endPoint x: 821, endPoint y: 492, distance: 51.7
click at [843, 480] on div "53206 53215 53243 53263 53147 53280 53216 53106 53223 53230 53262 53247 53275 5…" at bounding box center [610, 320] width 1220 height 504
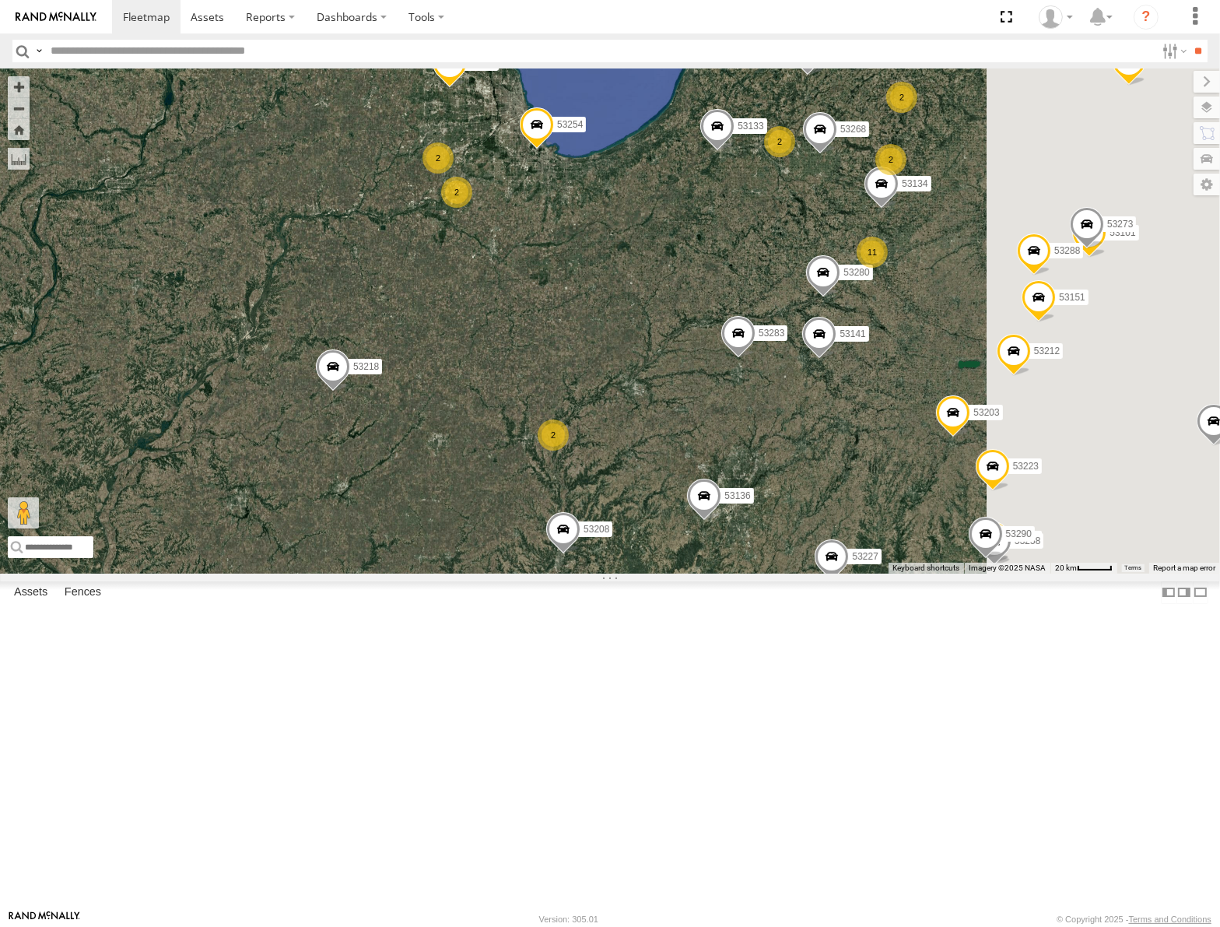
drag, startPoint x: 863, startPoint y: 334, endPoint x: 630, endPoint y: 448, distance: 259.7
click at [634, 448] on div "53206 53215 53147 53280 53216 53106 53223 53262 53247 53275 53225 53131 53204 5…" at bounding box center [610, 320] width 1220 height 504
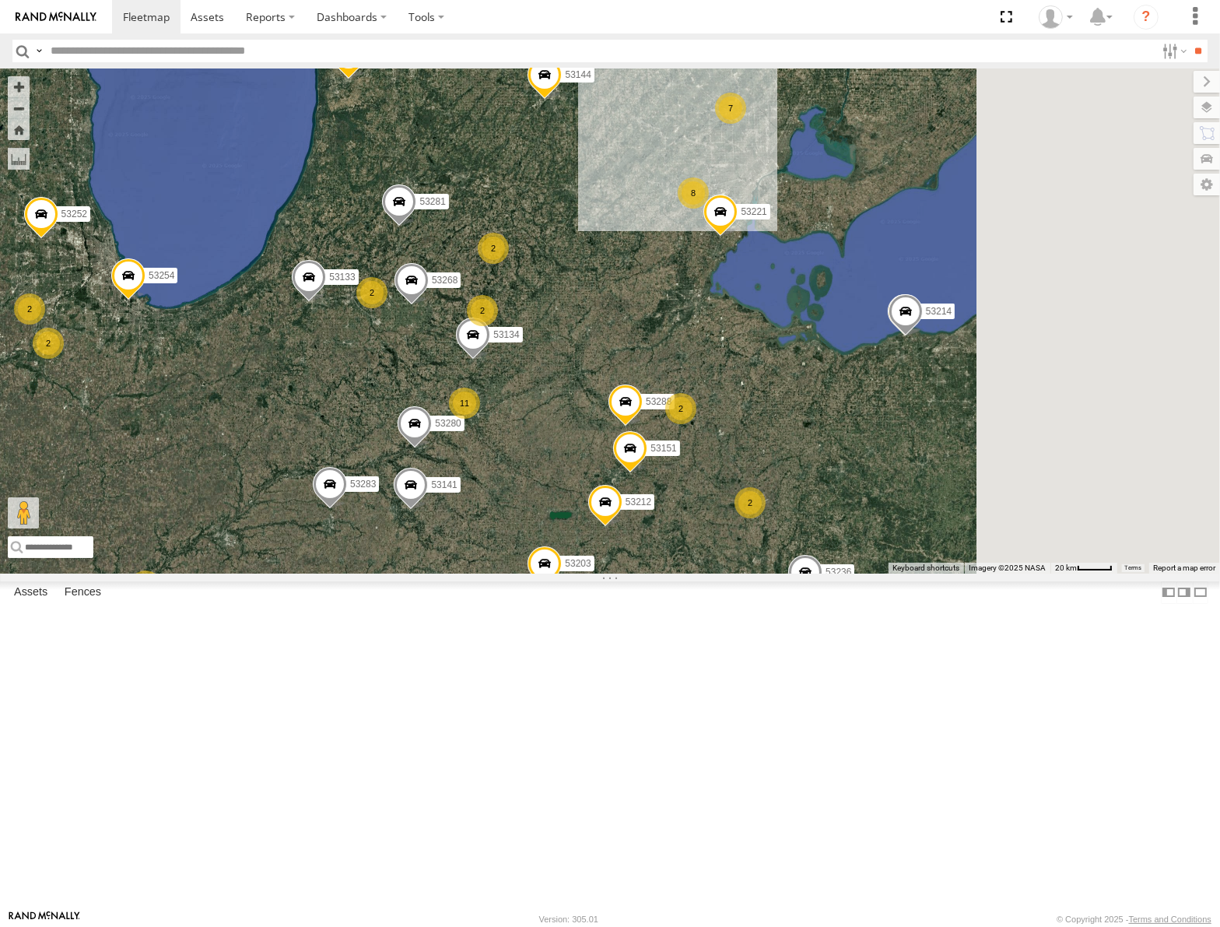
drag, startPoint x: 838, startPoint y: 395, endPoint x: 690, endPoint y: 435, distance: 153.3
click at [690, 435] on div "53206 53147 53280 53216 53106 53223 53262 53247 53151 53203 53212 53221 53133 5…" at bounding box center [610, 320] width 1220 height 504
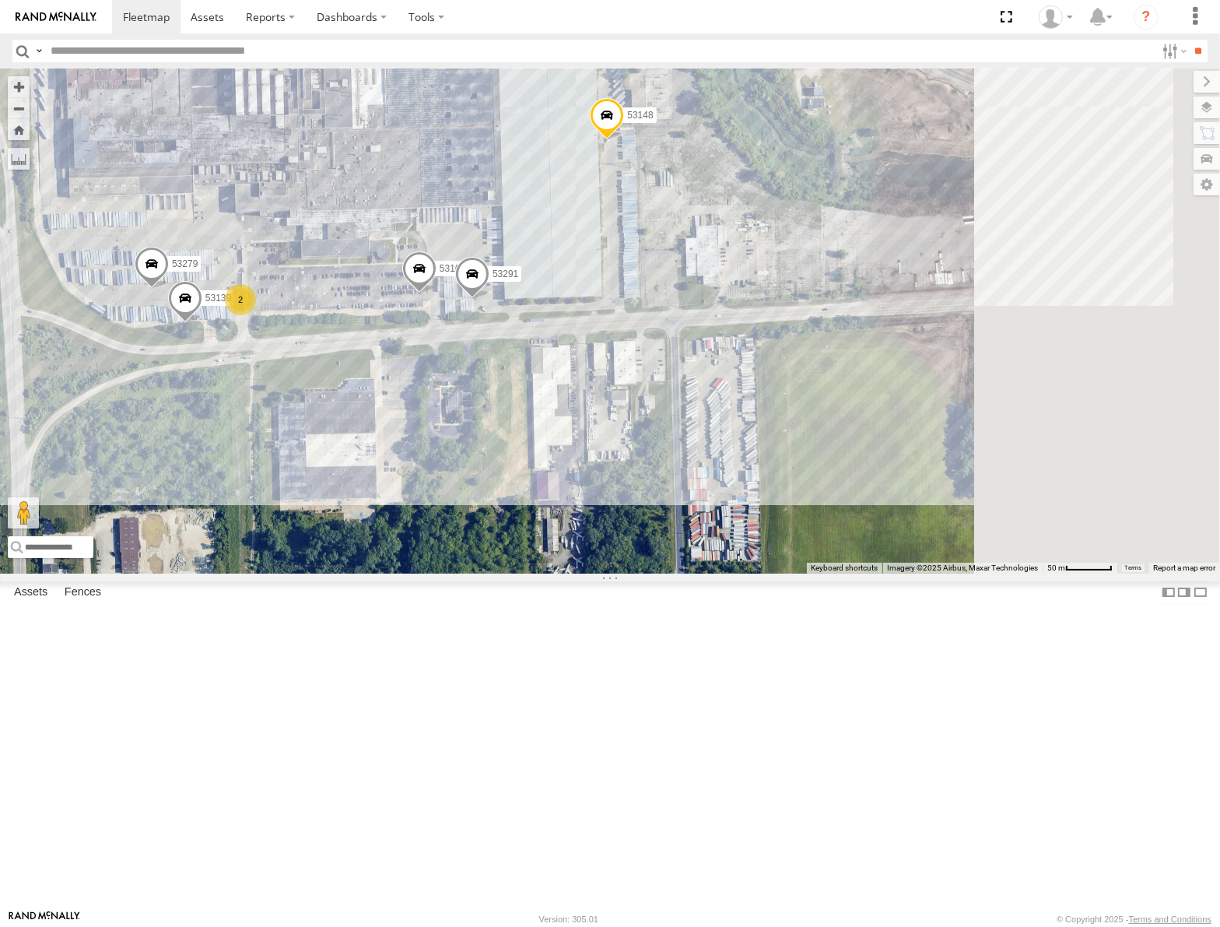
drag, startPoint x: 934, startPoint y: 365, endPoint x: 777, endPoint y: 415, distance: 164.9
click at [789, 415] on div "53147 53280 53216 53106 53223 53262 53247 53151 53203 53212 53221 53133 53268 5…" at bounding box center [610, 320] width 1220 height 504
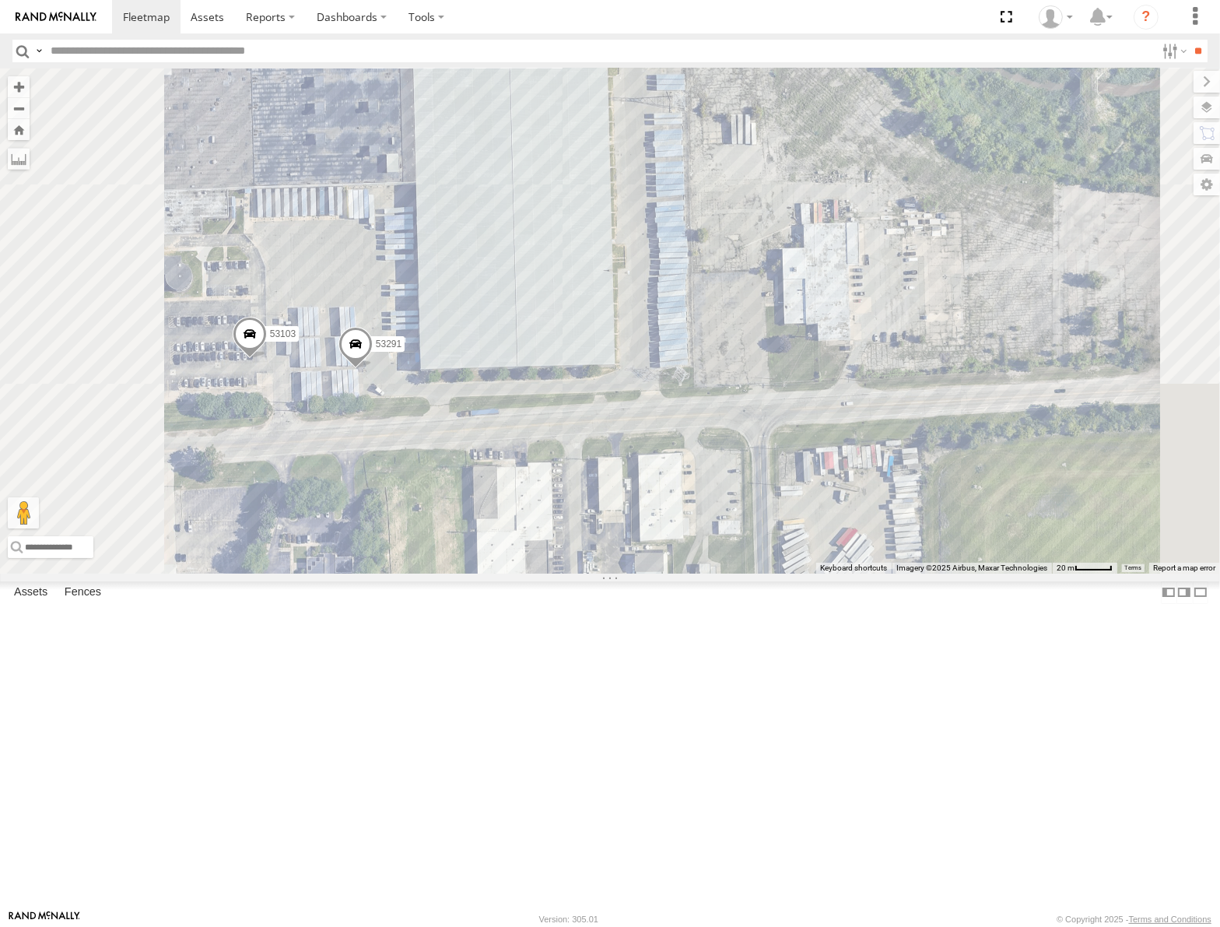
drag, startPoint x: 733, startPoint y: 411, endPoint x: 793, endPoint y: 428, distance: 62.3
click at [793, 428] on div "53147 53280 53216 53106 53223 53262 53247 53151 53203 53212 53221 53133 53268 5…" at bounding box center [610, 320] width 1220 height 504
